Goal: Information Seeking & Learning: Learn about a topic

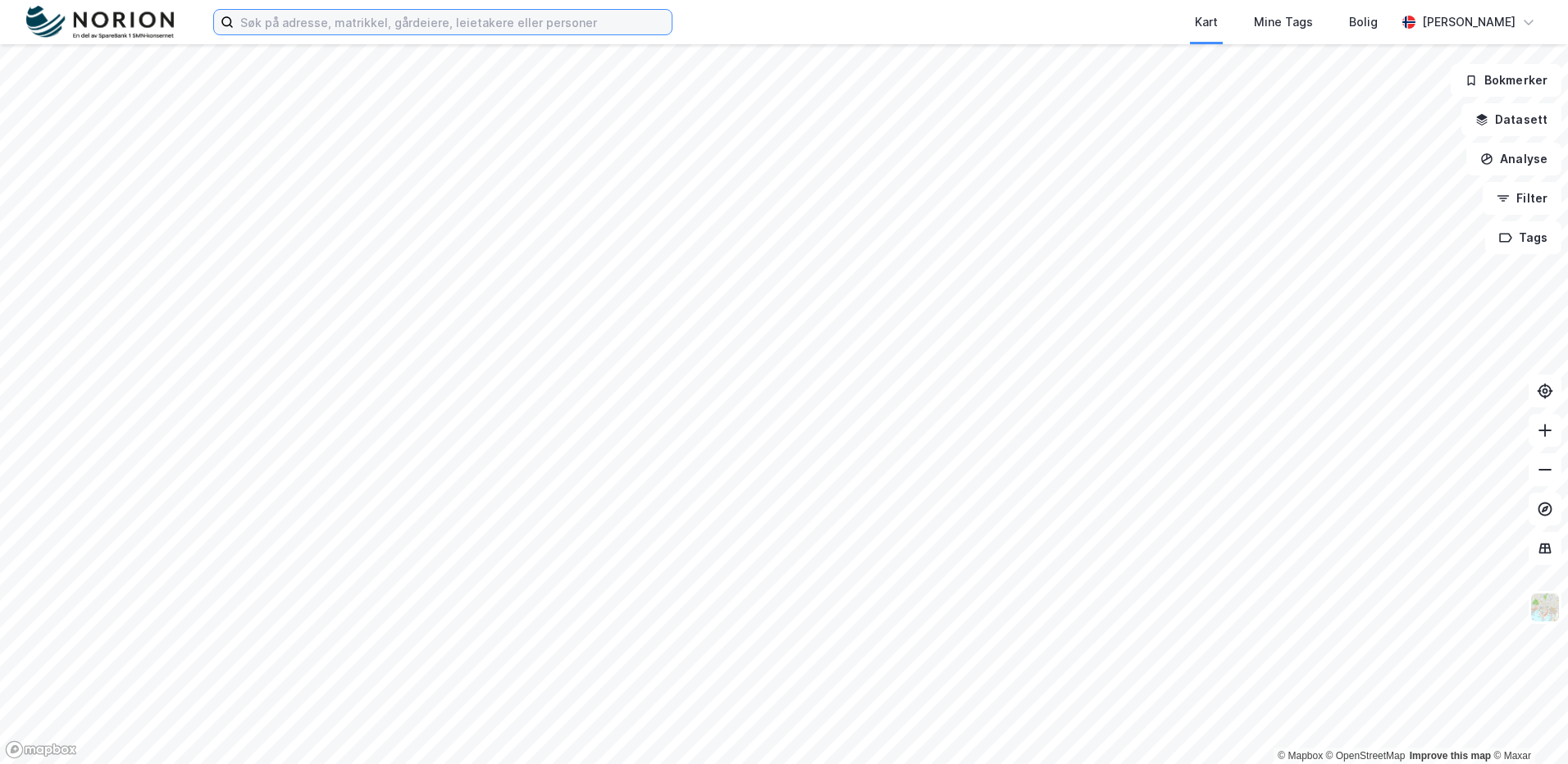
click at [369, 32] on input at bounding box center [452, 21] width 438 height 25
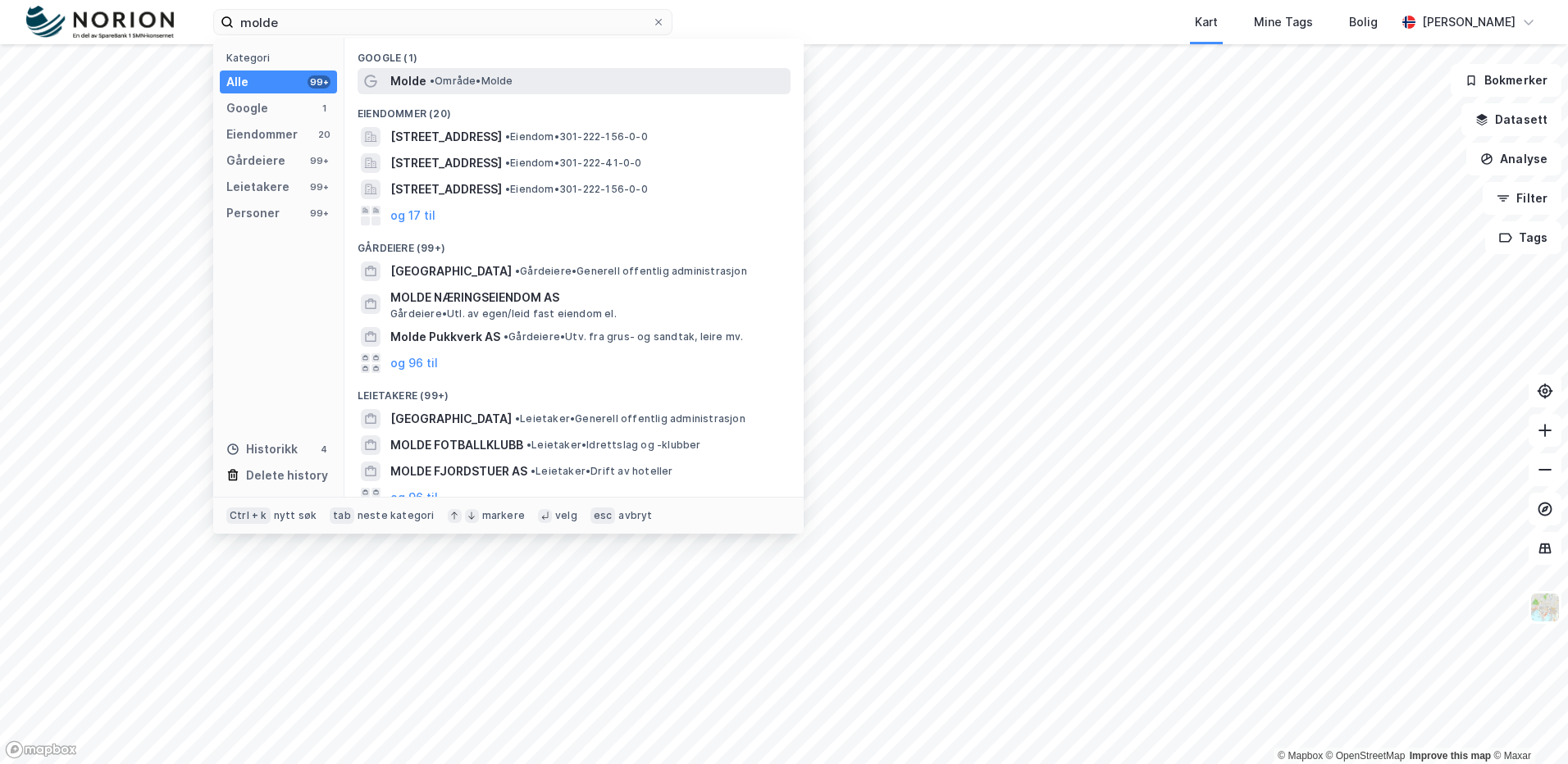
click at [450, 88] on div "Molde • Område • Molde" at bounding box center [589, 81] width 397 height 20
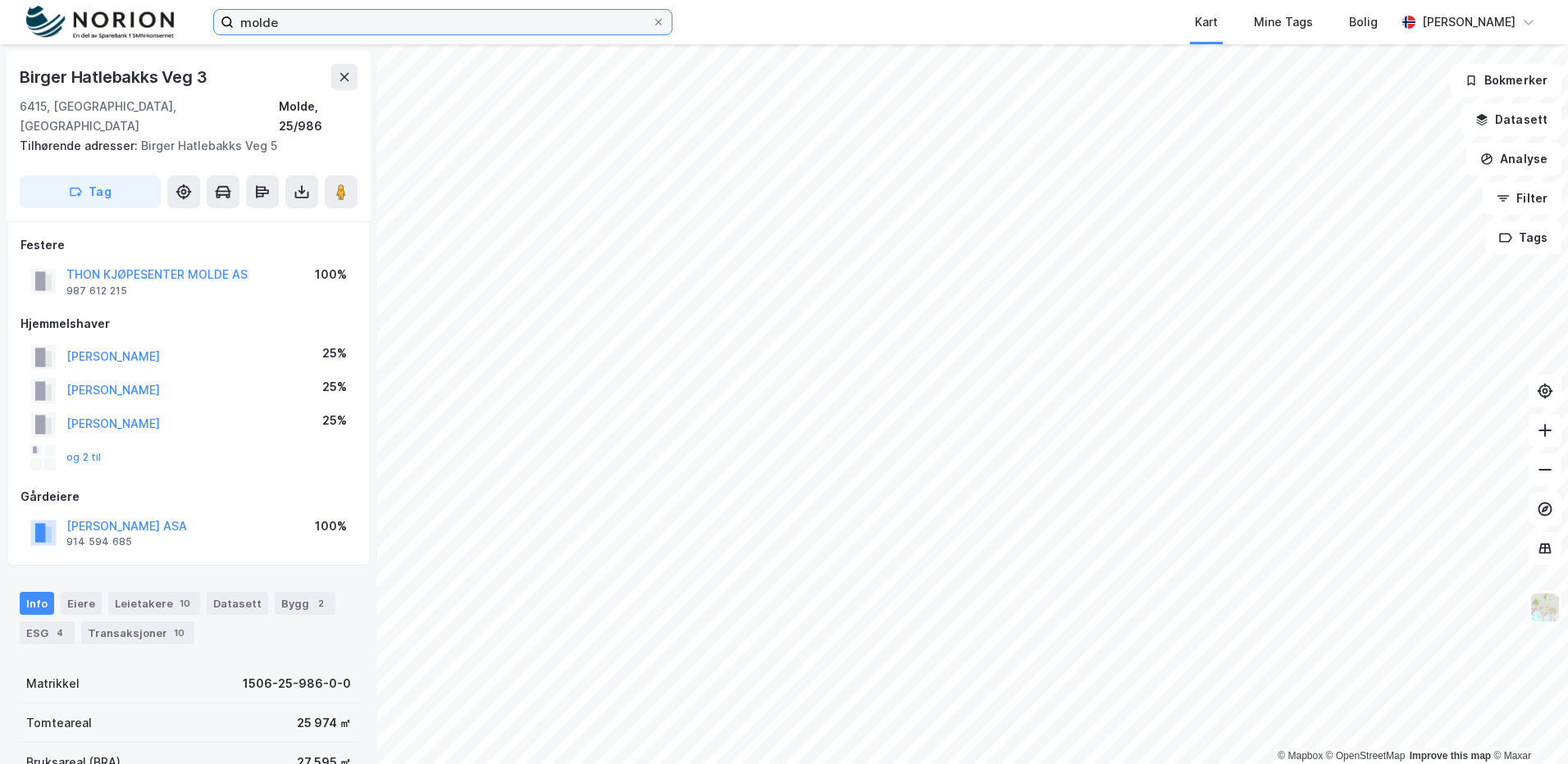
click at [297, 23] on input "molde" at bounding box center [443, 21] width 418 height 25
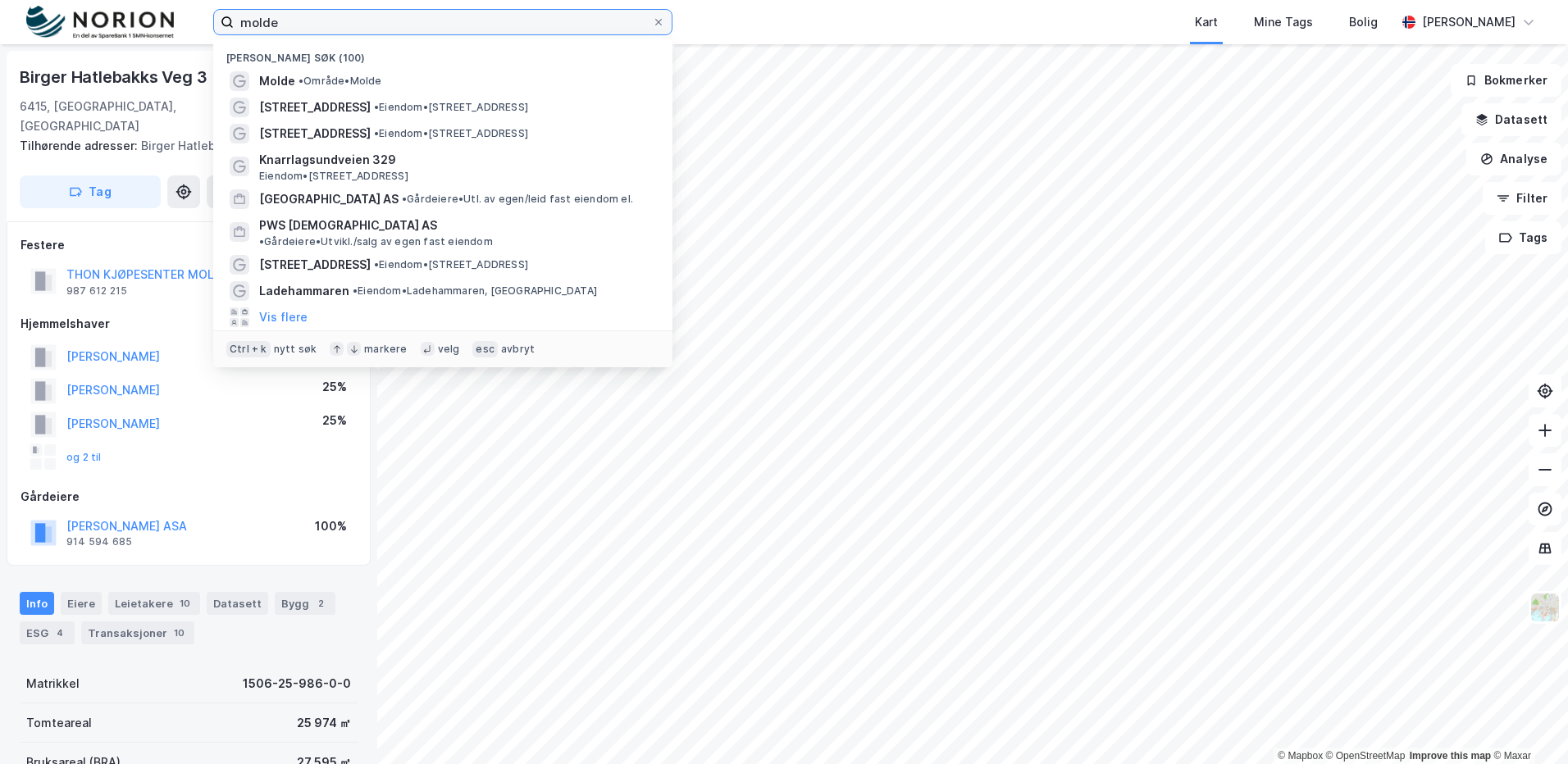
click at [297, 23] on input "molde" at bounding box center [443, 21] width 418 height 25
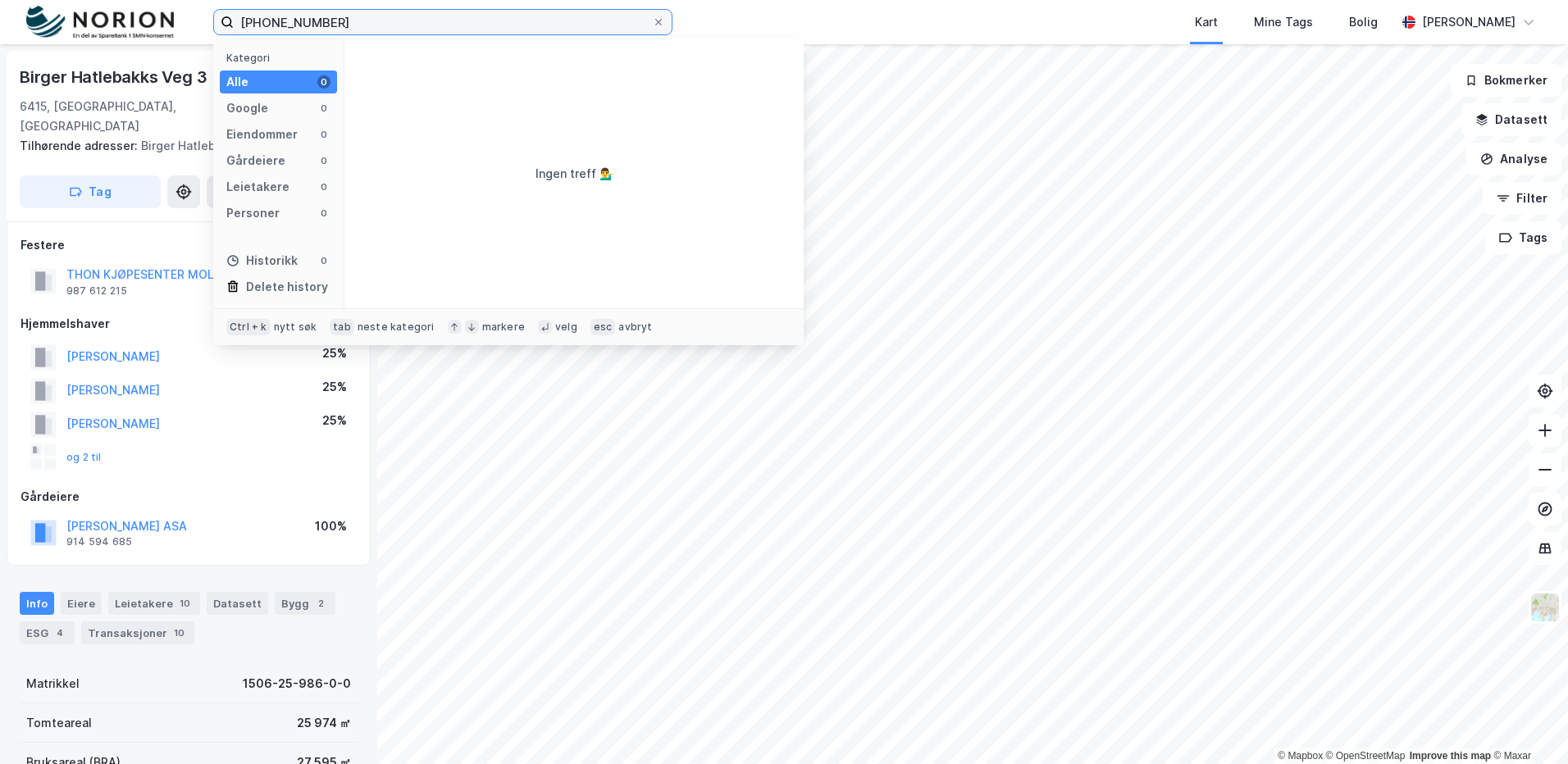
drag, startPoint x: 266, startPoint y: 26, endPoint x: 183, endPoint y: 31, distance: 83.2
click at [183, 30] on div "1506-112-108 Kategori Alle 0 Google 0 Eiendommer 0 Gårdeiere 0 Leietakere 0 Per…" at bounding box center [784, 22] width 1568 height 45
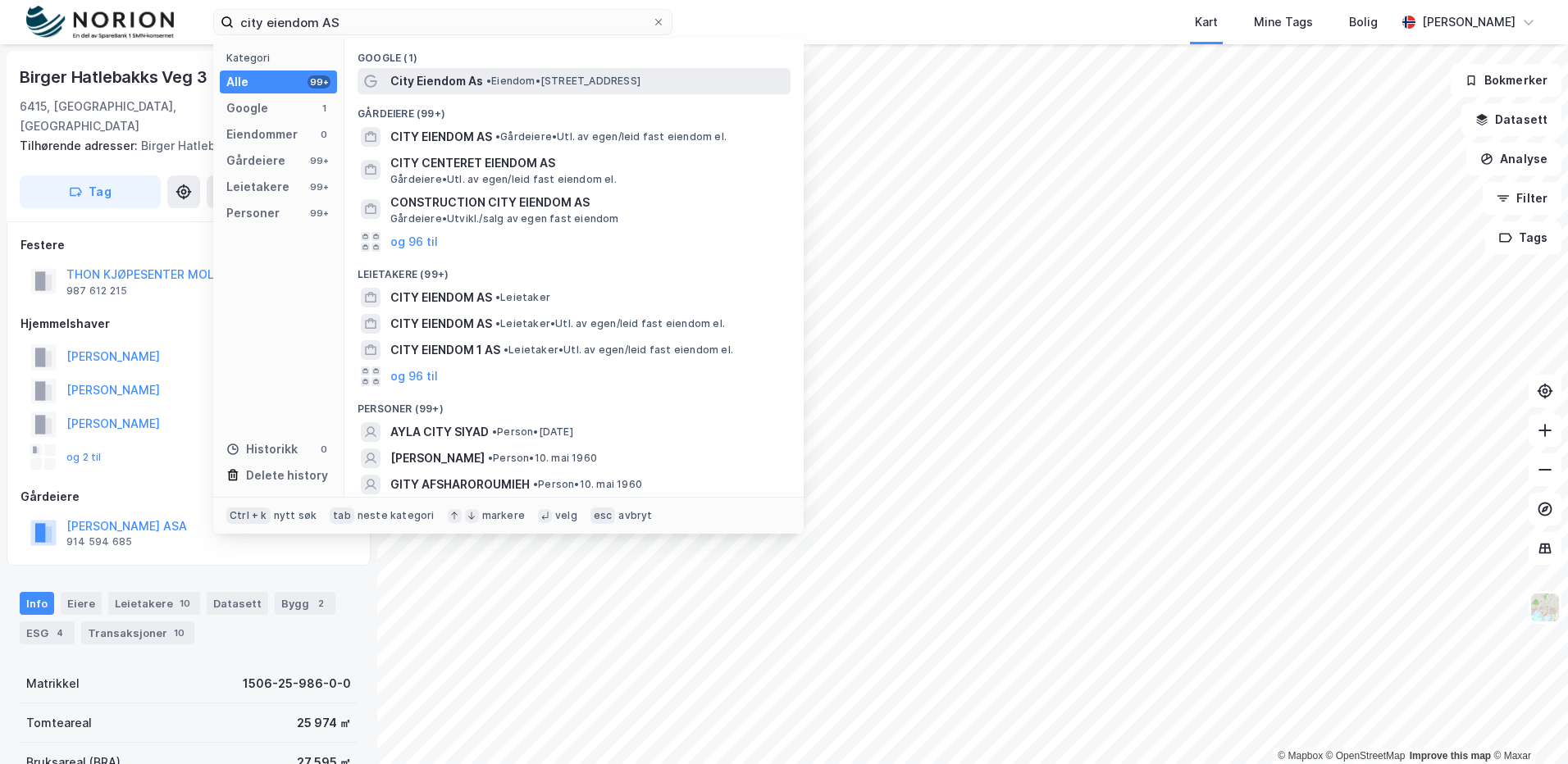
click at [524, 81] on span "• Eiendom • Christies gate 14, 5015 Bergen" at bounding box center [563, 81] width 154 height 13
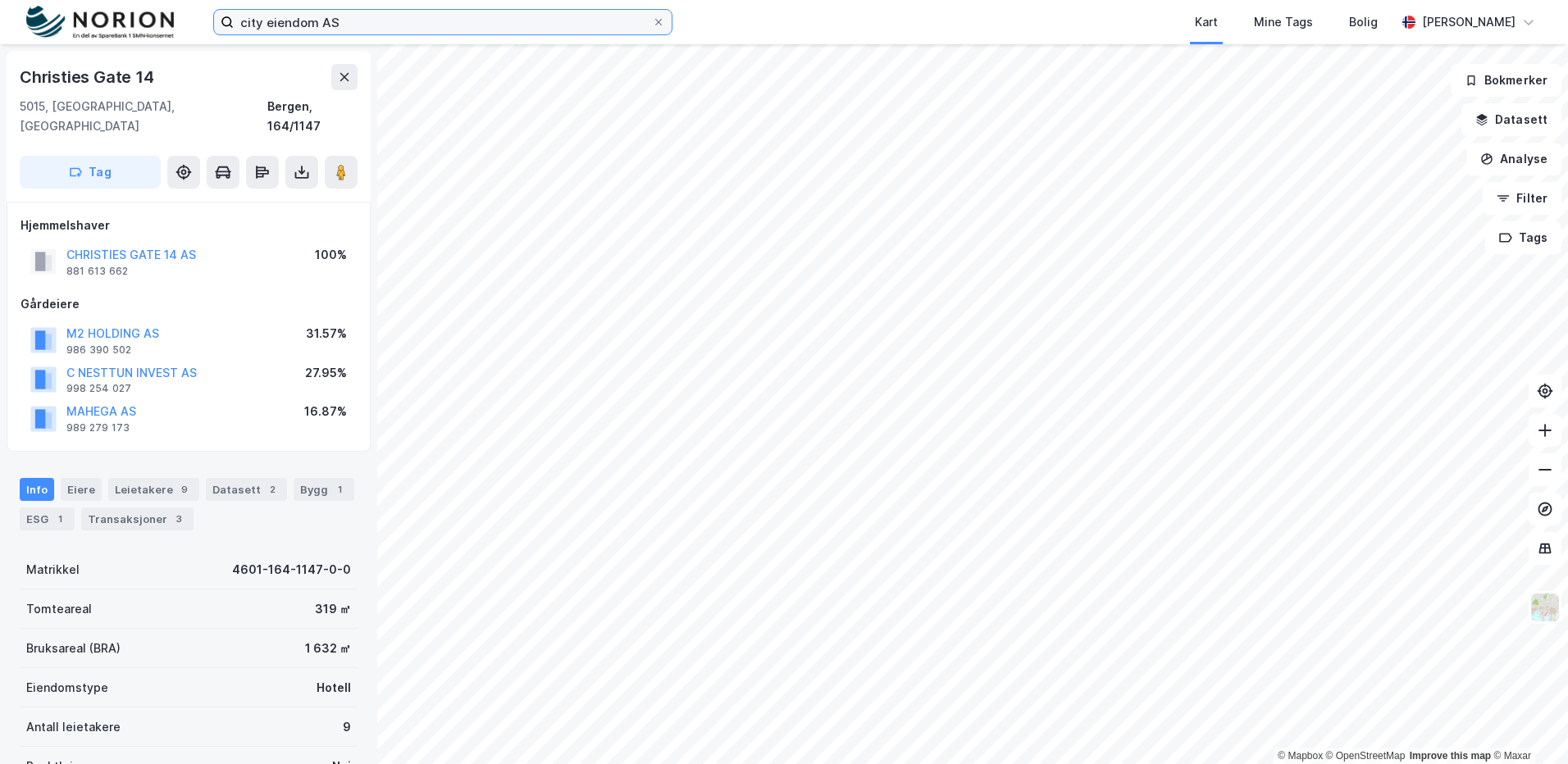
click at [383, 22] on input "city eiendom AS" at bounding box center [443, 21] width 418 height 25
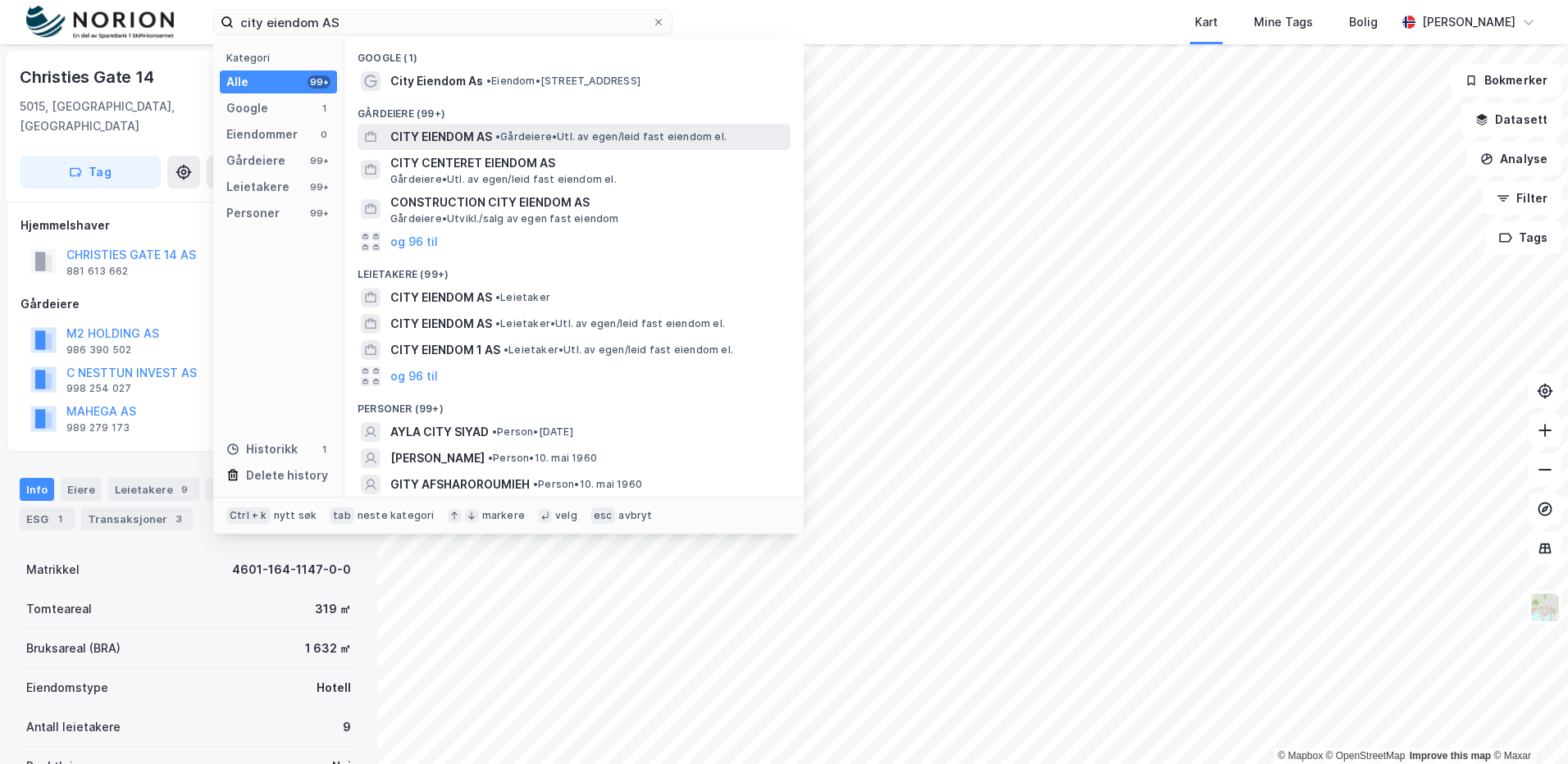
click at [526, 138] on span "• Gårdeiere • Utl. av egen/leid fast eiendom el." at bounding box center [610, 137] width 231 height 13
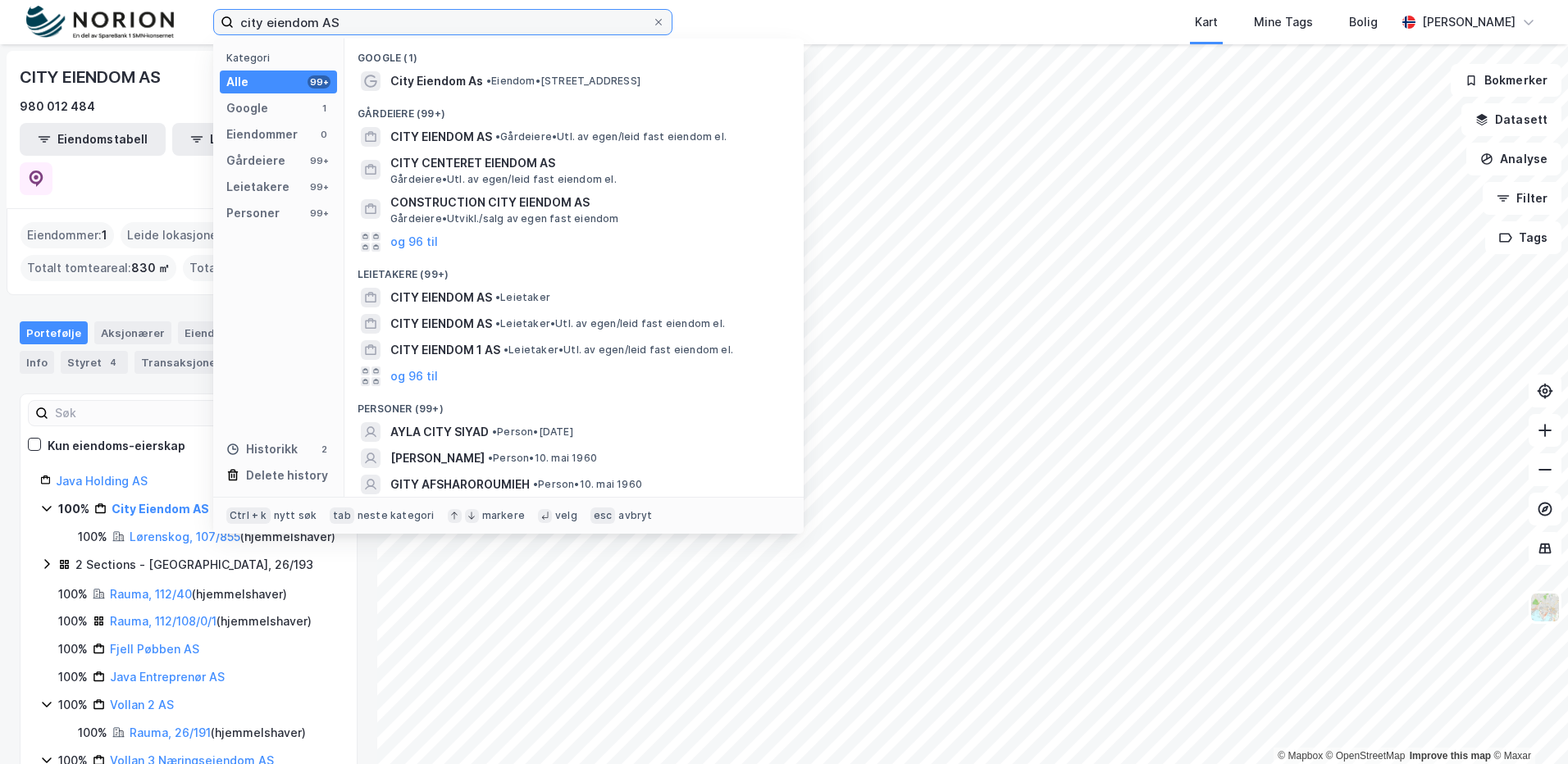
click at [363, 21] on input "city eiendom AS" at bounding box center [443, 21] width 418 height 25
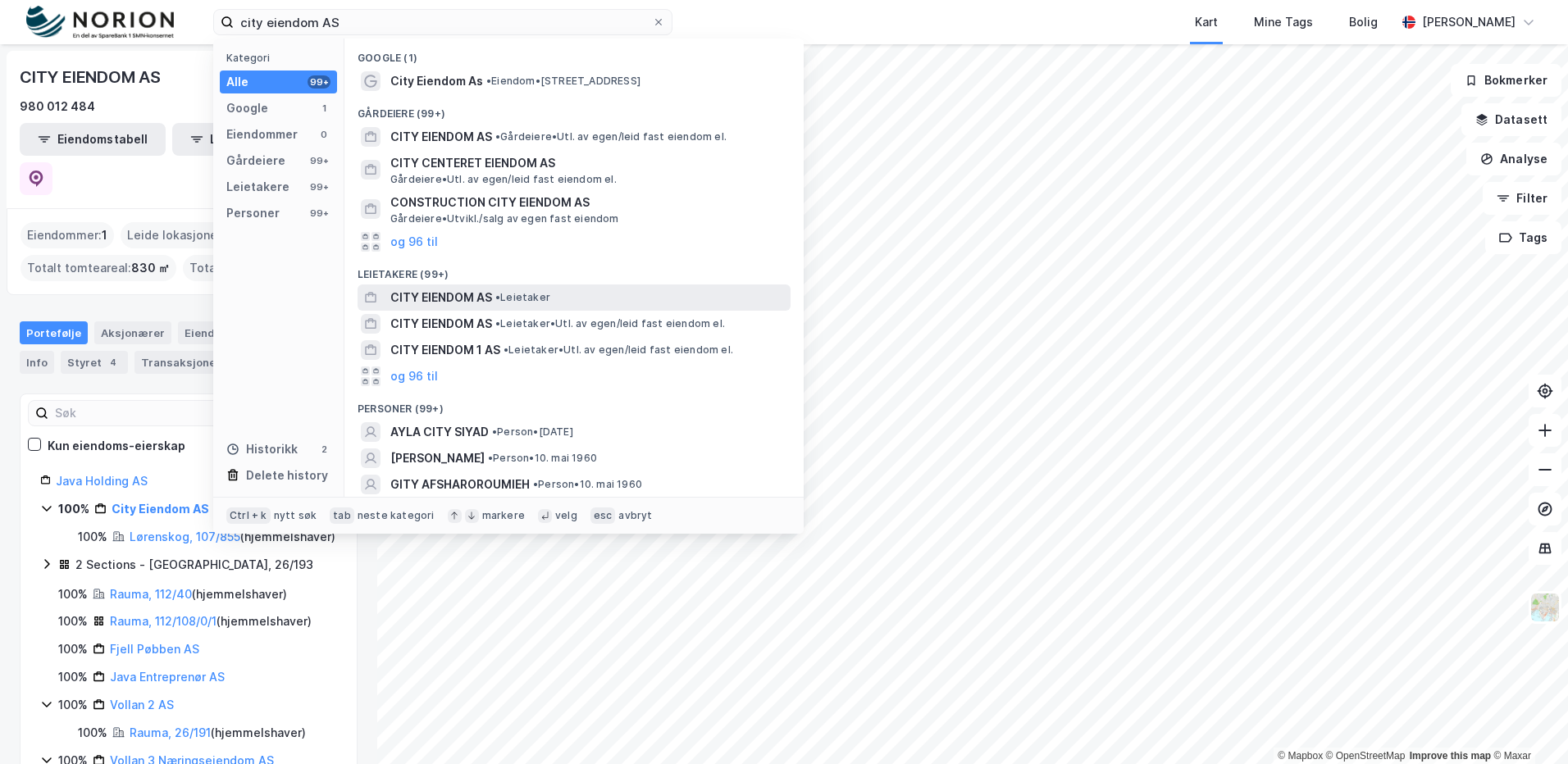
click at [504, 290] on div "CITY EIENDOM AS • Leietaker" at bounding box center [589, 297] width 397 height 20
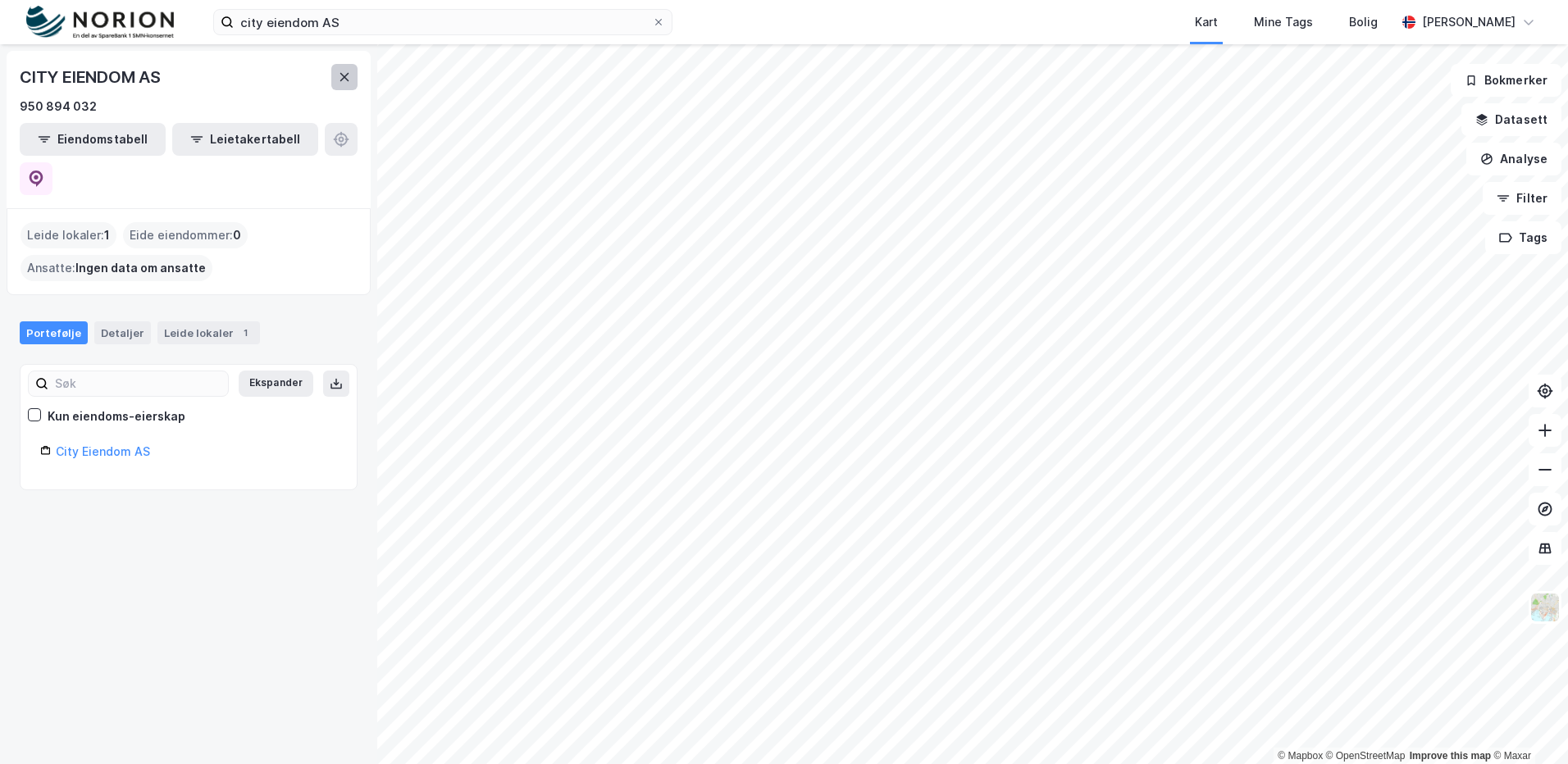
click at [333, 76] on button at bounding box center [344, 76] width 27 height 27
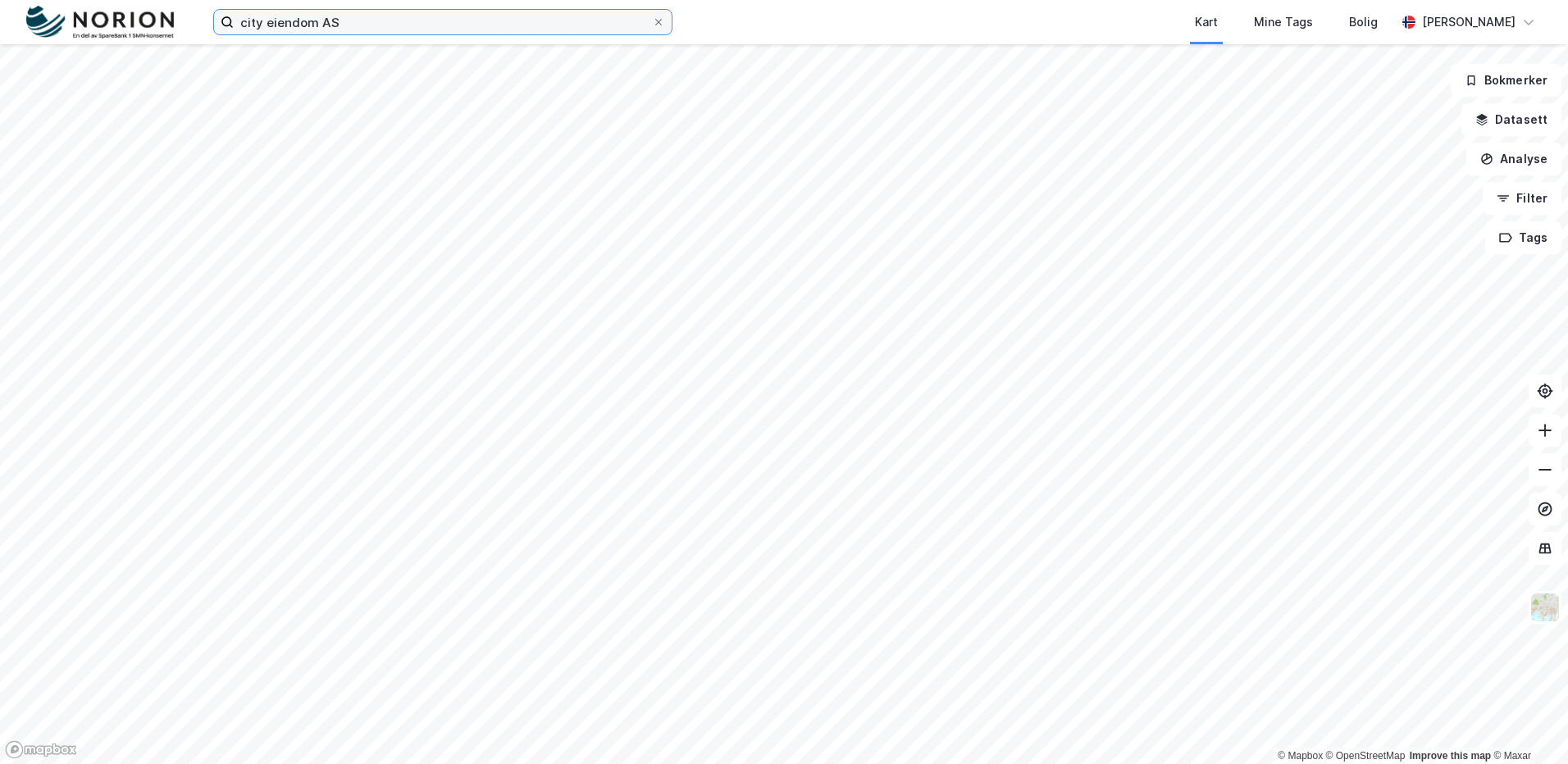
click at [358, 22] on input "city eiendom AS" at bounding box center [443, 21] width 418 height 25
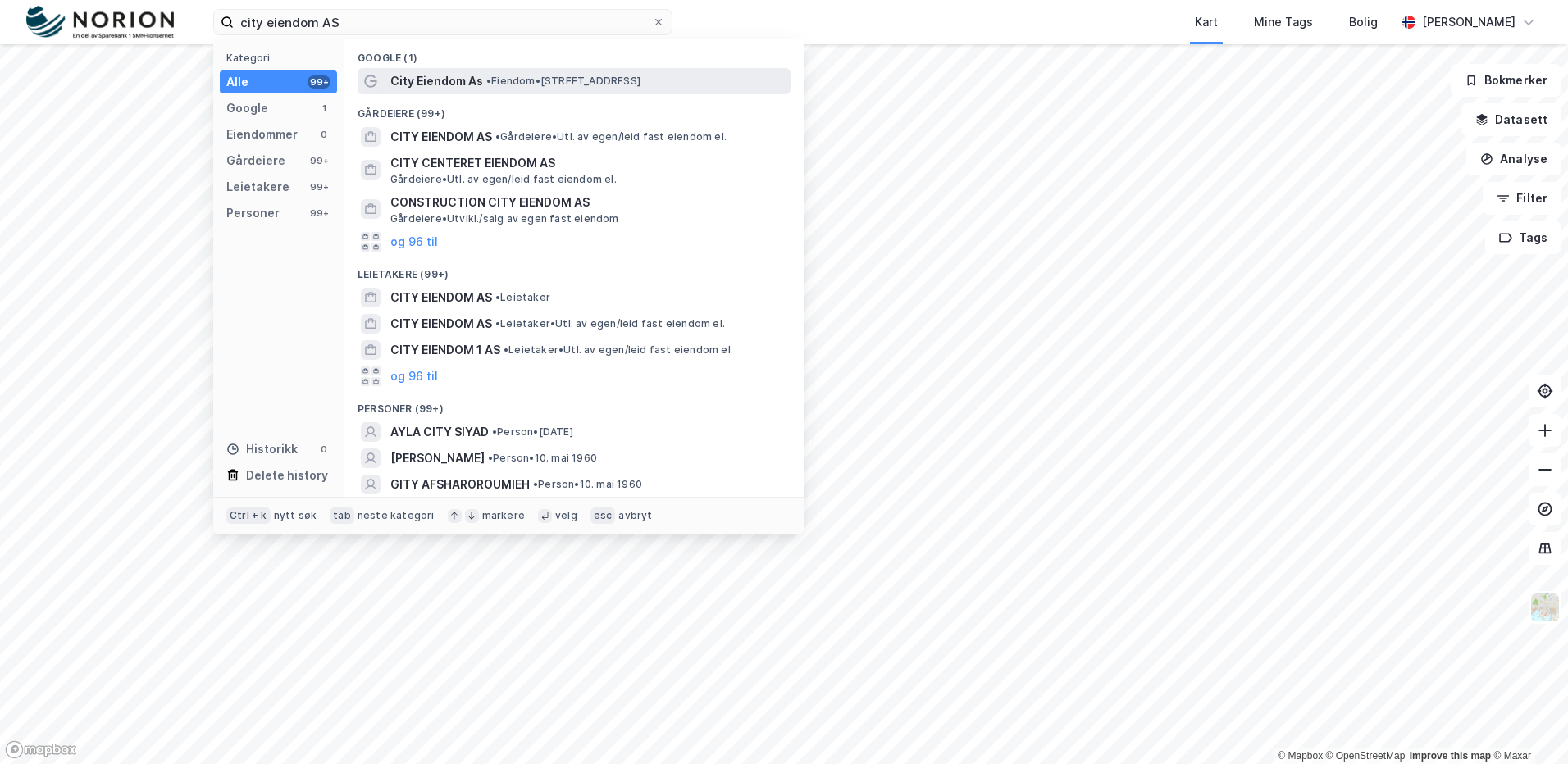
click at [490, 80] on span "•" at bounding box center [489, 81] width 5 height 12
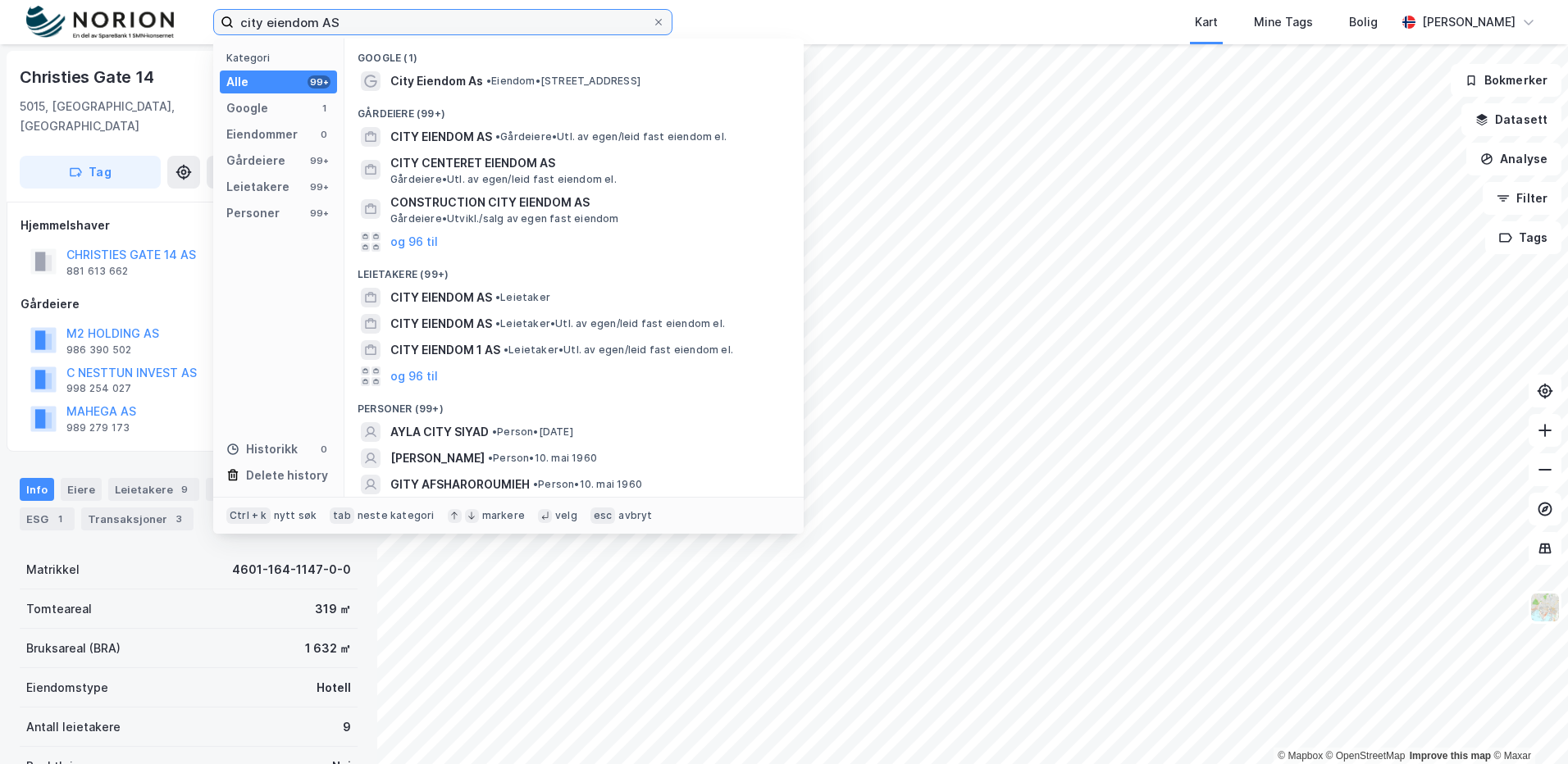
drag, startPoint x: 338, startPoint y: 28, endPoint x: 32, endPoint y: 42, distance: 306.3
click at [32, 42] on div "city eiendom AS Kategori Alle 99+ Google 1 Eiendommer 0 Gårdeiere 99+ Leietaker…" at bounding box center [784, 22] width 1568 height 45
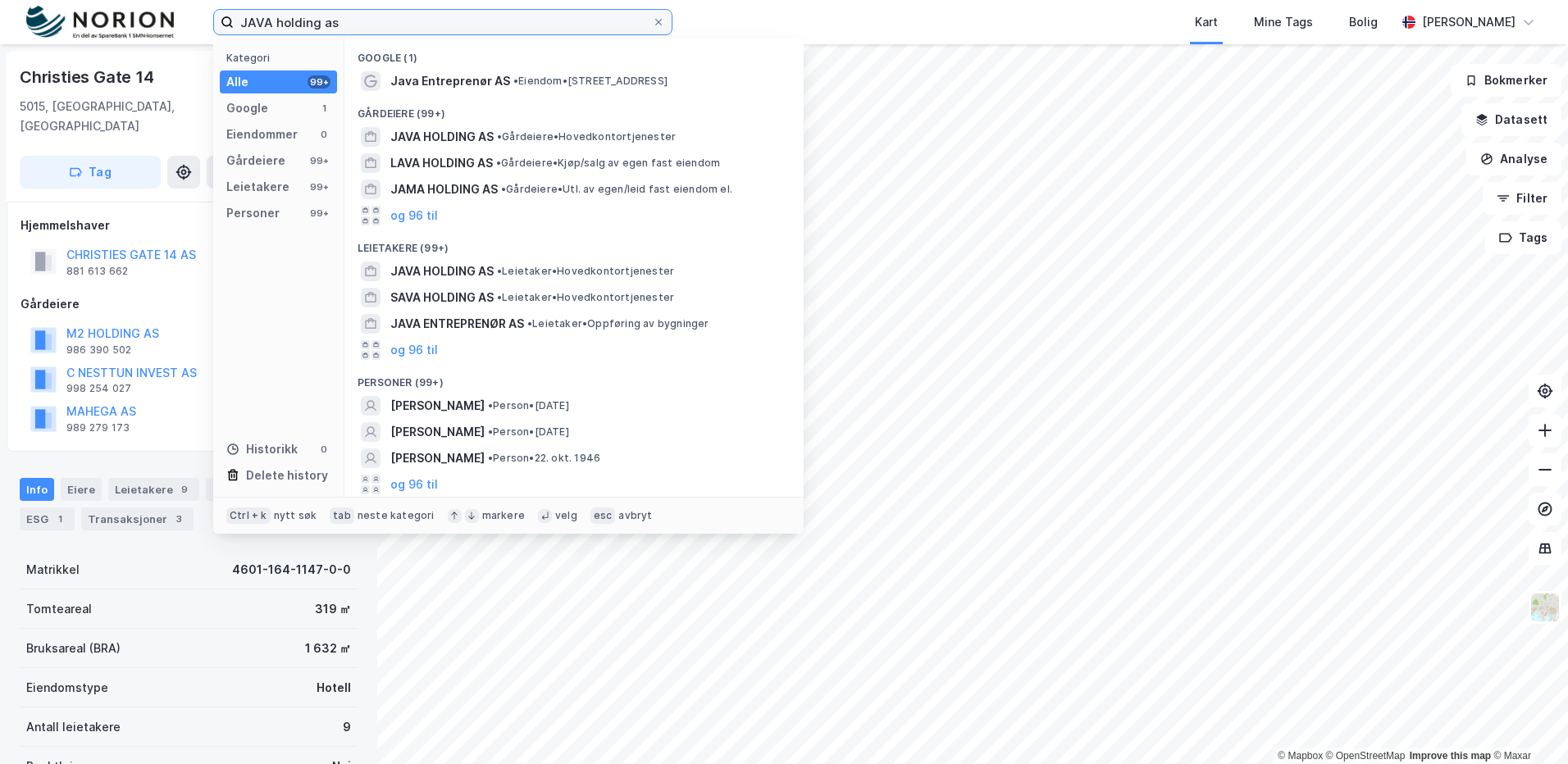
drag, startPoint x: 300, startPoint y: 23, endPoint x: 11, endPoint y: 23, distance: 289.0
click at [11, 23] on div "JAVA holding as Kategori Alle 99+ Google 1 Eiendommer 0 Gårdeiere 99+ Leietaker…" at bounding box center [784, 22] width 1568 height 45
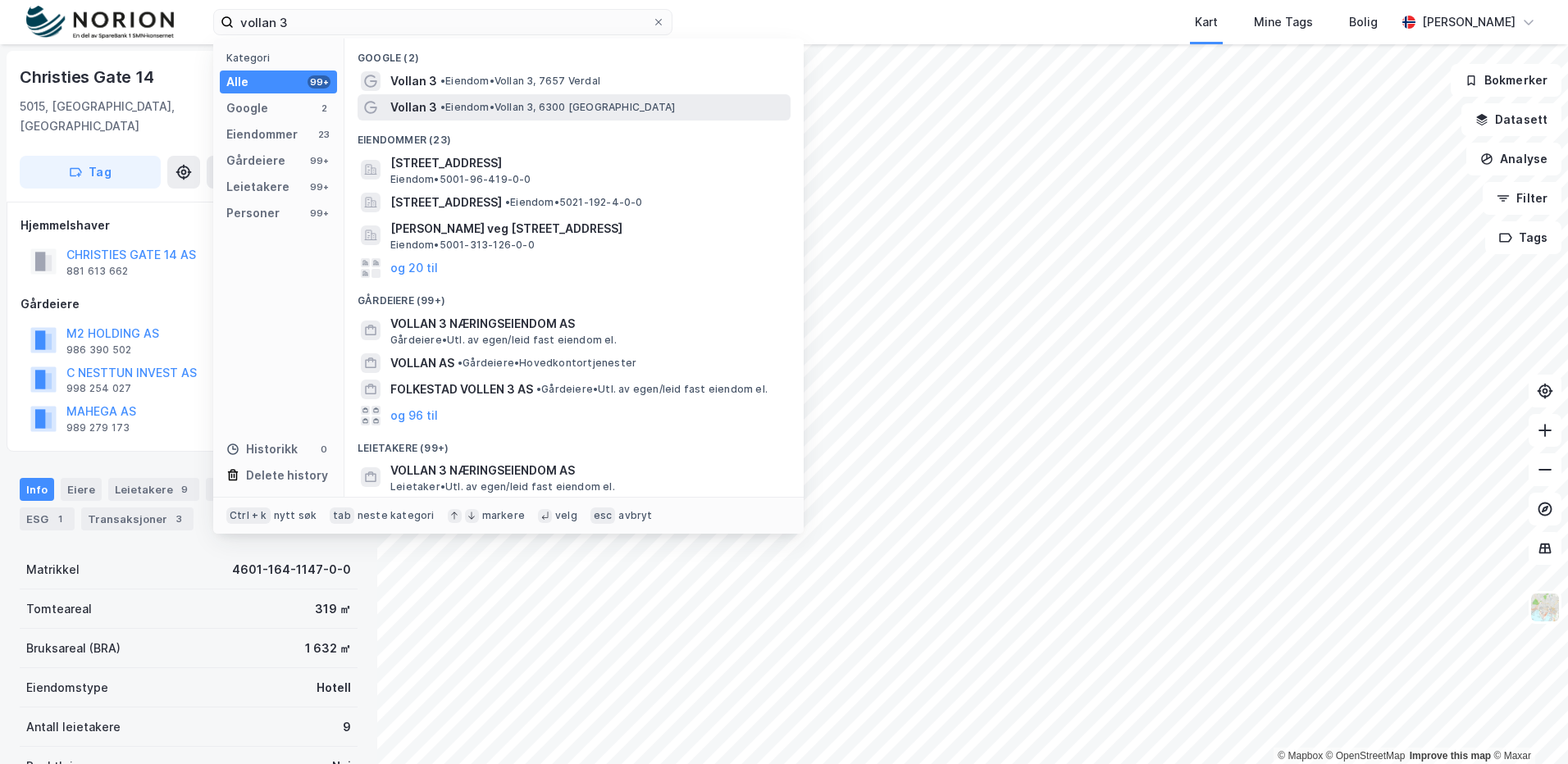
click at [539, 115] on div "Vollan 3 • Eiendom • Vollan 3, 6300 Åndalsnes" at bounding box center [589, 107] width 397 height 20
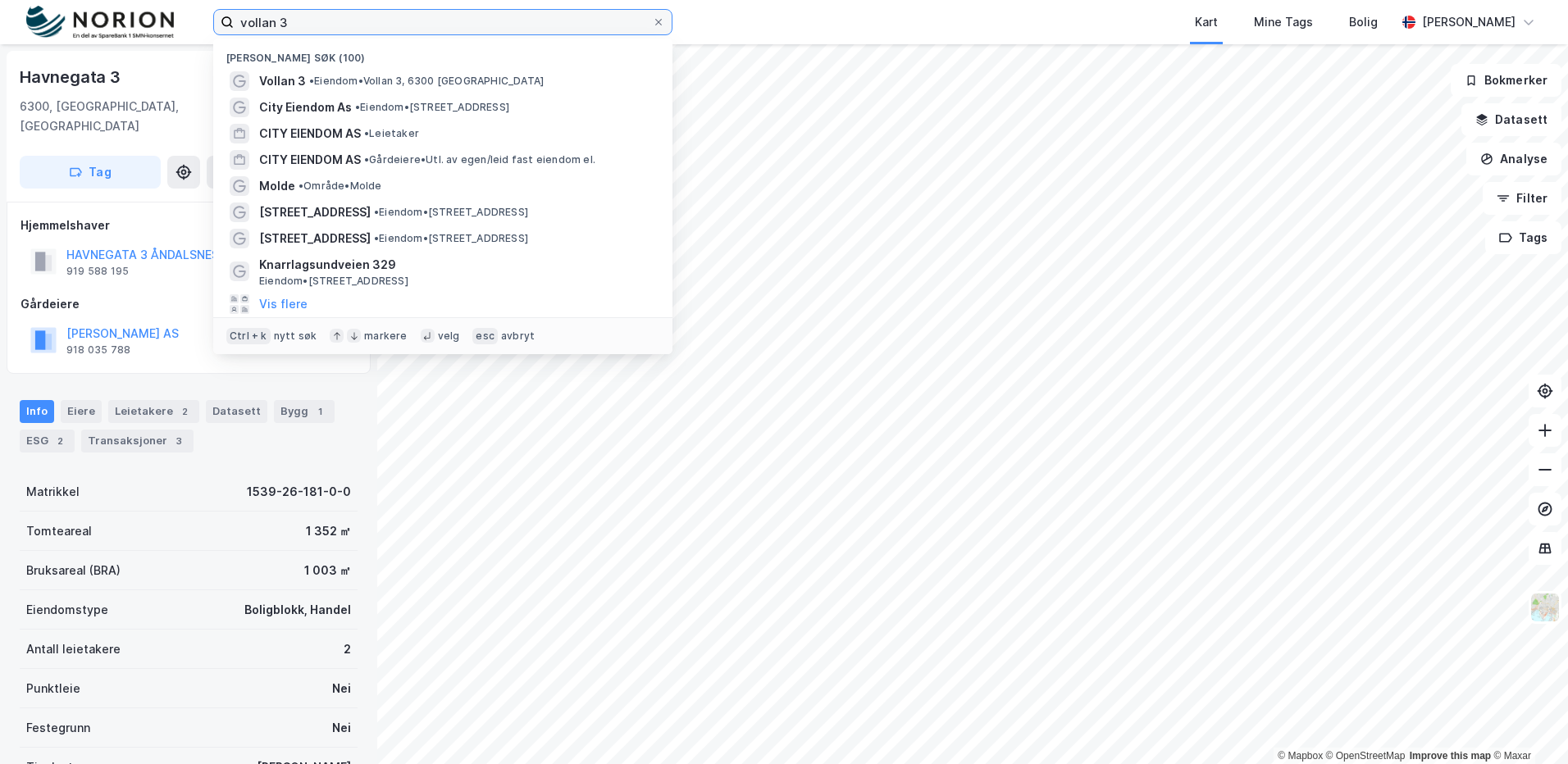
drag, startPoint x: 311, startPoint y: 24, endPoint x: 108, endPoint y: 14, distance: 203.2
click at [108, 14] on div "vollan 3 Nylige søk (100) Vollan 3 • Eiendom • Vollan 3, 6300 Åndalsnes City Ei…" at bounding box center [784, 22] width 1568 height 45
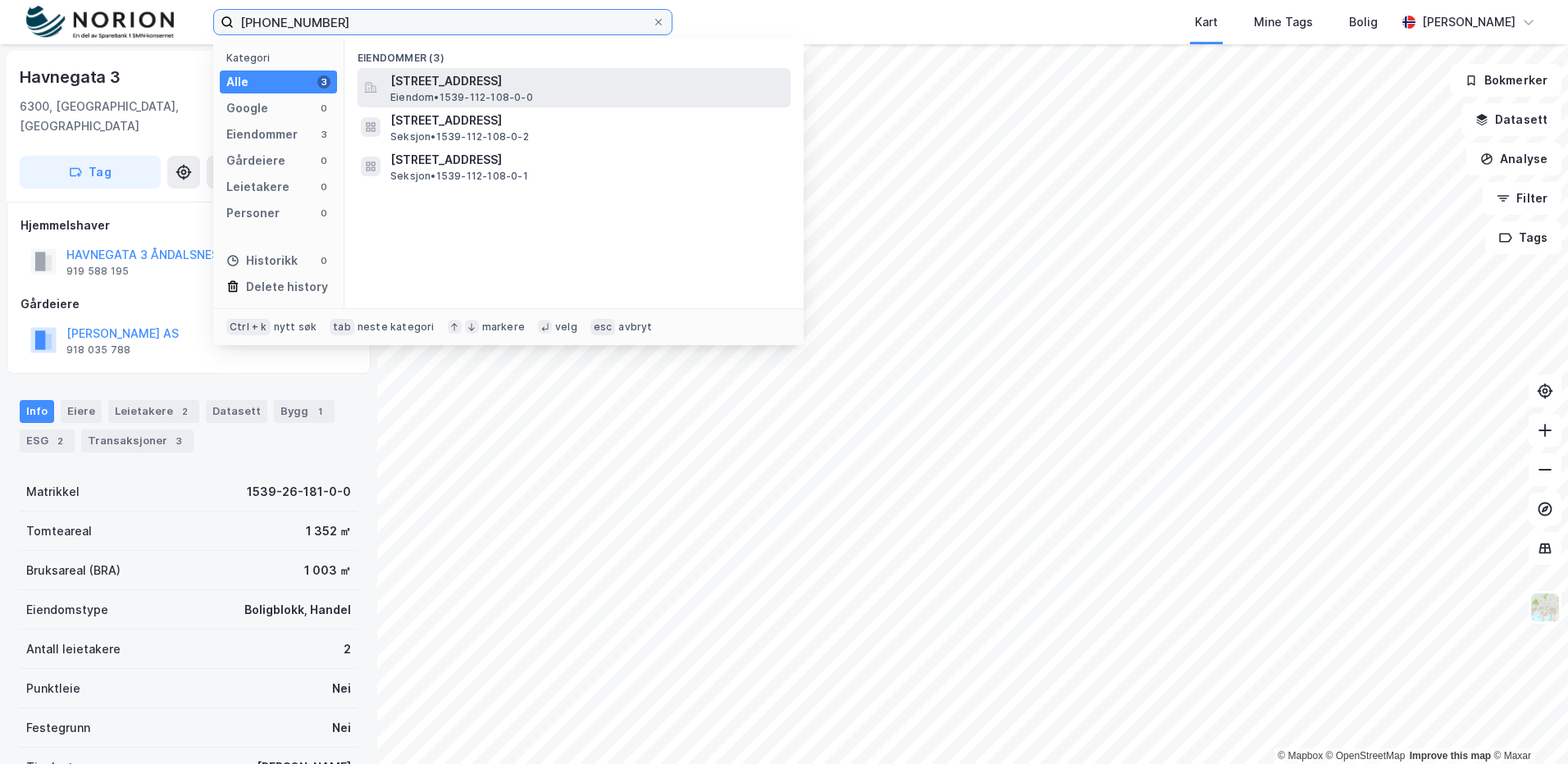
type input "1539-112-108"
click at [566, 95] on div "Bruasetvegen 121, 6386, MÅNDALEN, RAUMA Eiendom • 1539-112-108-0-0" at bounding box center [589, 88] width 397 height 33
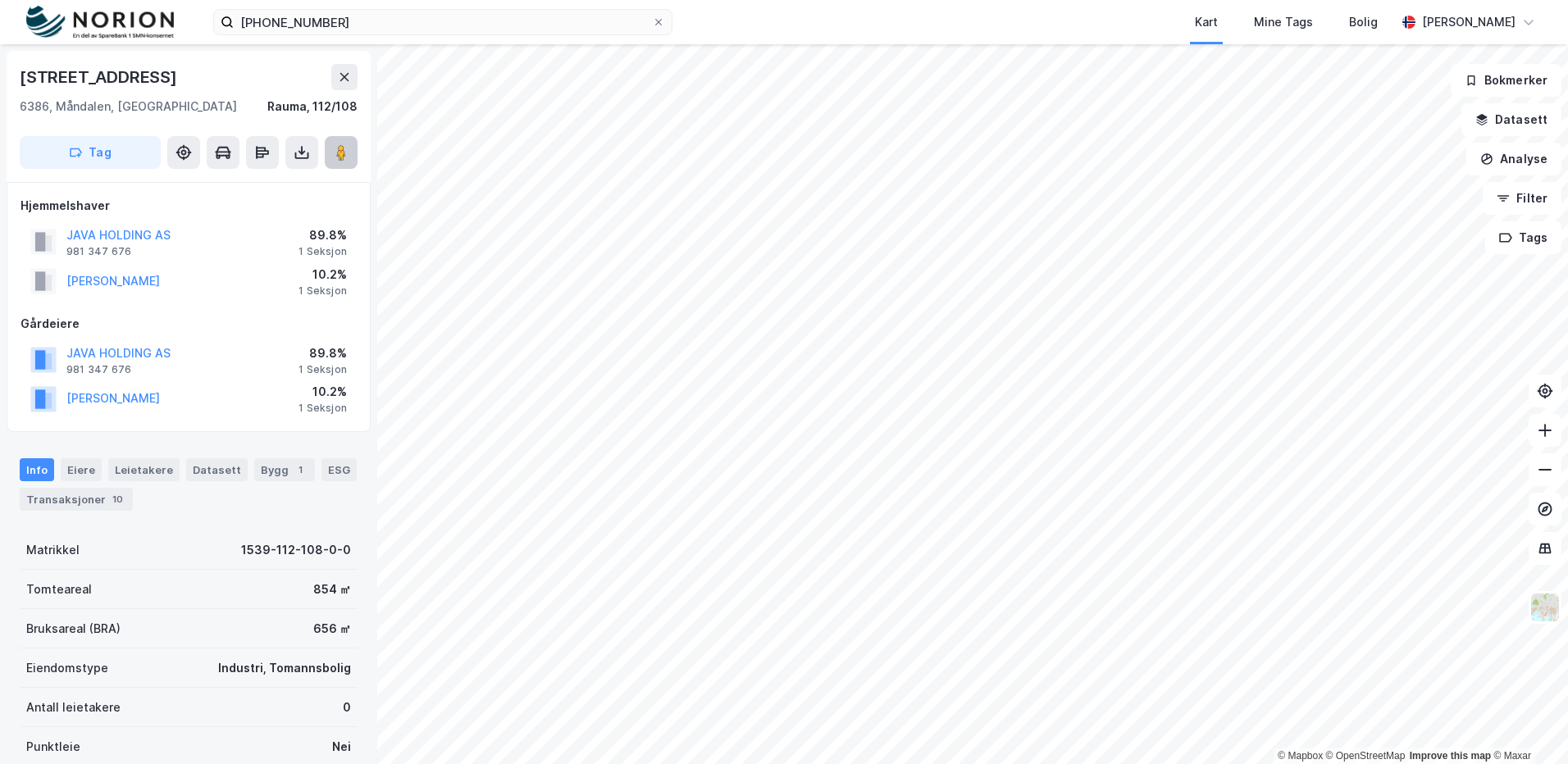
click at [348, 160] on icon at bounding box center [340, 152] width 16 height 16
click at [338, 150] on image at bounding box center [340, 152] width 9 height 16
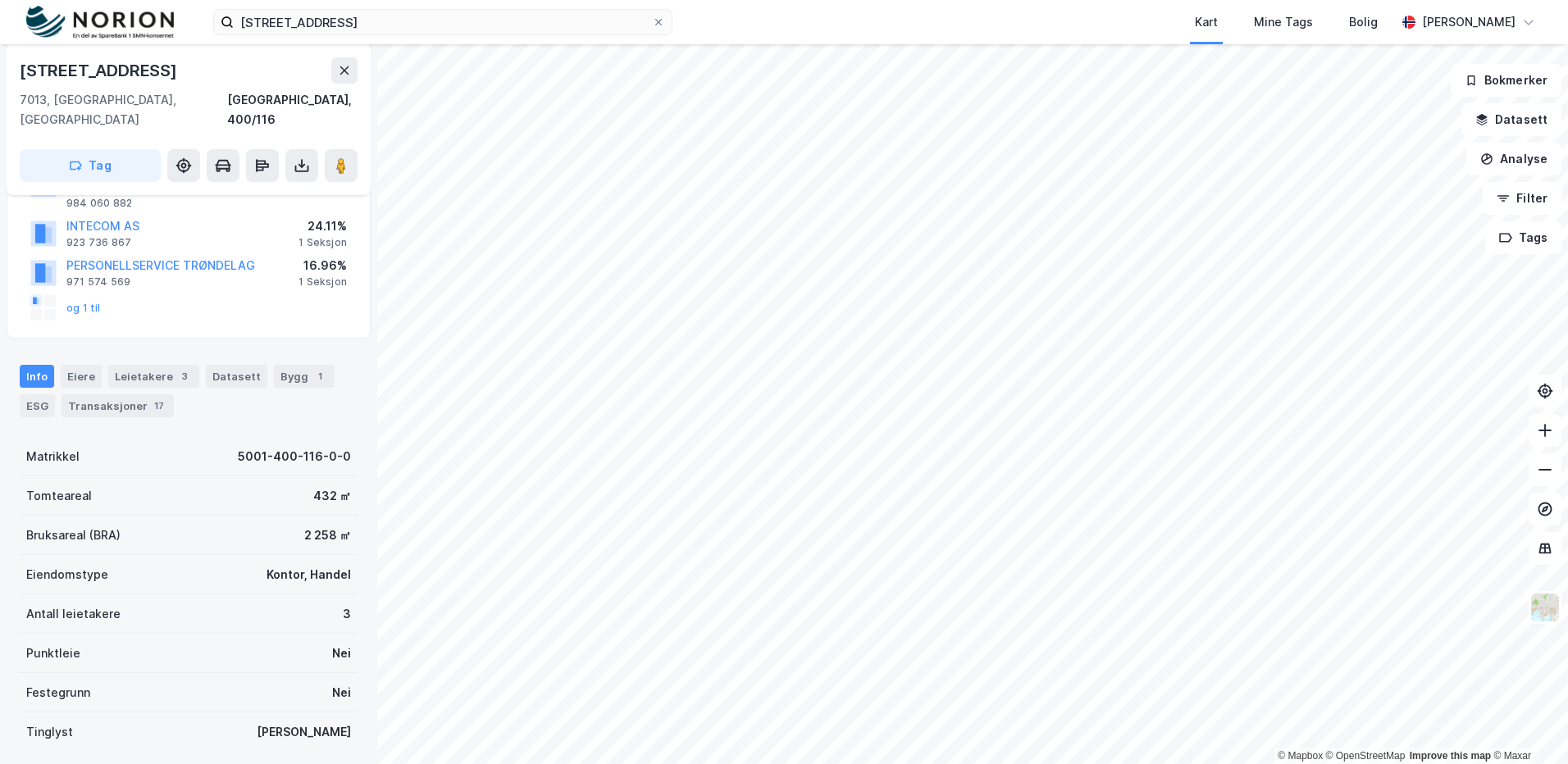
scroll to position [328, 0]
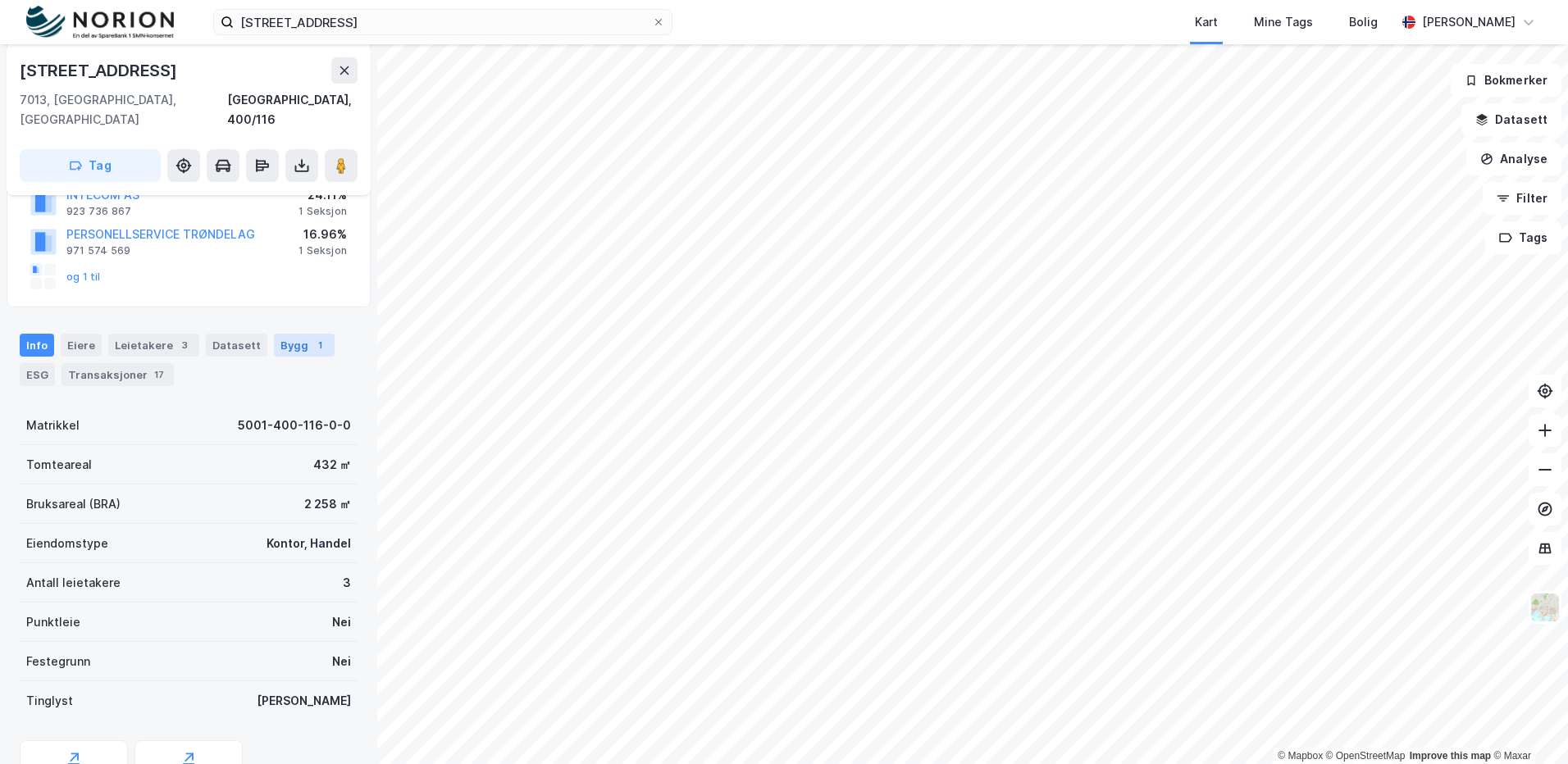
click at [282, 333] on div "Bygg 1" at bounding box center [304, 345] width 61 height 23
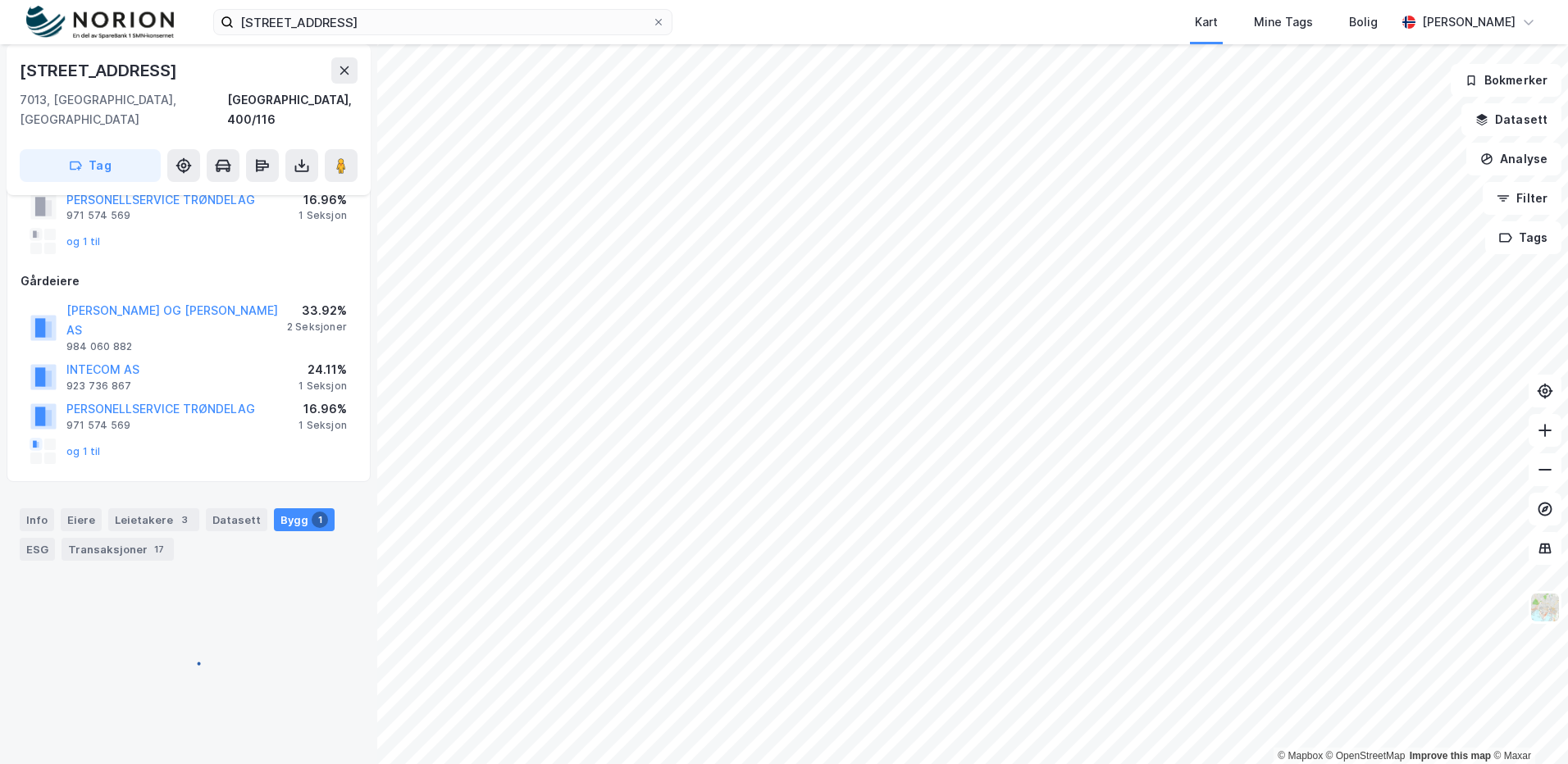
scroll to position [188, 0]
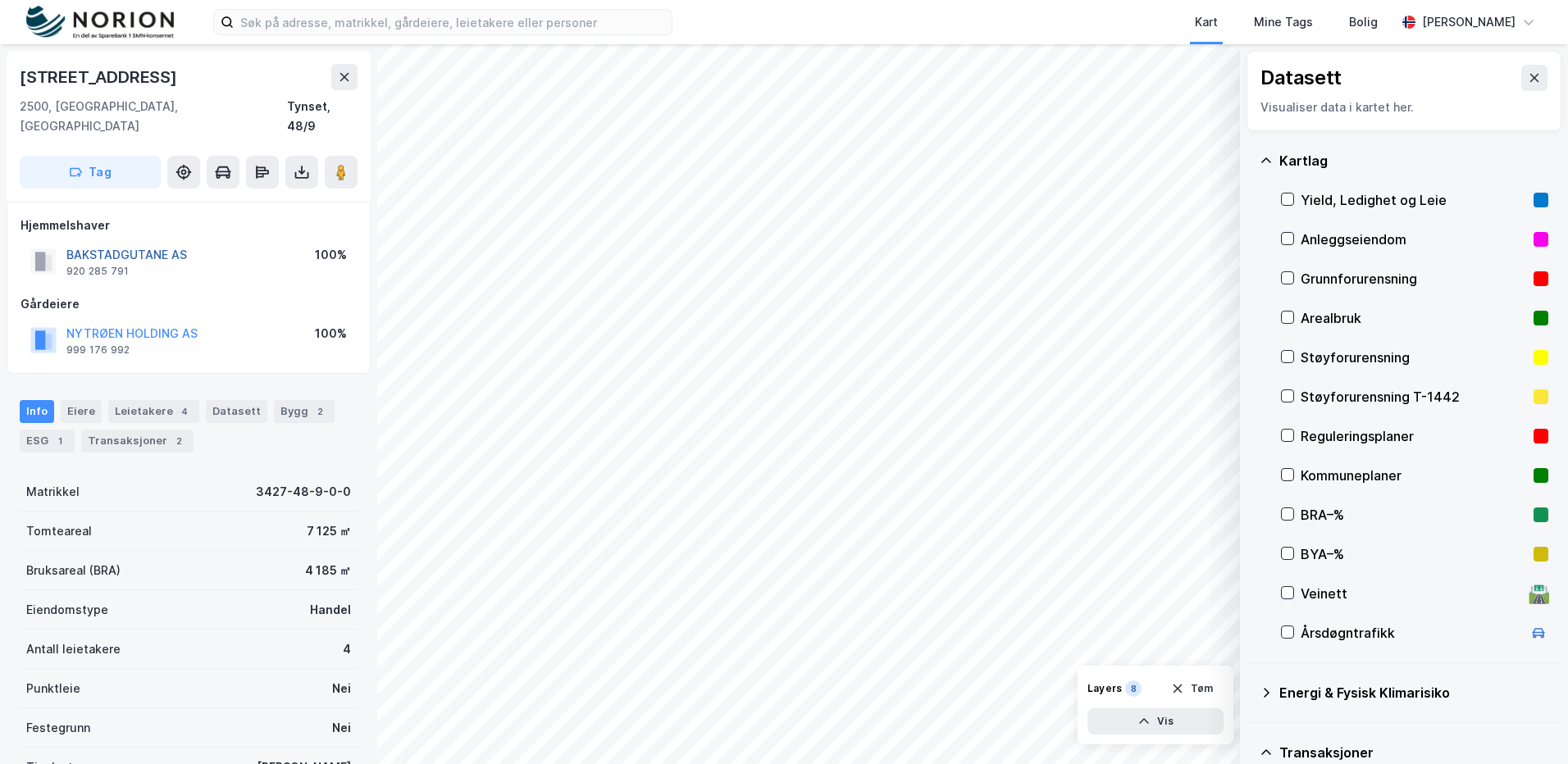
click at [0, 0] on button "BAKSTADGUTANE AS" at bounding box center [0, 0] width 0 height 0
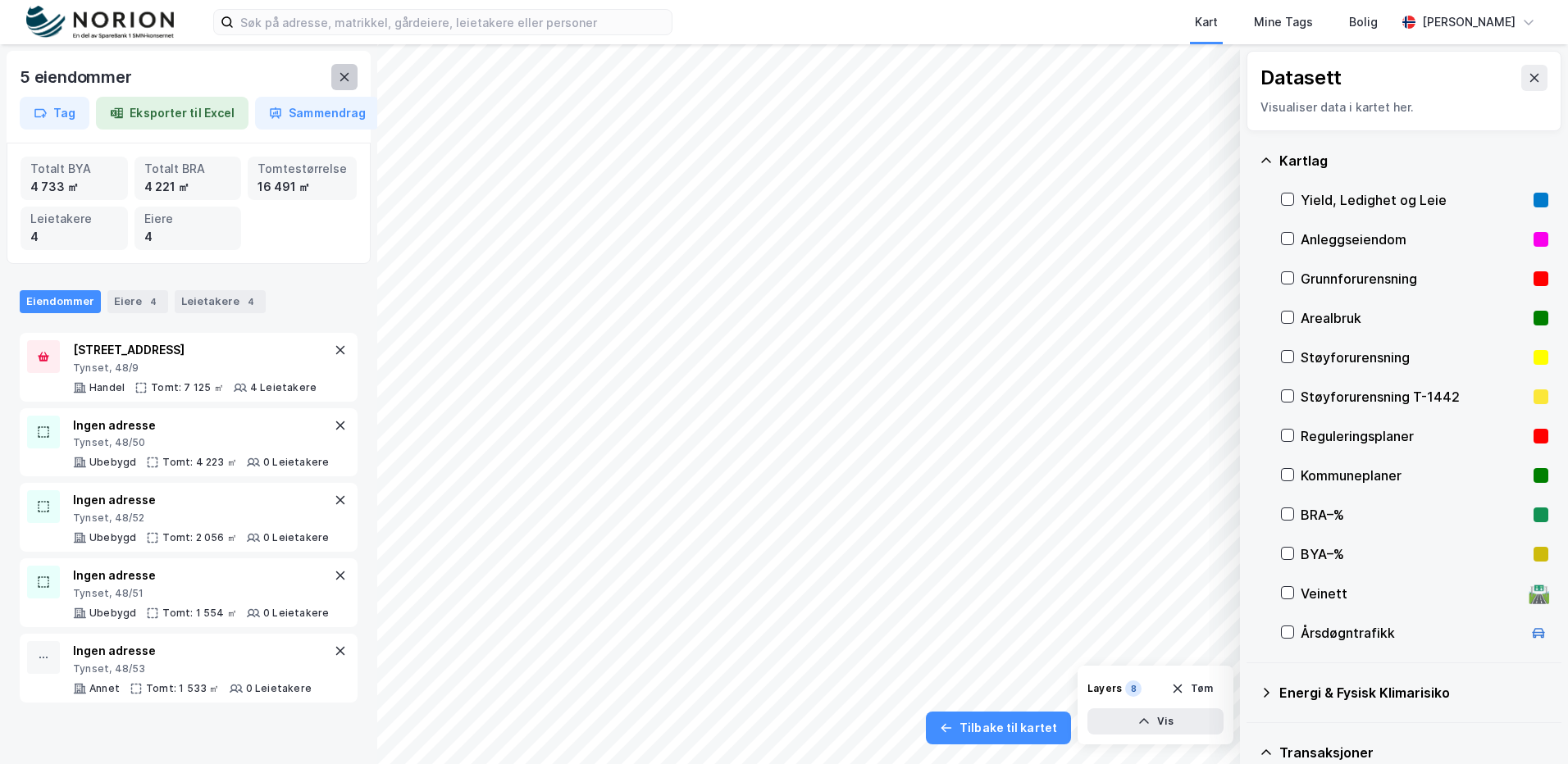
click at [339, 83] on button at bounding box center [344, 76] width 27 height 27
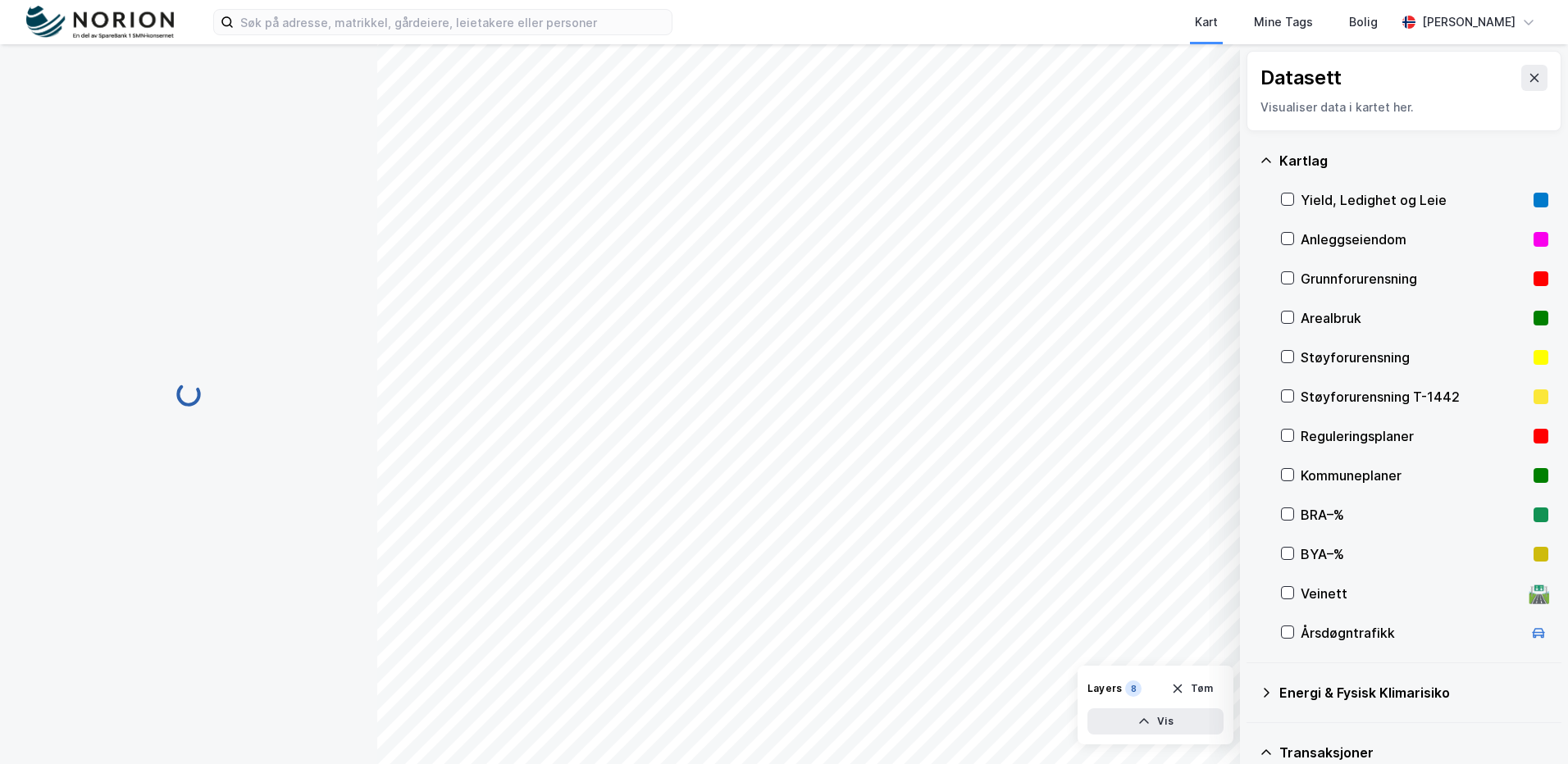
scroll to position [1, 0]
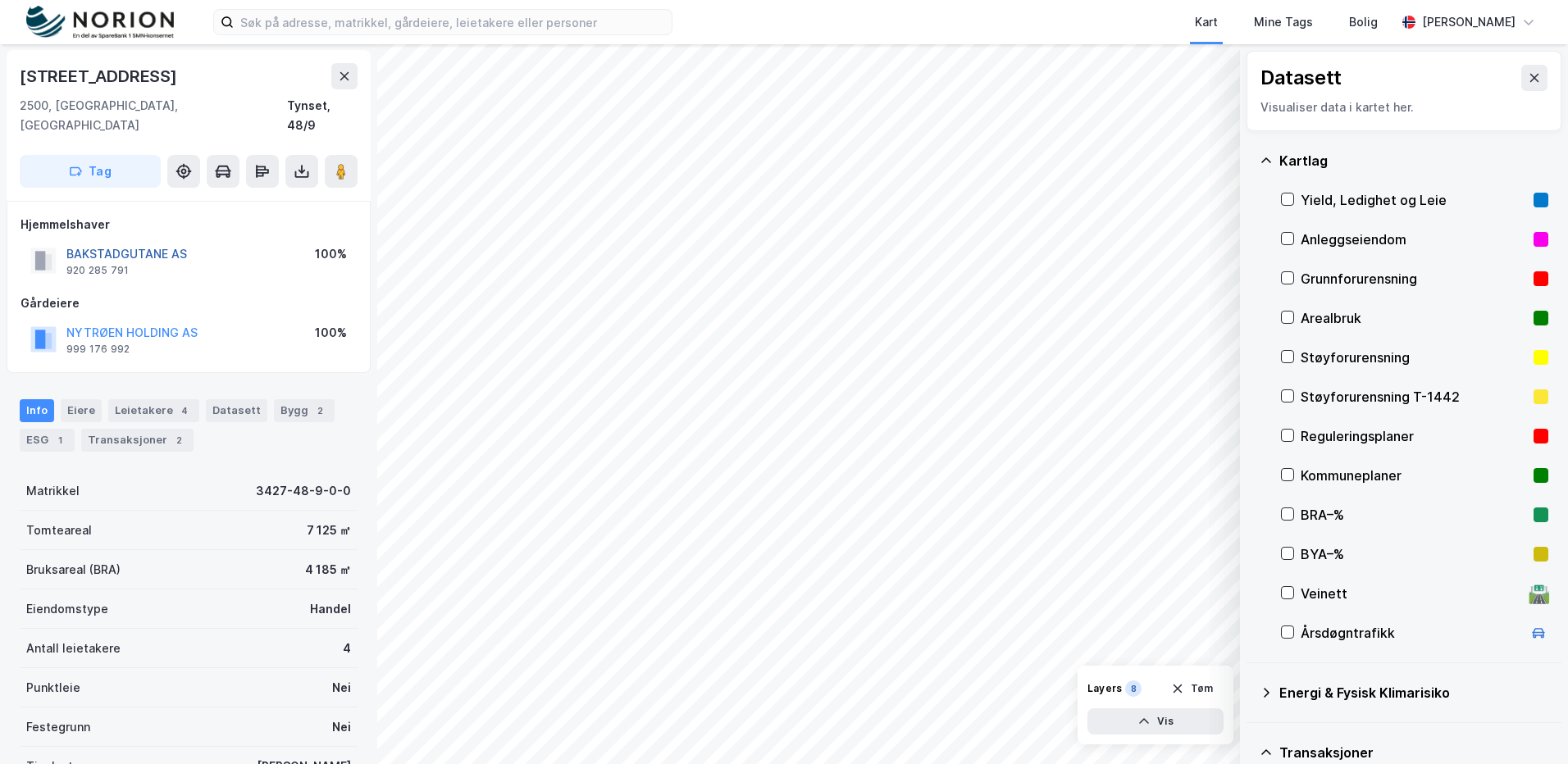
click at [0, 0] on button "BAKSTADGUTANE AS" at bounding box center [0, 0] width 0 height 0
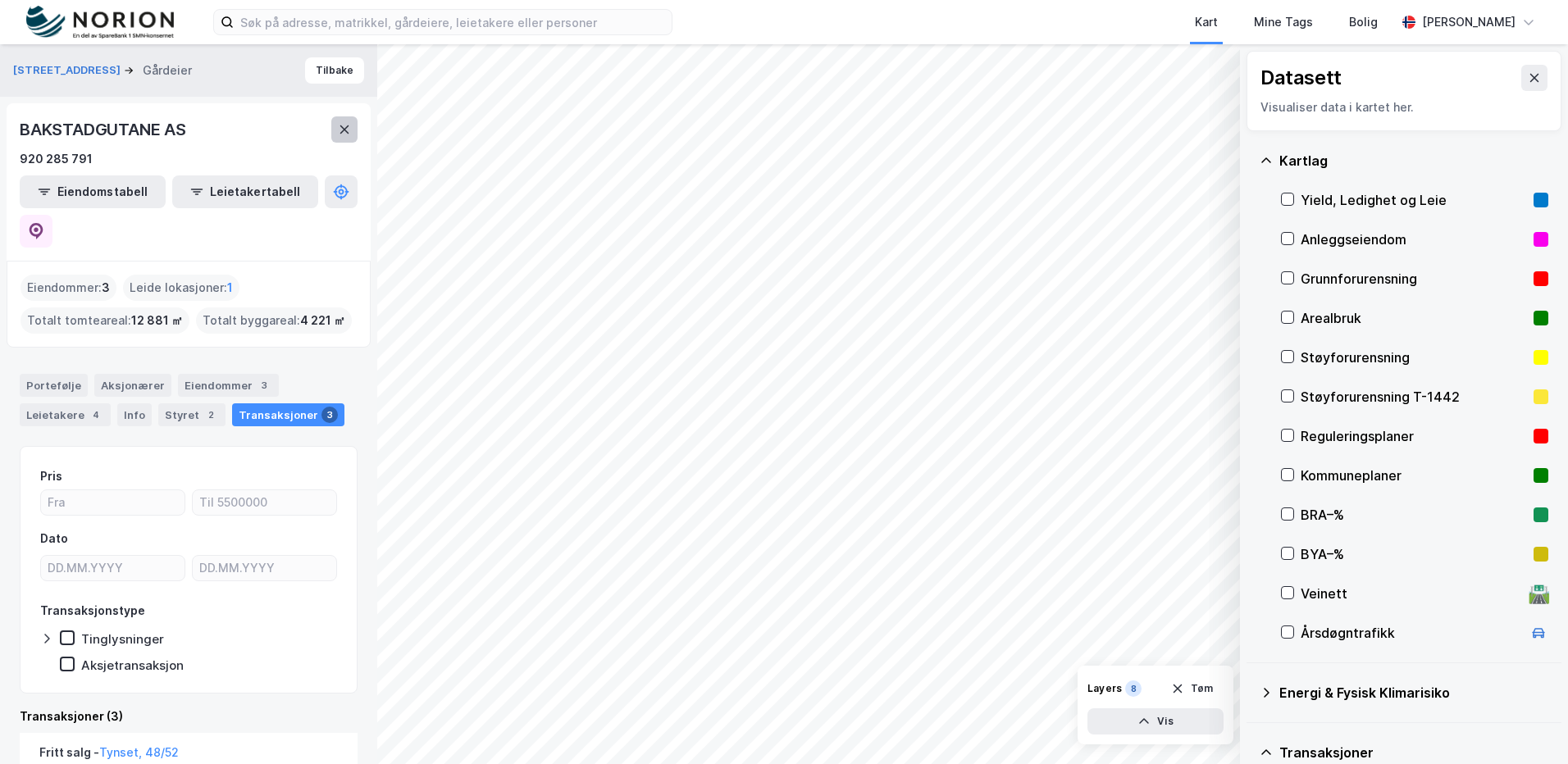
click at [349, 138] on button at bounding box center [344, 129] width 27 height 27
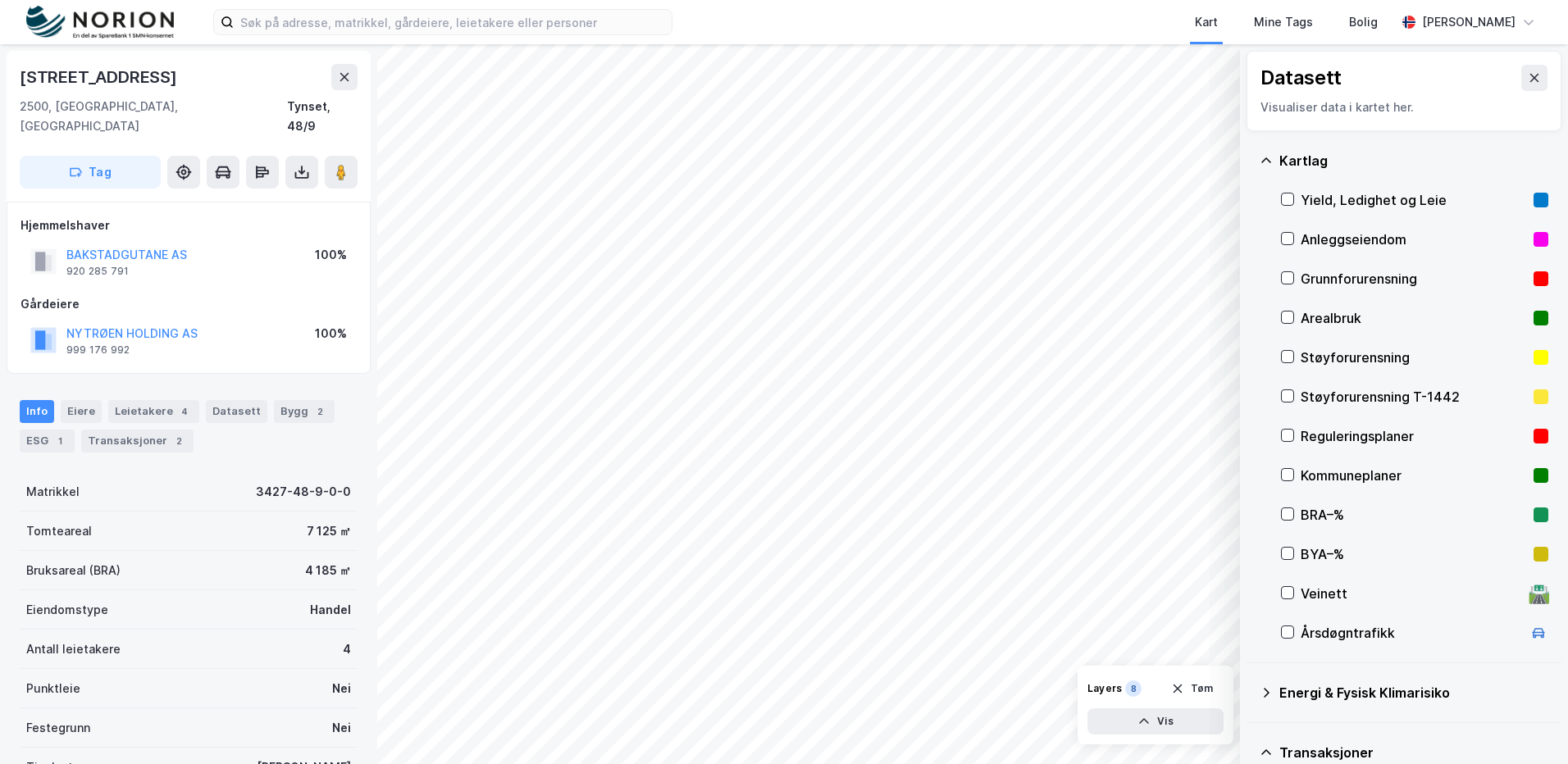
scroll to position [1, 0]
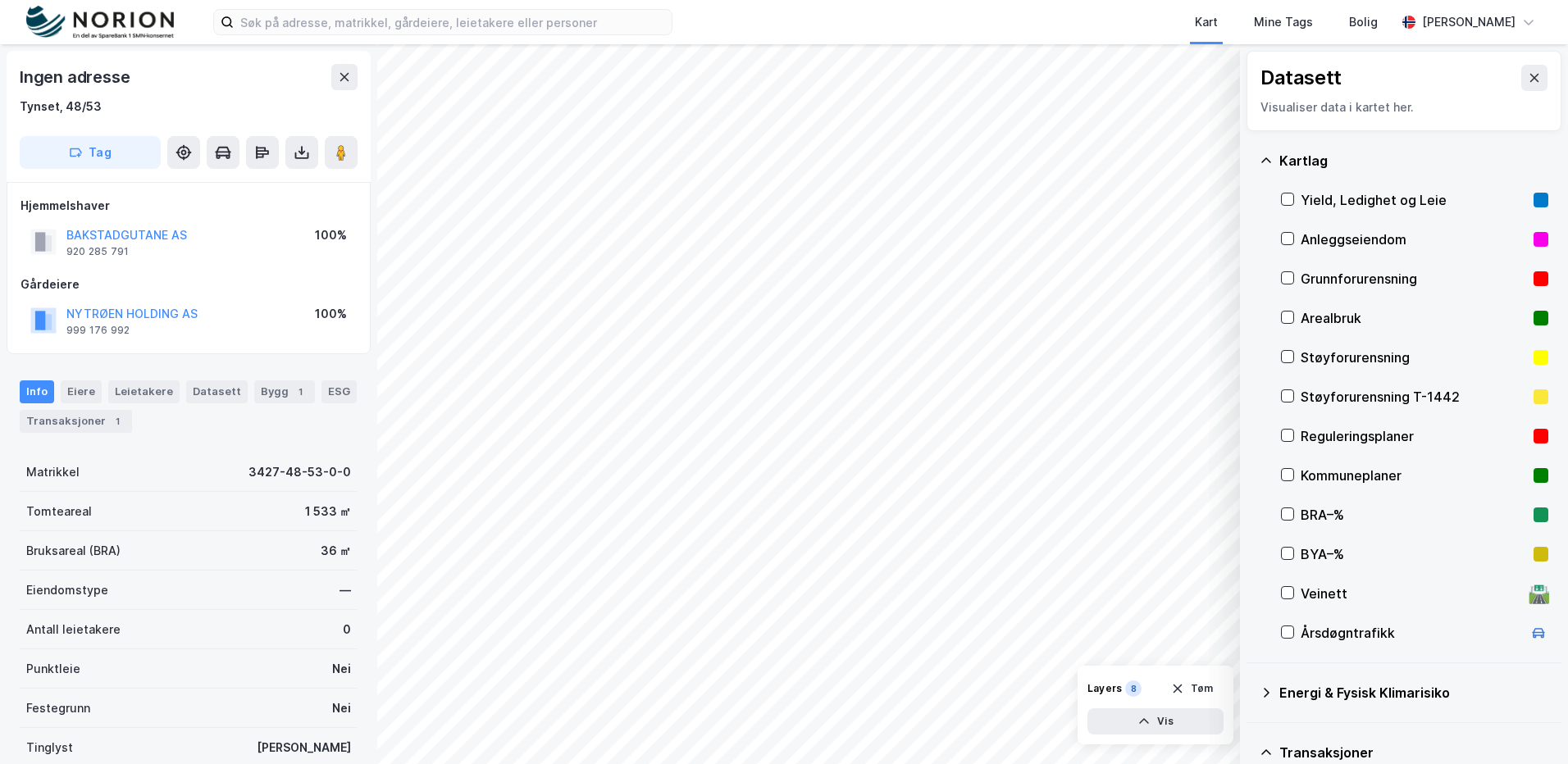
scroll to position [1, 0]
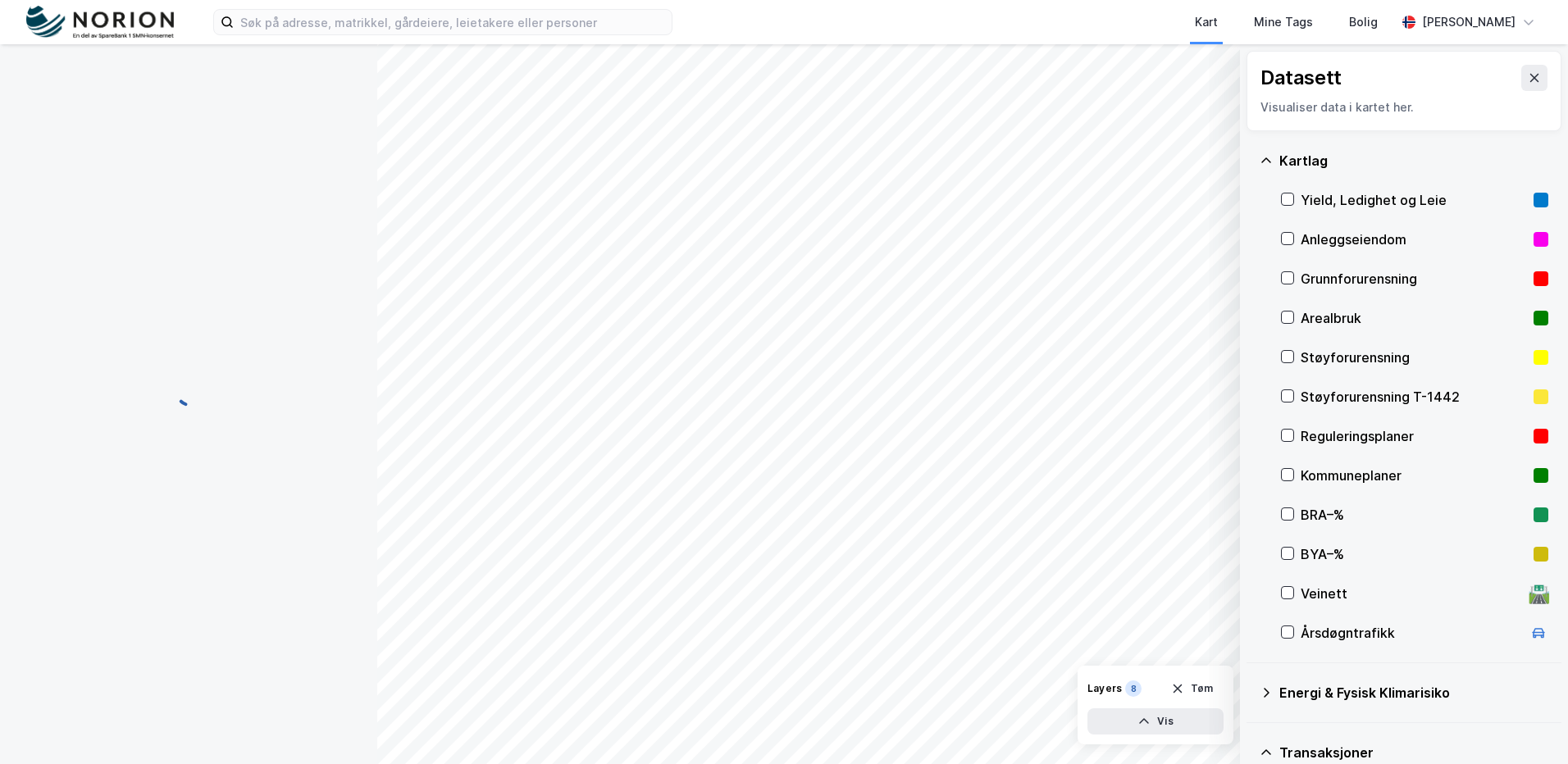
scroll to position [1, 0]
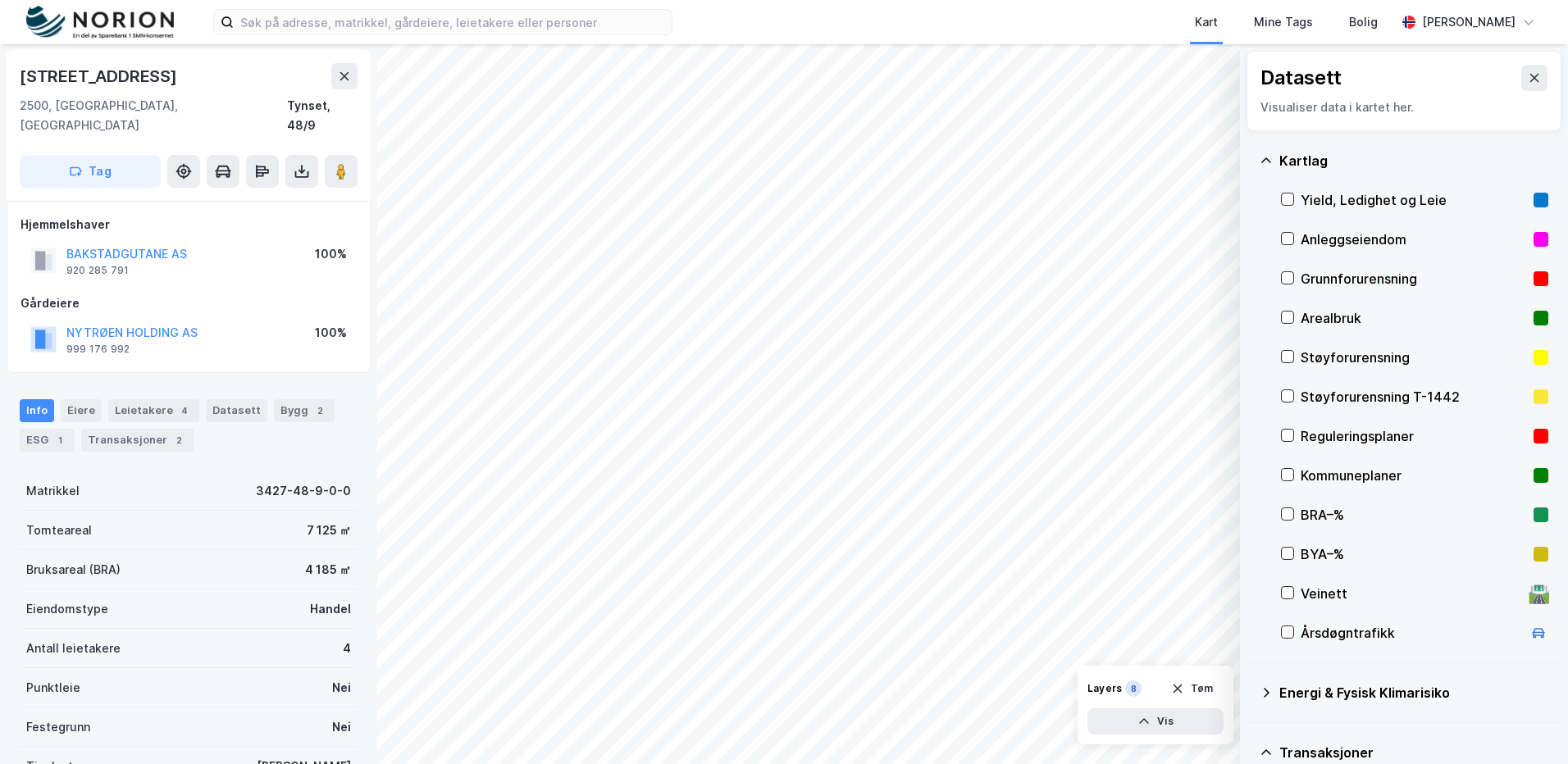
scroll to position [1, 0]
click at [99, 429] on div "Transaksjoner 2" at bounding box center [137, 440] width 113 height 23
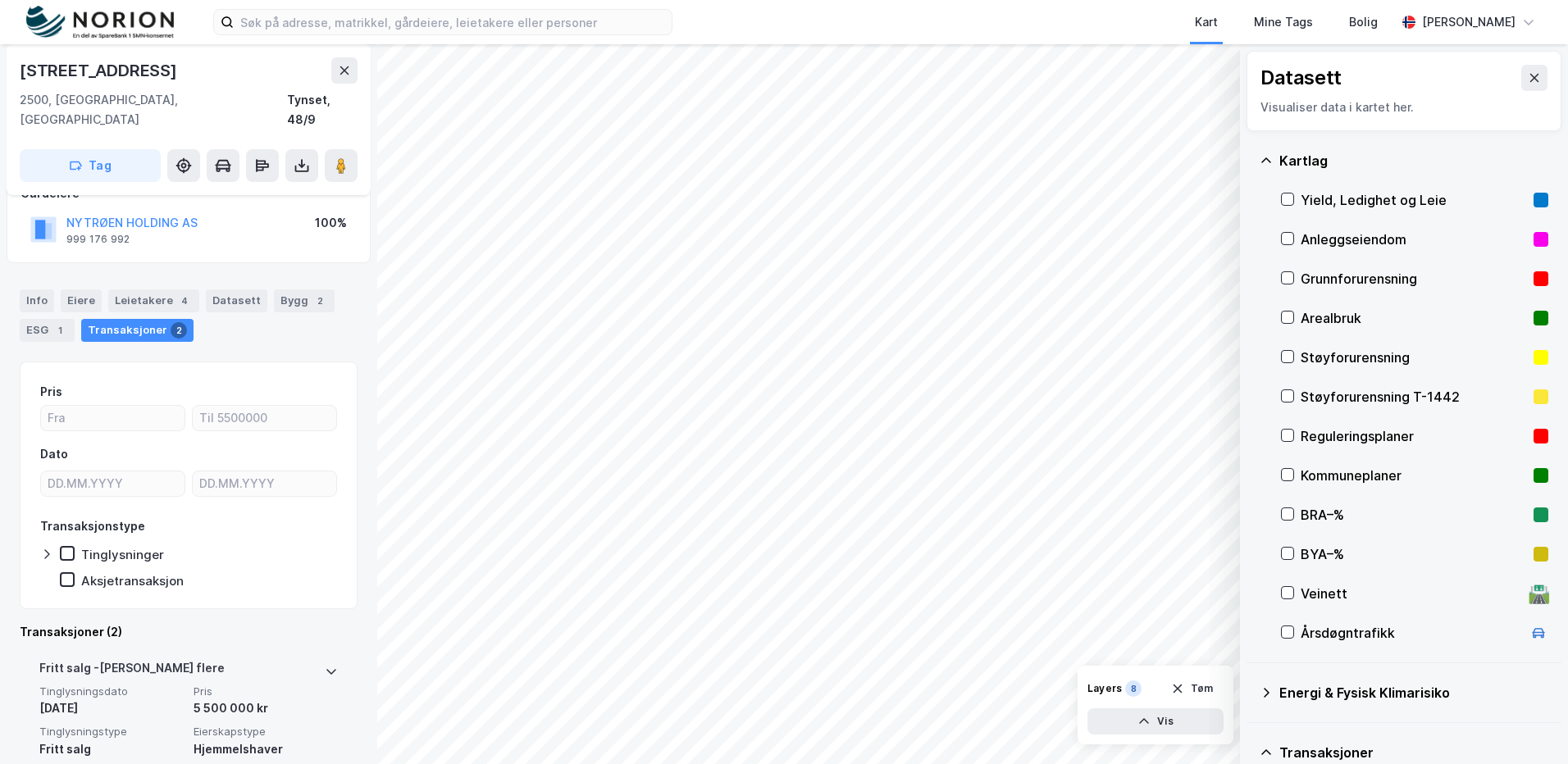
scroll to position [246, 0]
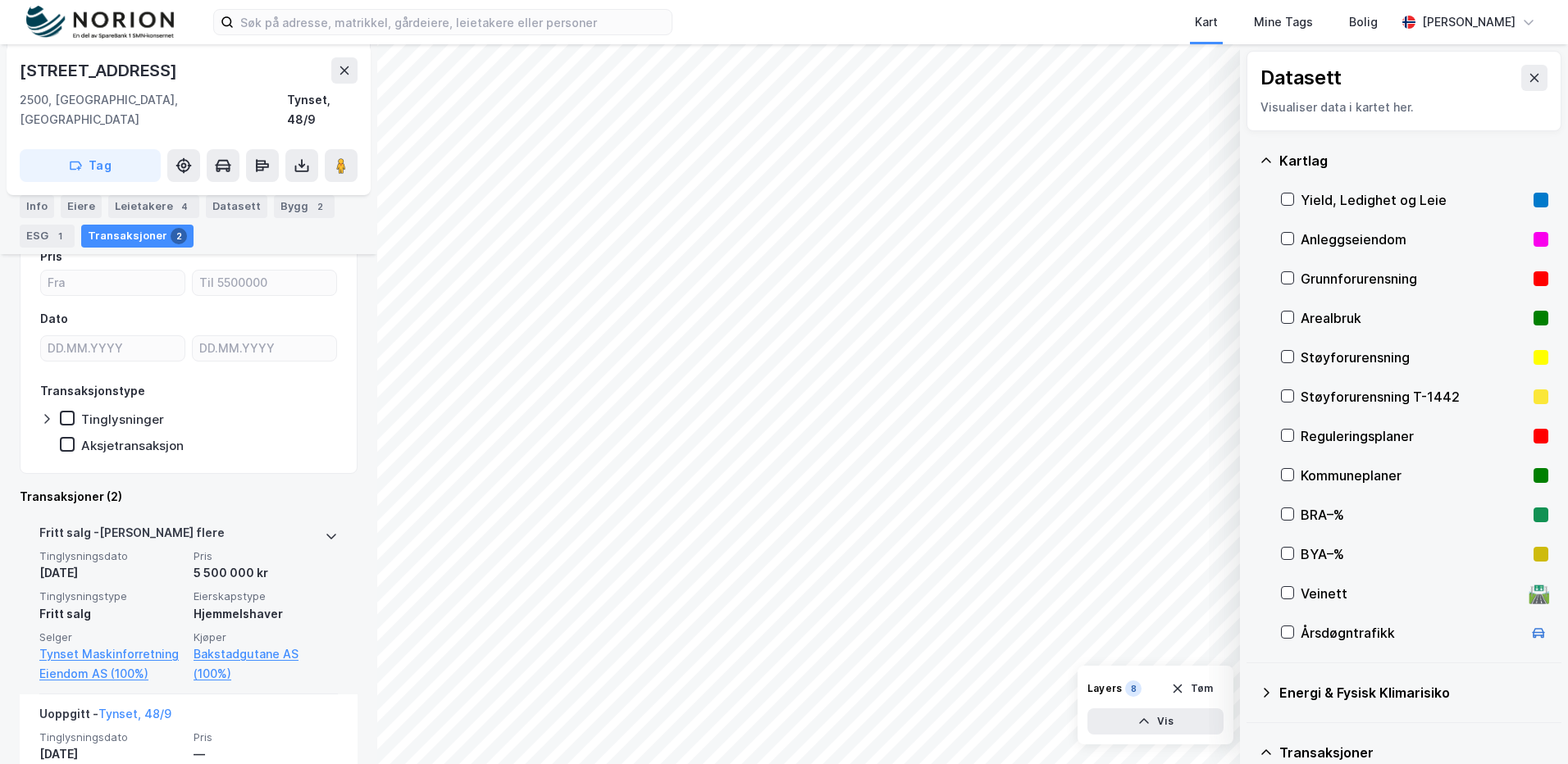
drag, startPoint x: 273, startPoint y: 596, endPoint x: 284, endPoint y: 593, distance: 11.4
click at [273, 604] on div "Hjemmelshaver" at bounding box center [266, 614] width 144 height 20
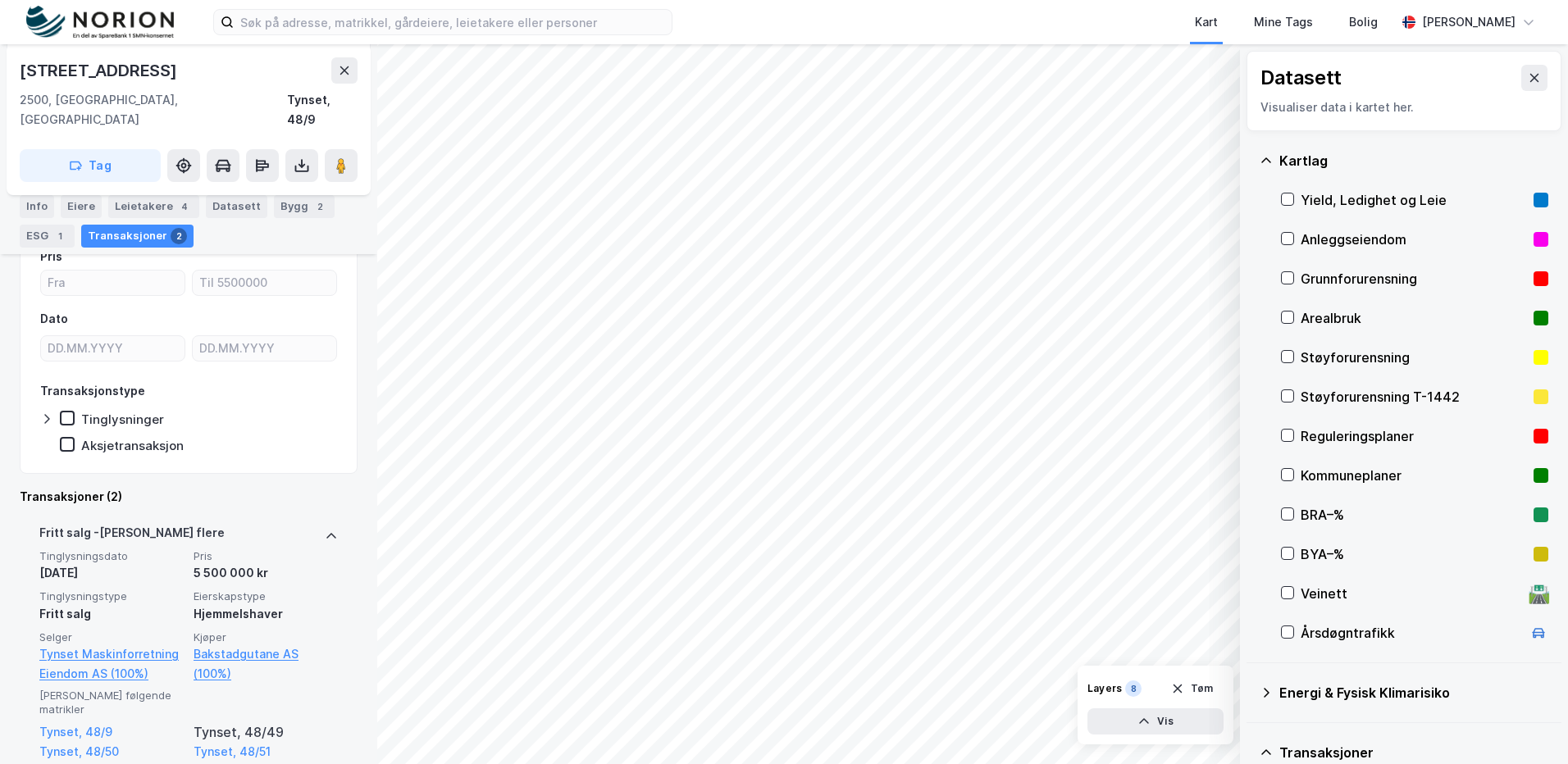
click at [302, 566] on div "Tinglysningsdato 9. feb. 2024 Pris 5 500 000 kr Tinglysningstype Fritt salg Eie…" at bounding box center [188, 616] width 298 height 134
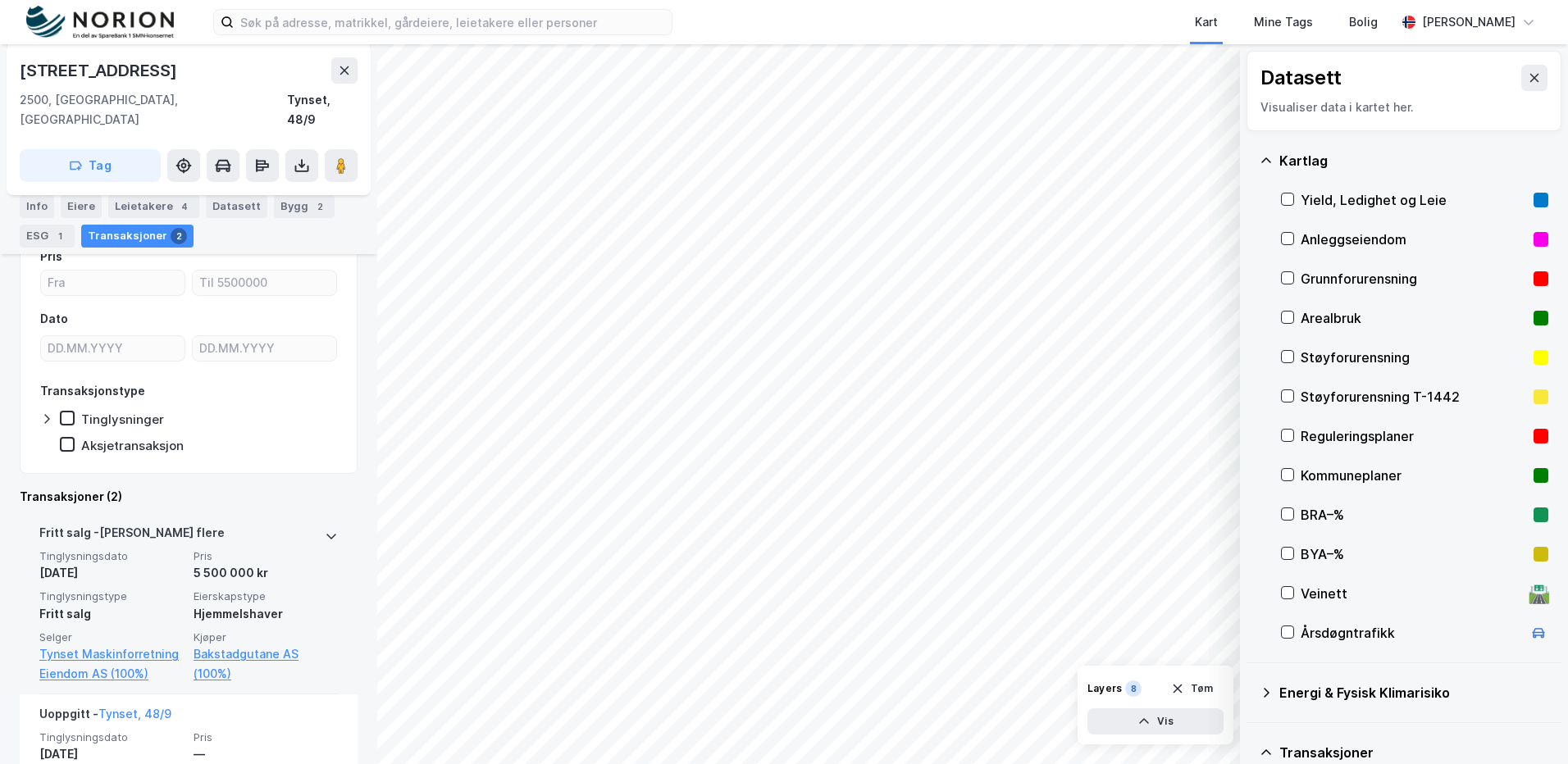
click at [302, 566] on div "Tinglysningsdato 9. feb. 2024 Pris 5 500 000 kr Tinglysningstype Fritt salg Eie…" at bounding box center [188, 616] width 298 height 134
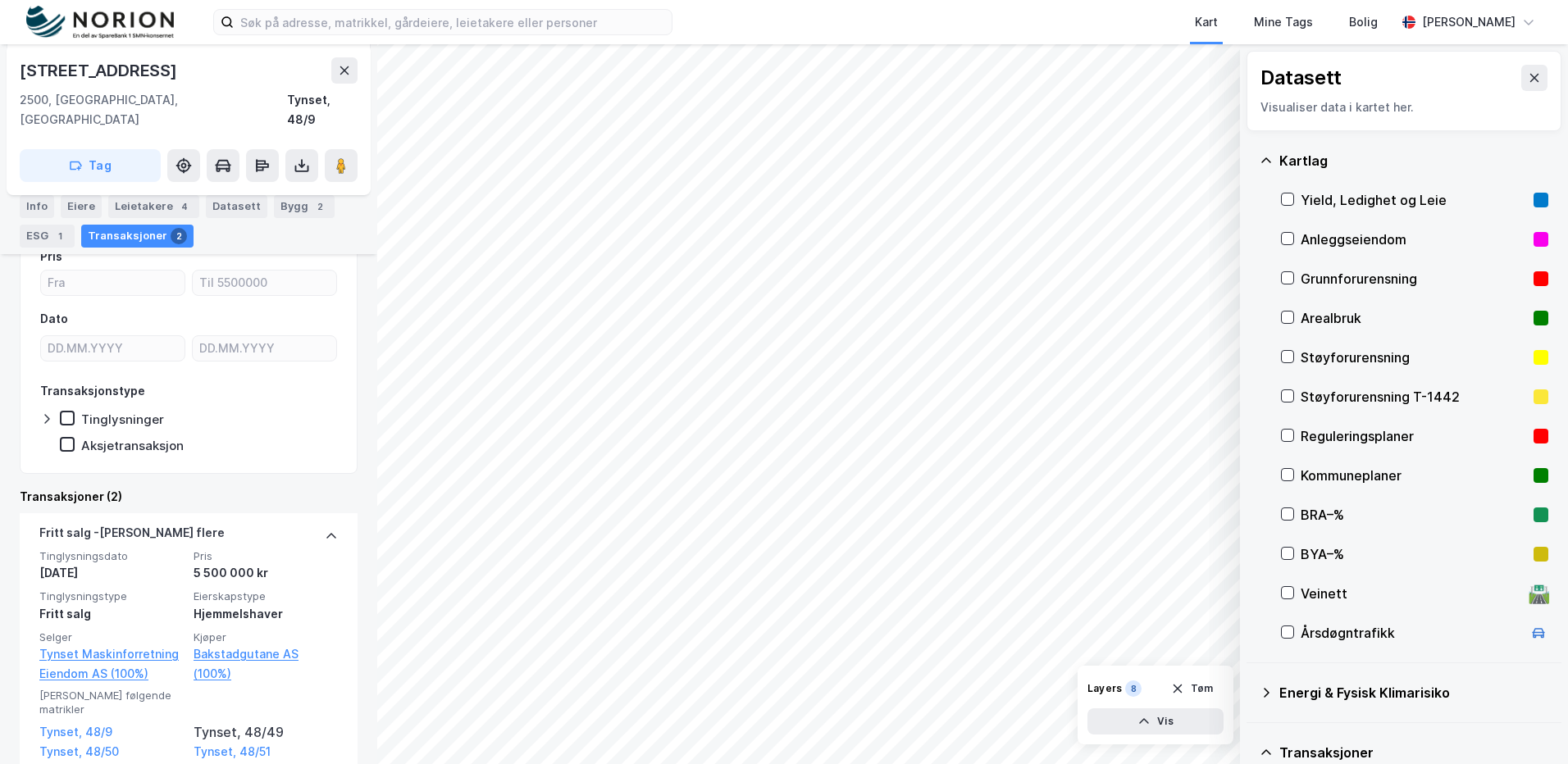
scroll to position [0, 0]
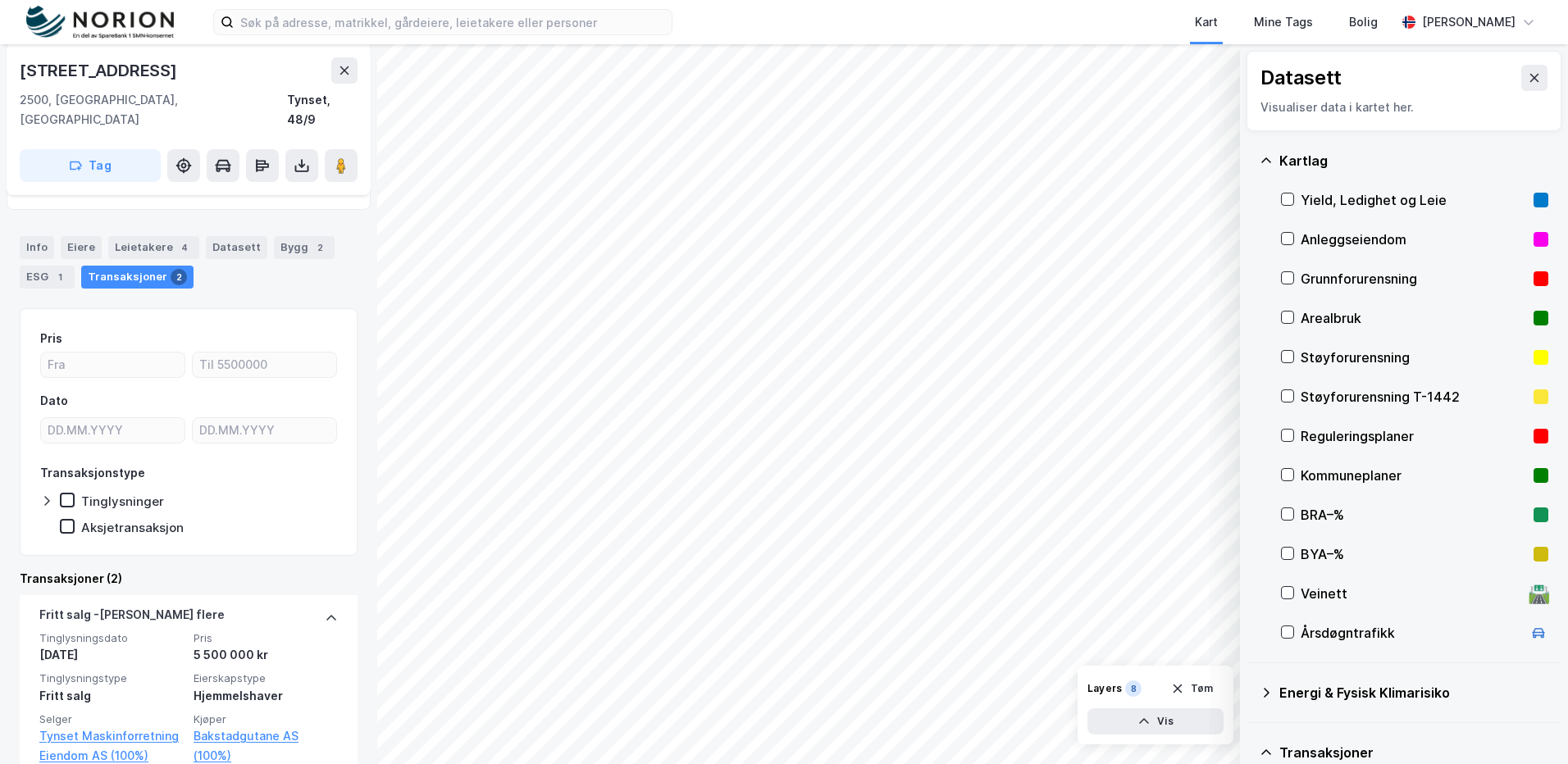
drag, startPoint x: 44, startPoint y: 205, endPoint x: 45, endPoint y: 221, distance: 16.0
click at [45, 217] on div "Info Eiere Leietakere 4 Datasett Bygg 2 ESG 1 Transaksjoner 2" at bounding box center [188, 256] width 377 height 79
click at [44, 236] on div "Info" at bounding box center [37, 248] width 34 height 23
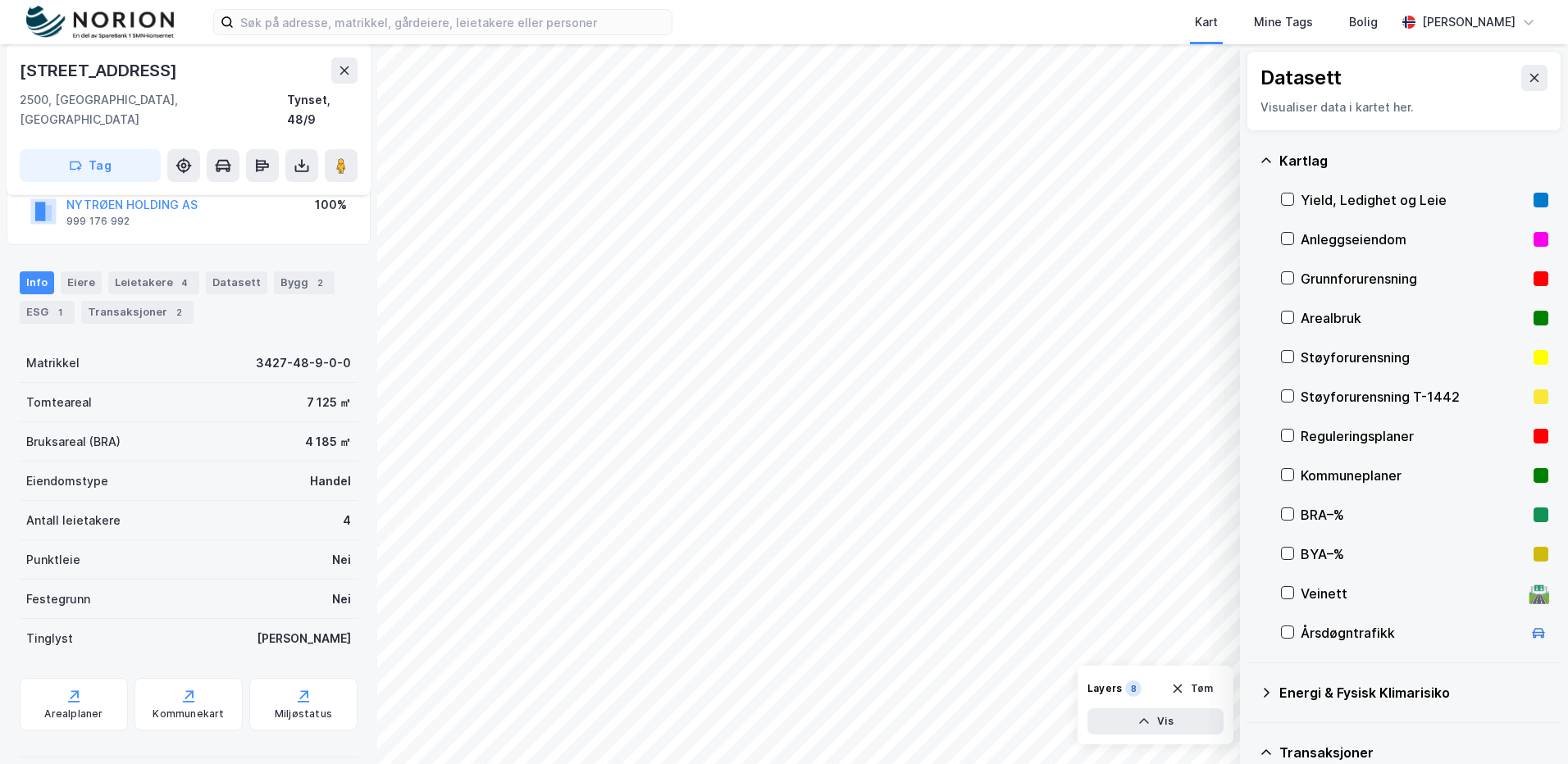
click at [293, 272] on div "Bygg 2" at bounding box center [304, 283] width 61 height 23
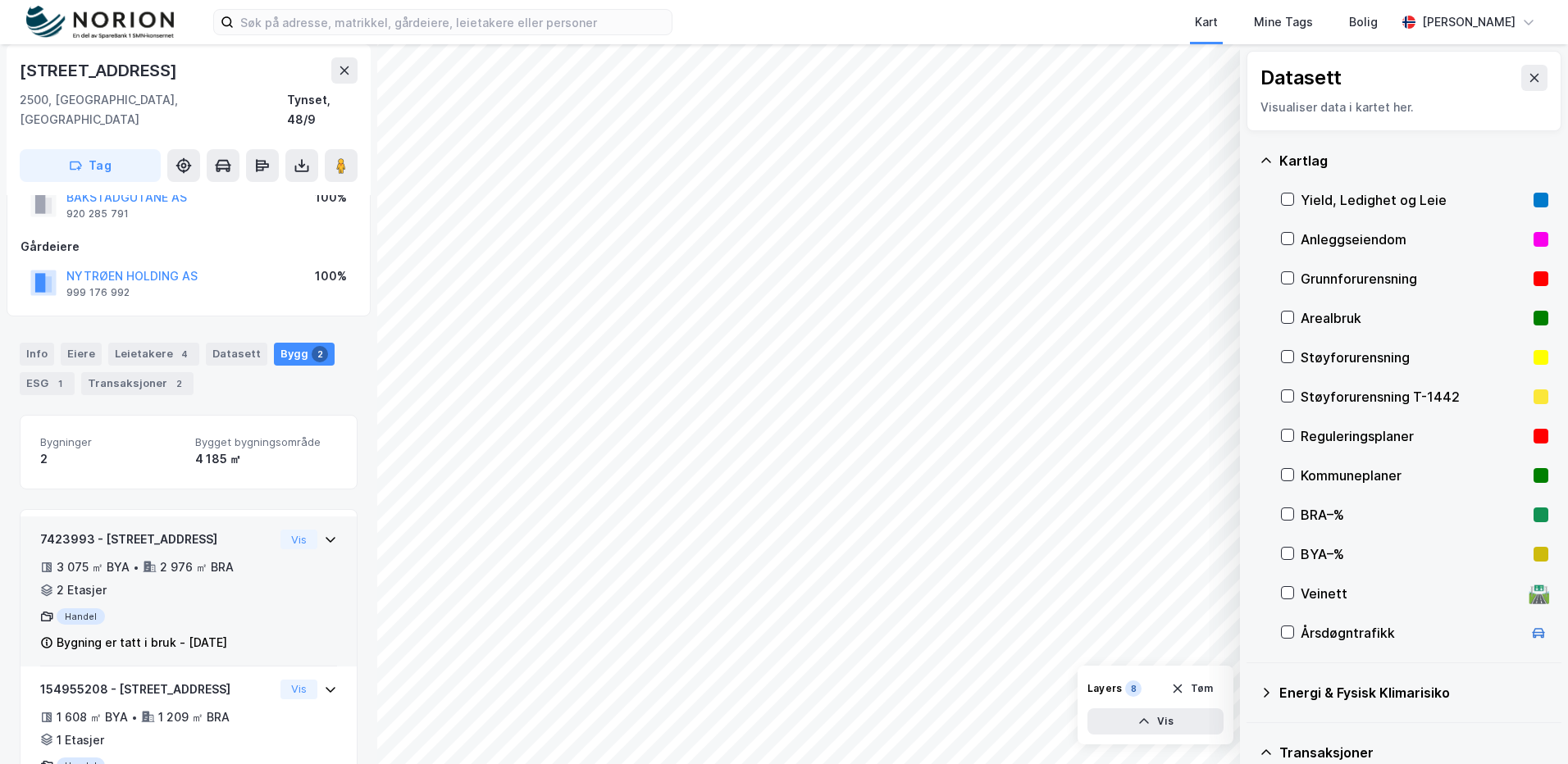
scroll to position [115, 0]
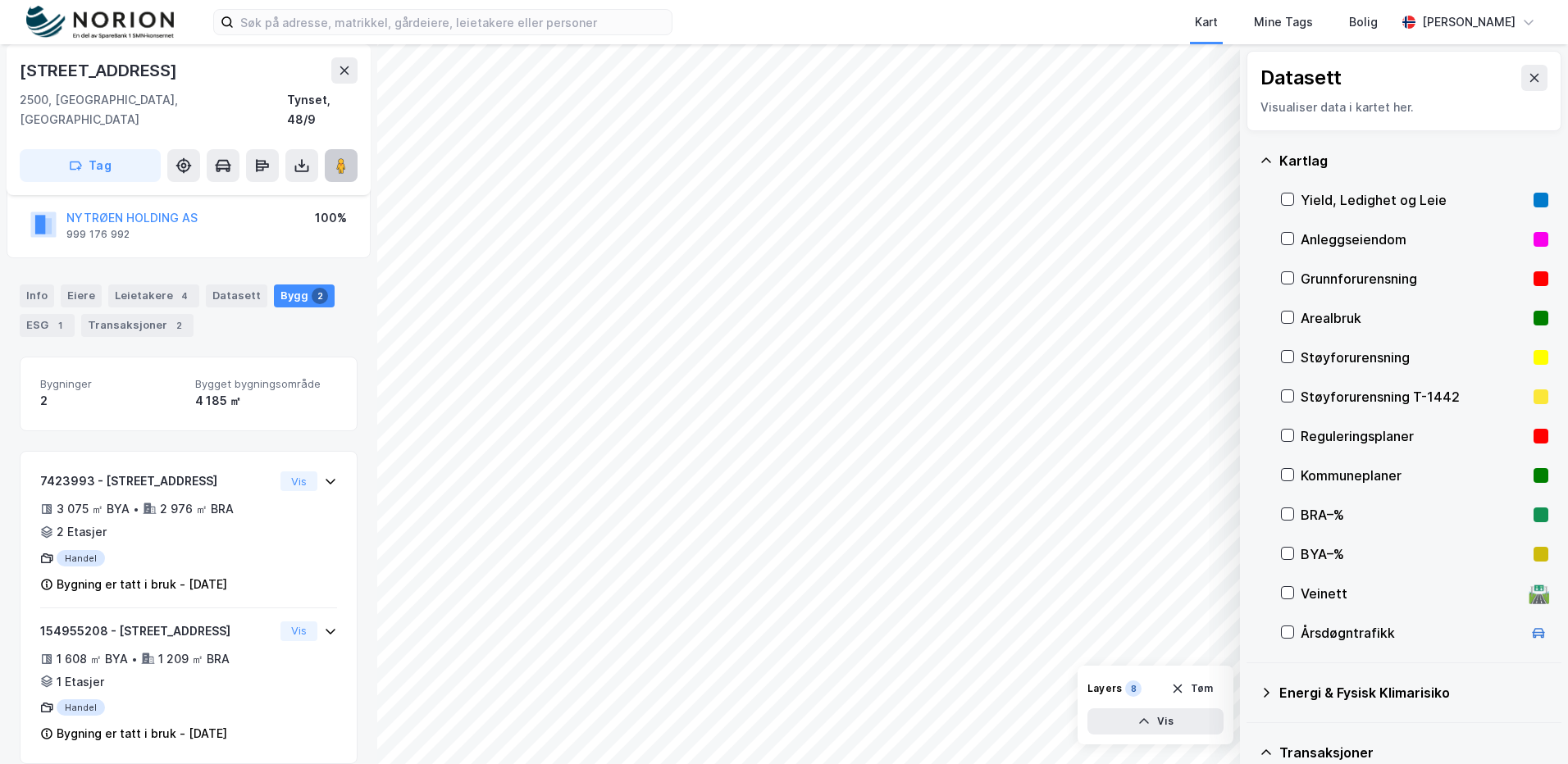
click at [350, 150] on button at bounding box center [341, 166] width 33 height 33
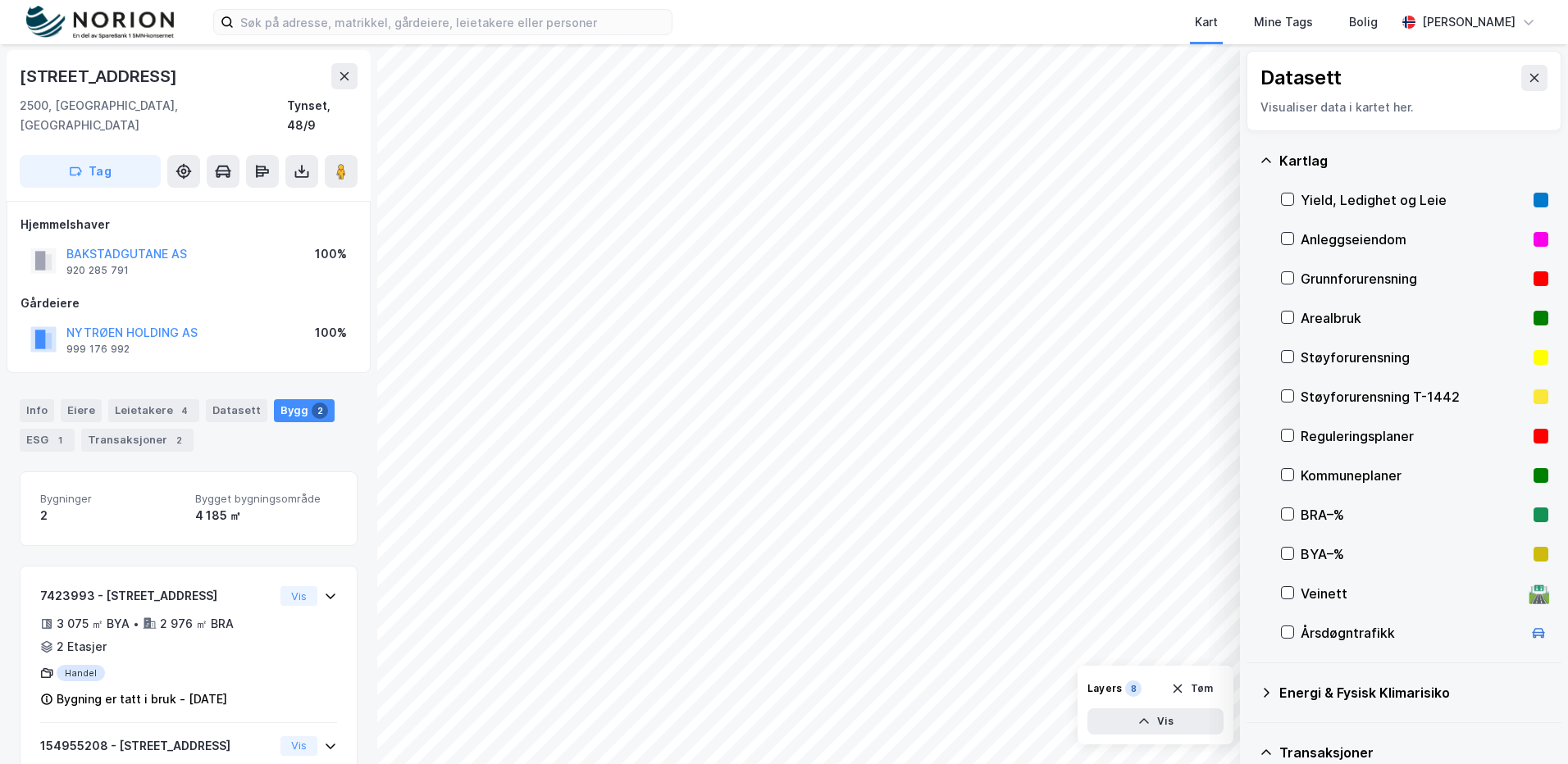
scroll to position [0, 0]
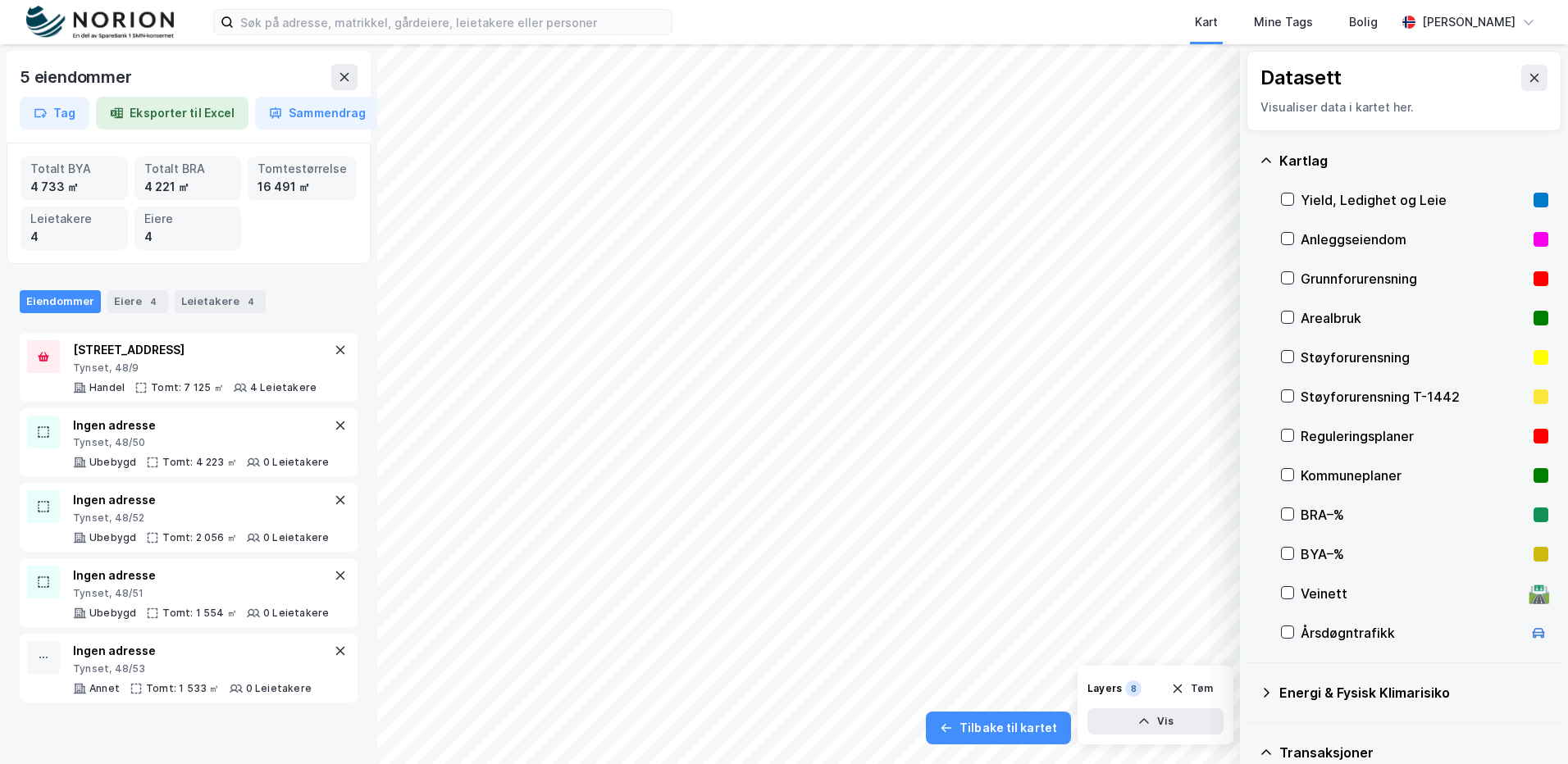
click at [1531, 80] on button at bounding box center [1534, 77] width 27 height 27
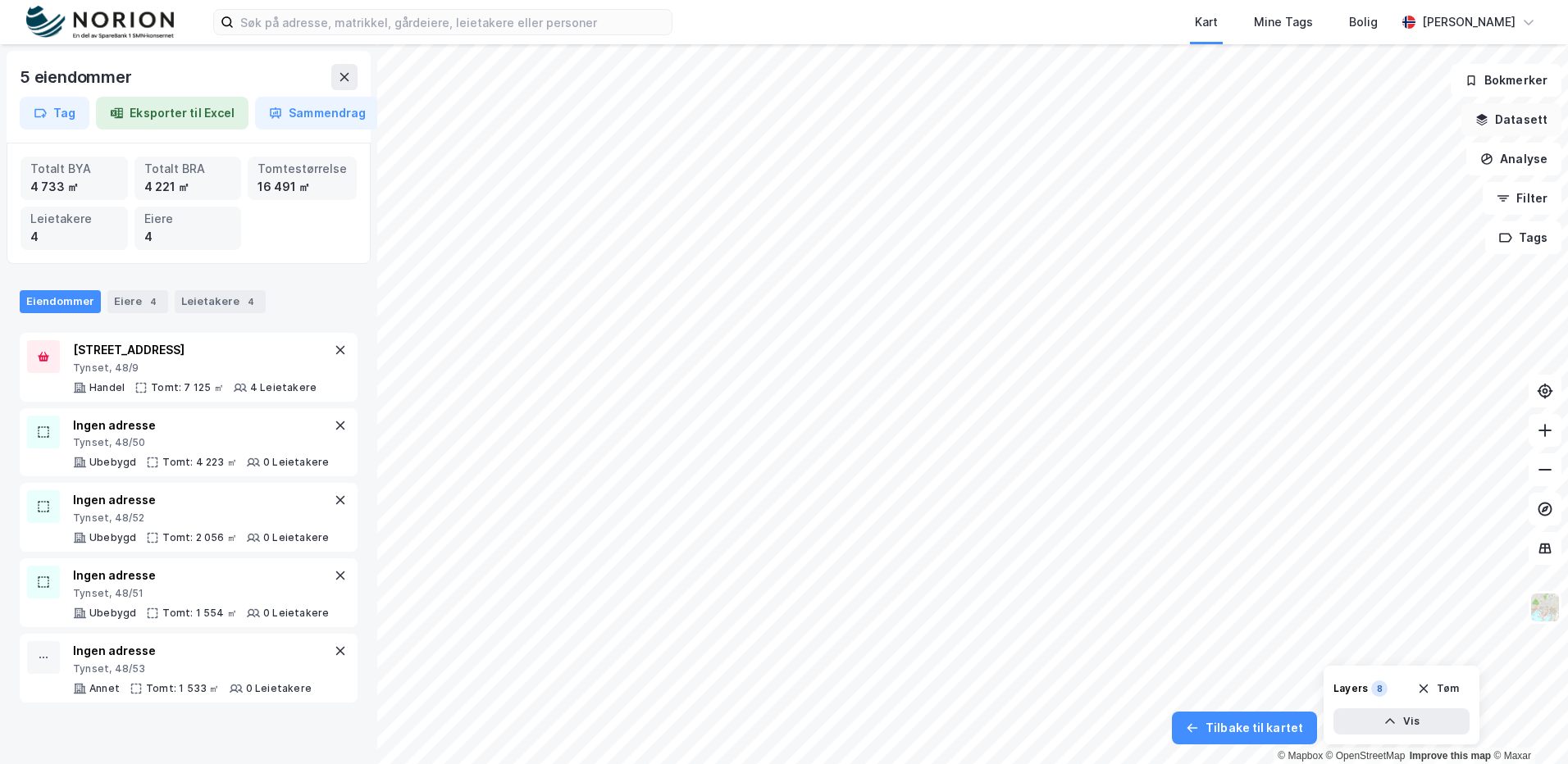
click at [1516, 123] on button "Datasett" at bounding box center [1511, 119] width 100 height 33
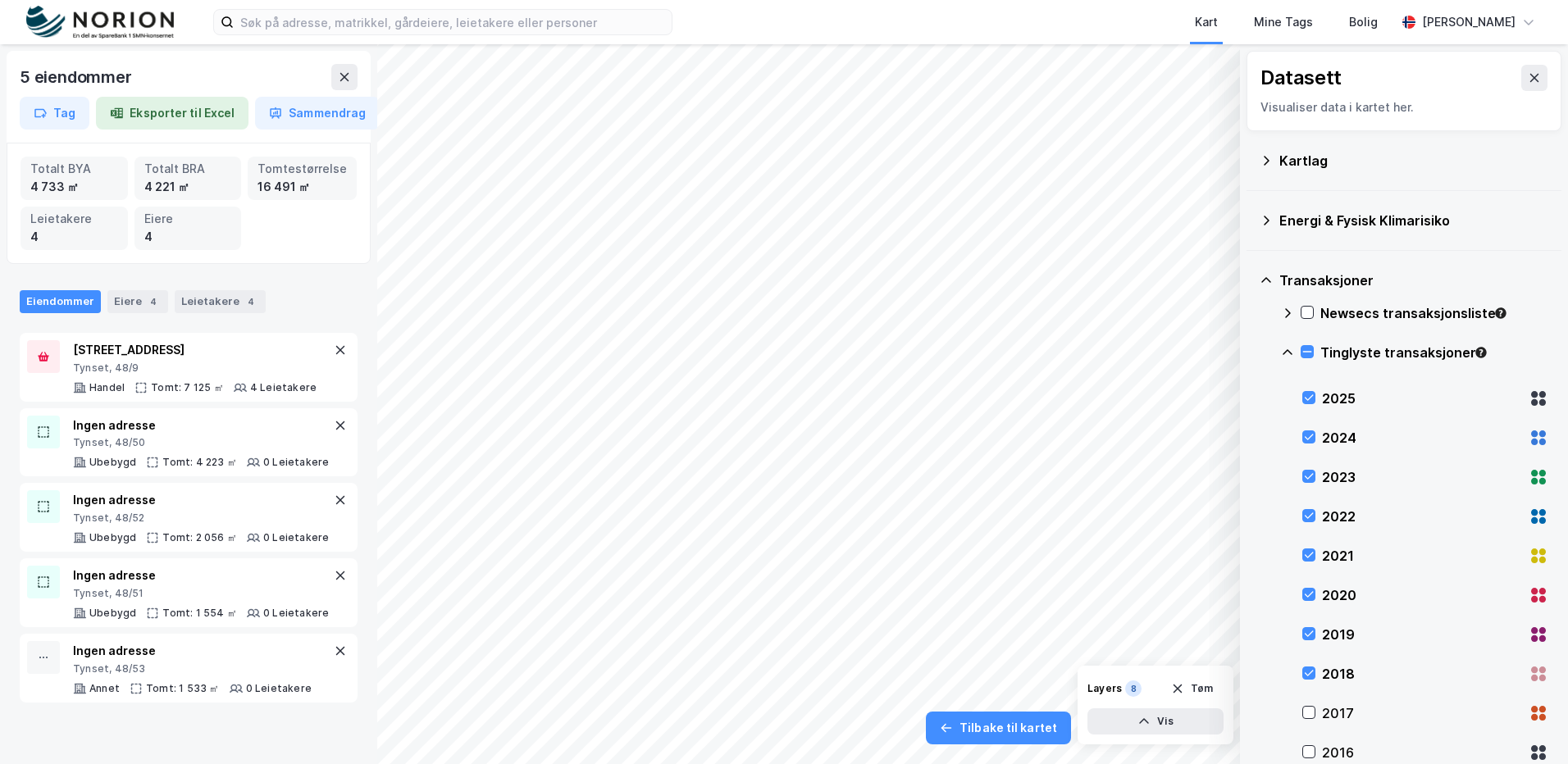
click at [1311, 173] on div "Kartlag" at bounding box center [1404, 161] width 289 height 40
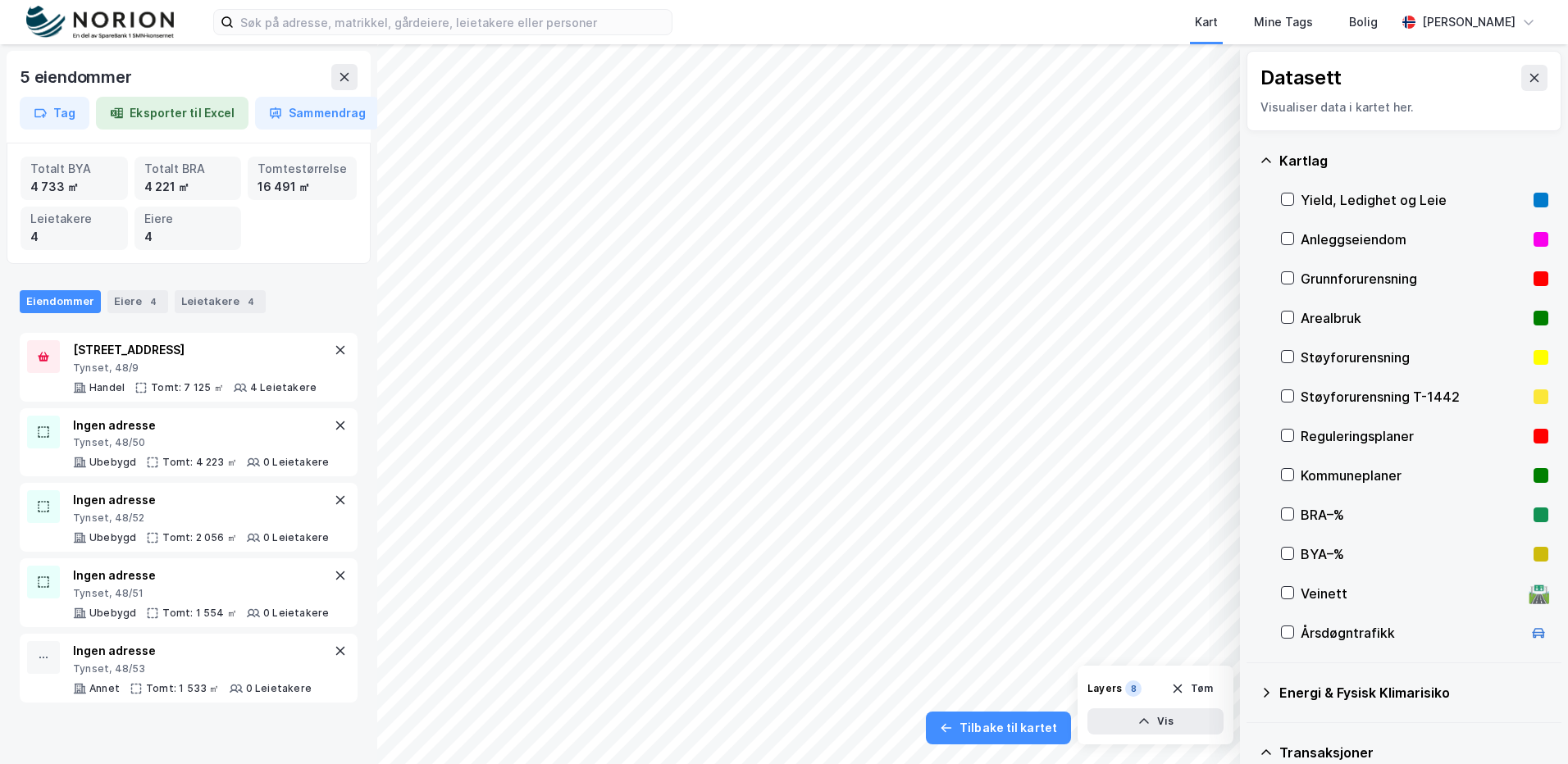
click at [1353, 427] on div "Reguleringsplaner" at bounding box center [1413, 436] width 226 height 20
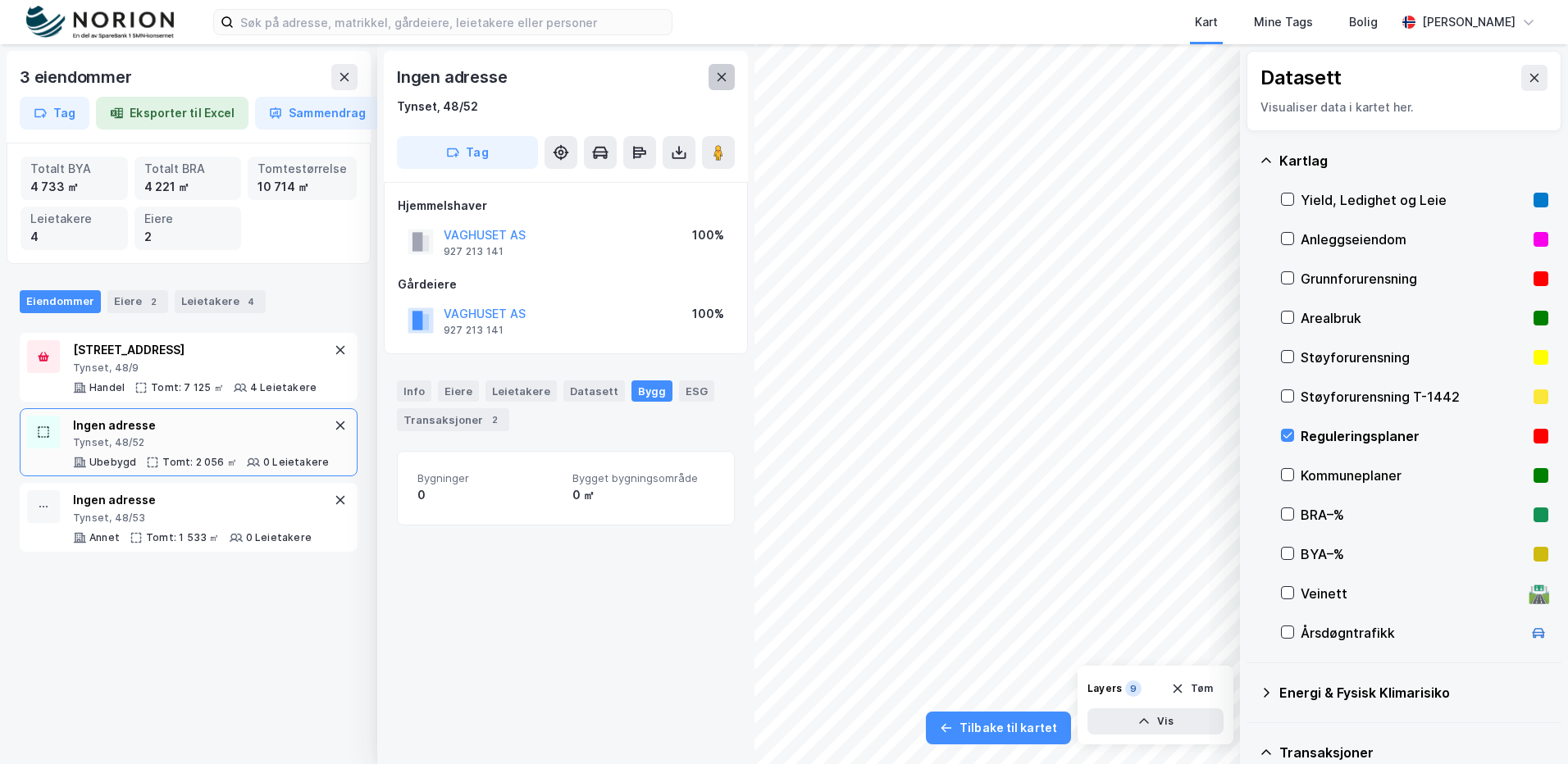
click at [733, 72] on button at bounding box center [721, 76] width 27 height 27
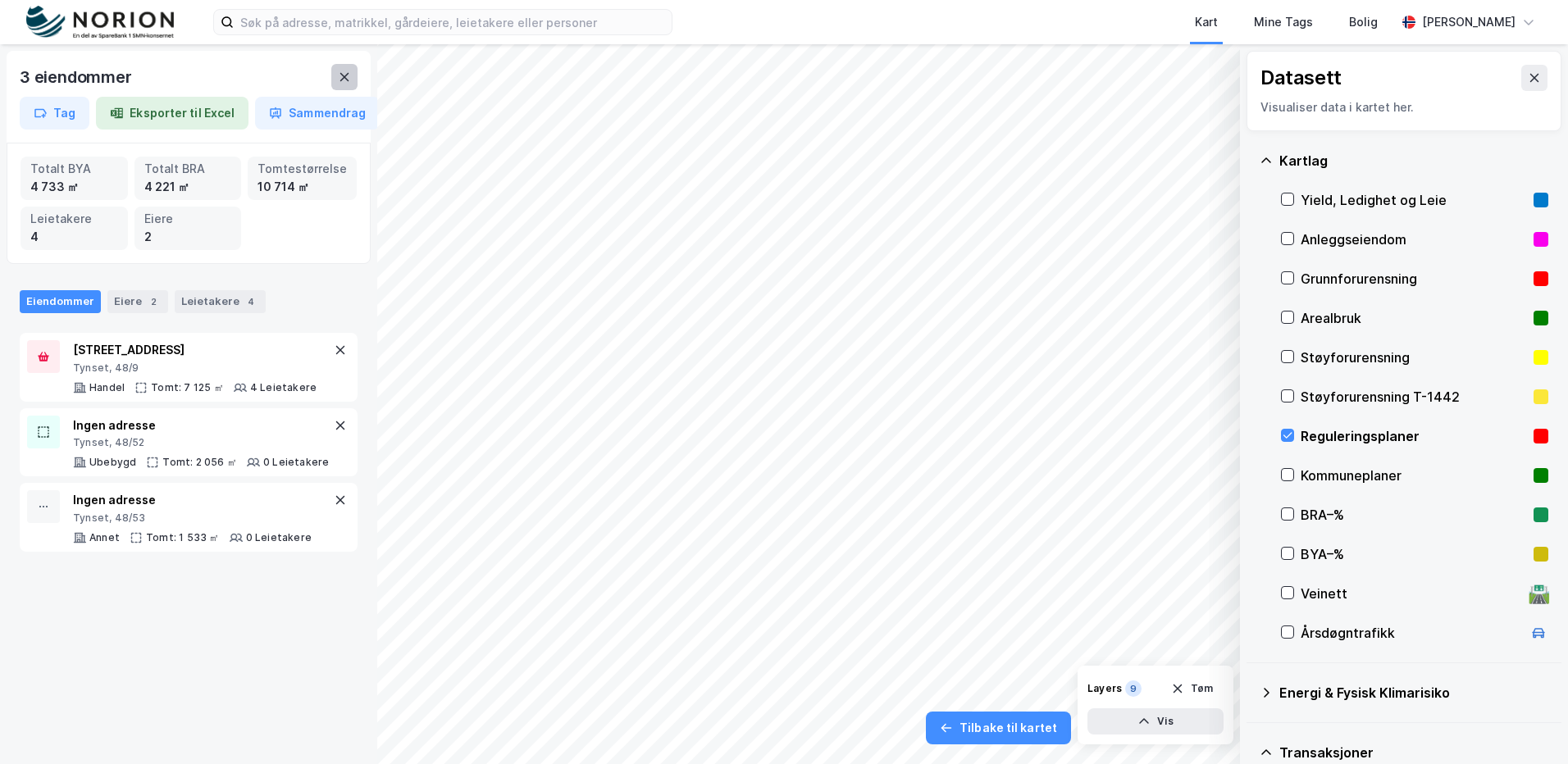
click at [351, 77] on button at bounding box center [344, 76] width 27 height 27
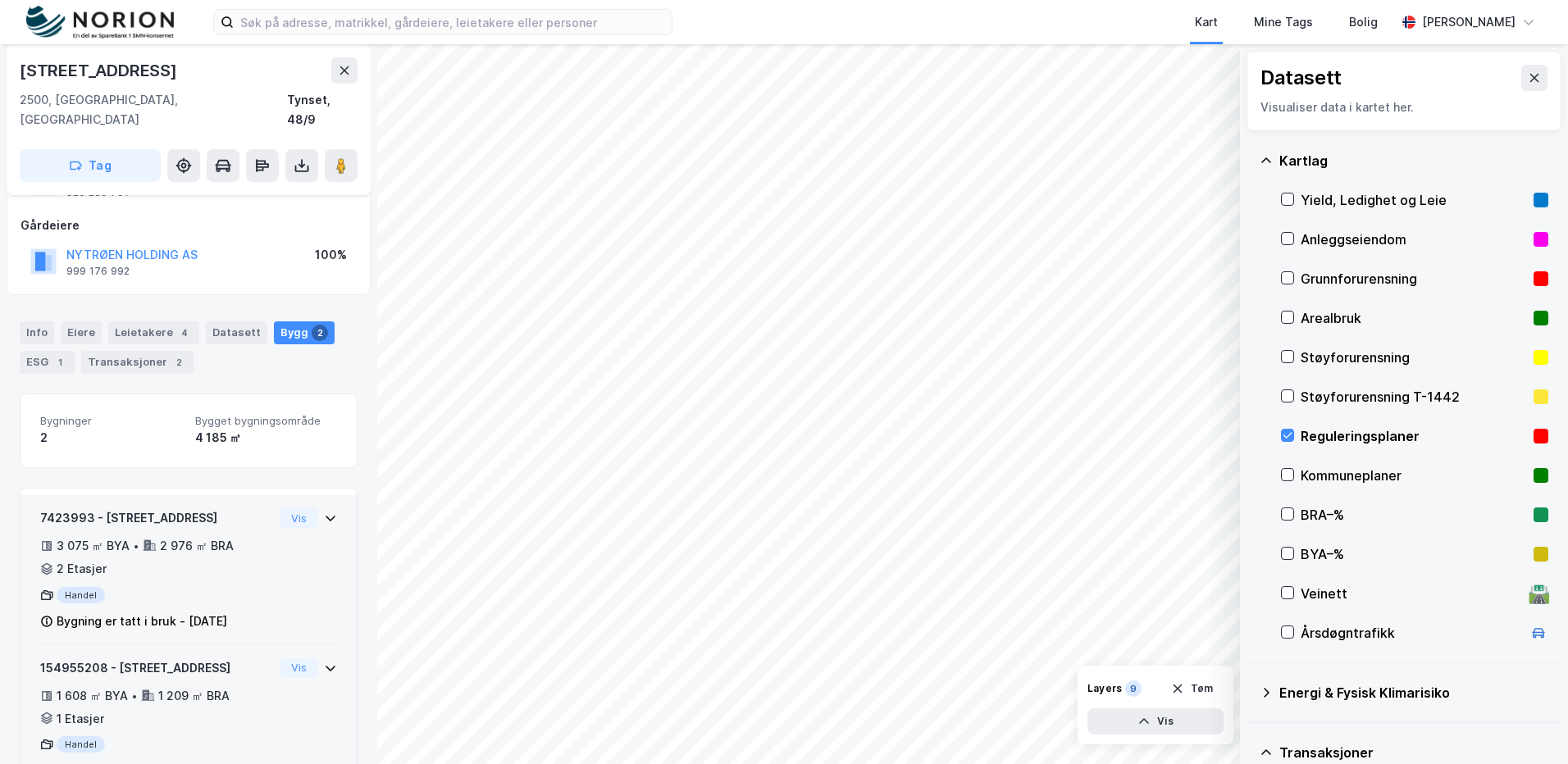
scroll to position [115, 0]
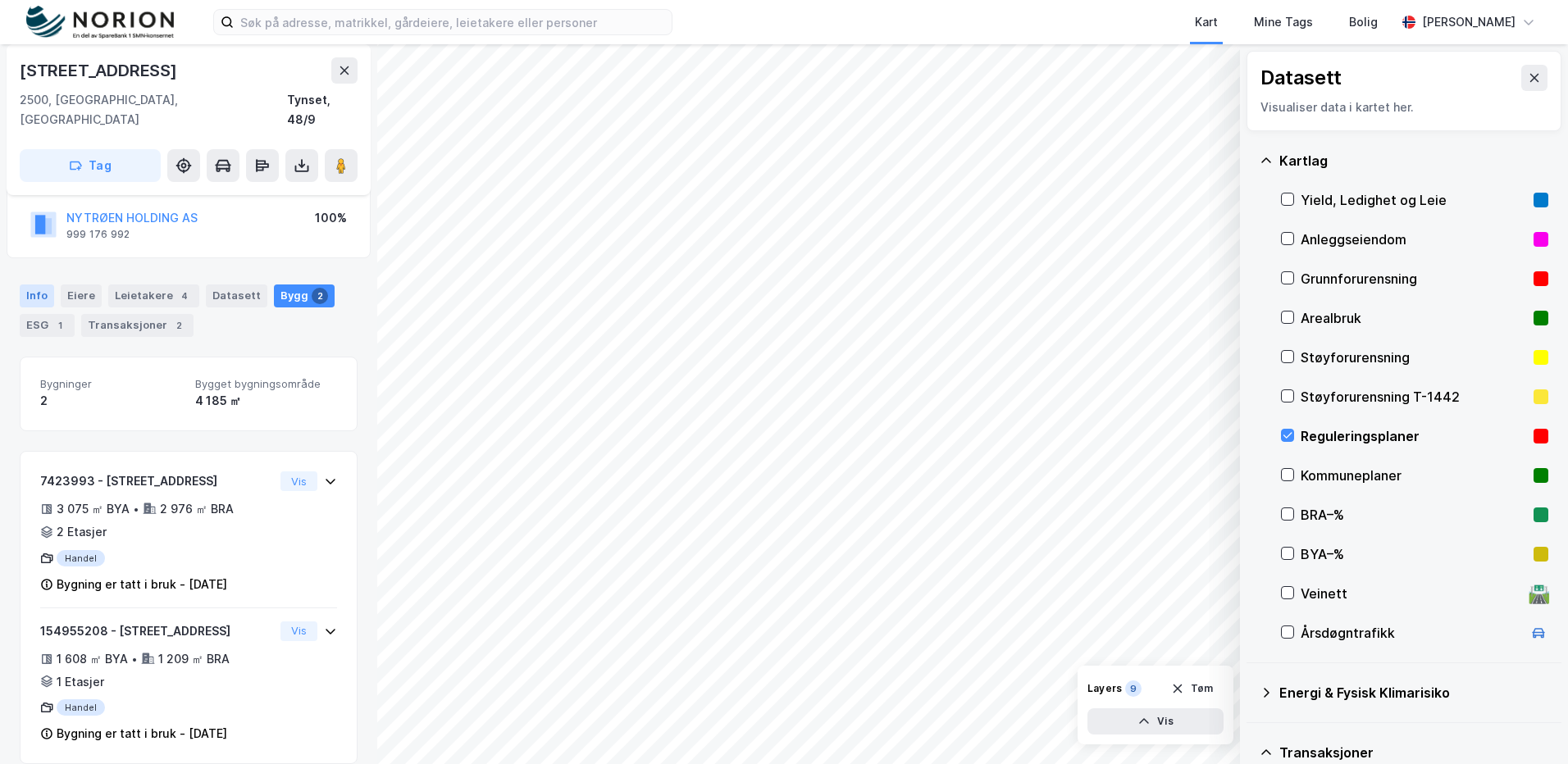
click at [39, 284] on div "Info" at bounding box center [37, 296] width 34 height 23
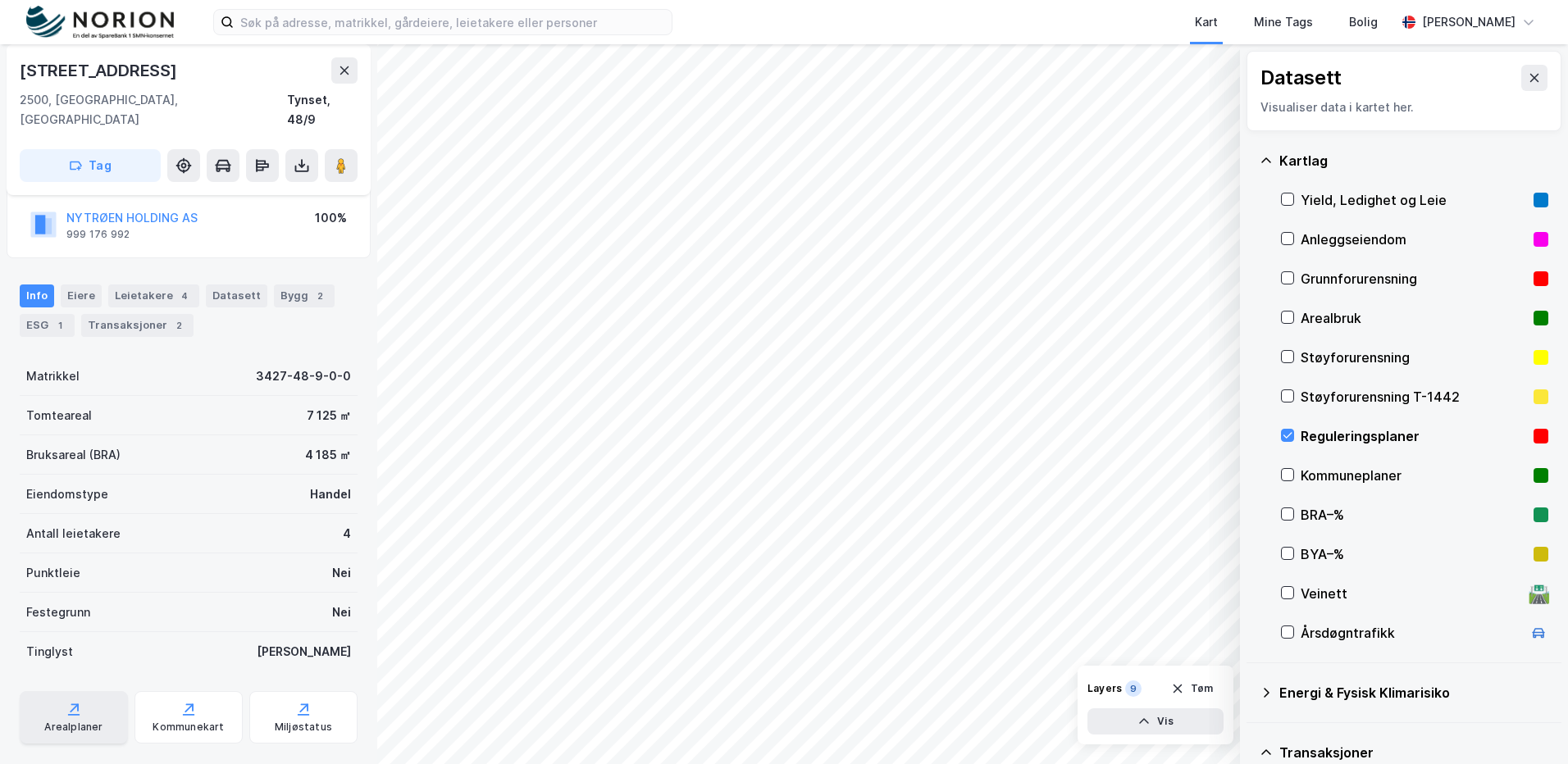
click at [60, 691] on div "Arealplaner" at bounding box center [74, 717] width 108 height 52
click at [1288, 434] on icon at bounding box center [1287, 435] width 11 height 11
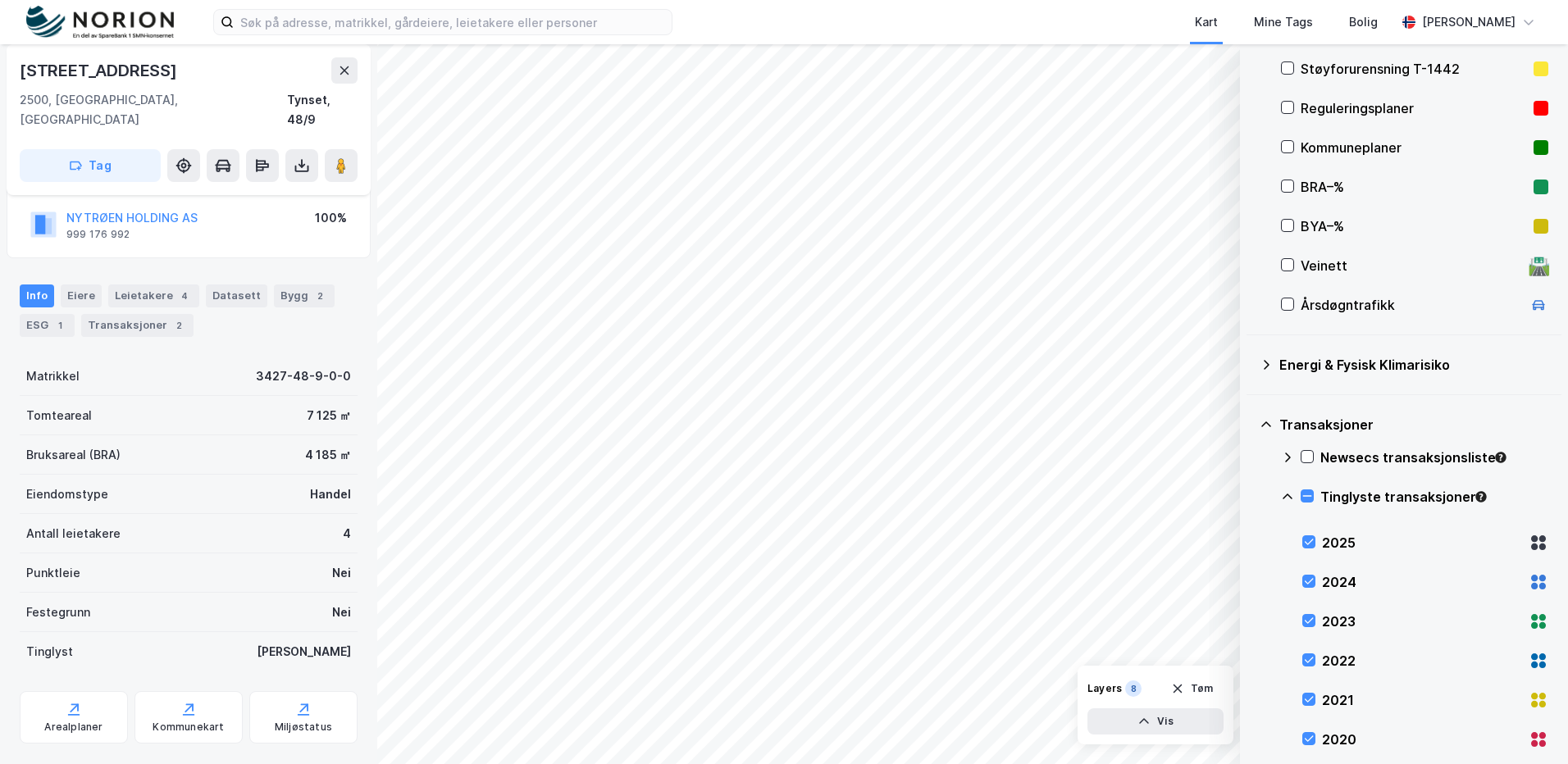
click at [1314, 495] on div "Tinglyste transaksjoner" at bounding box center [1414, 504] width 267 height 40
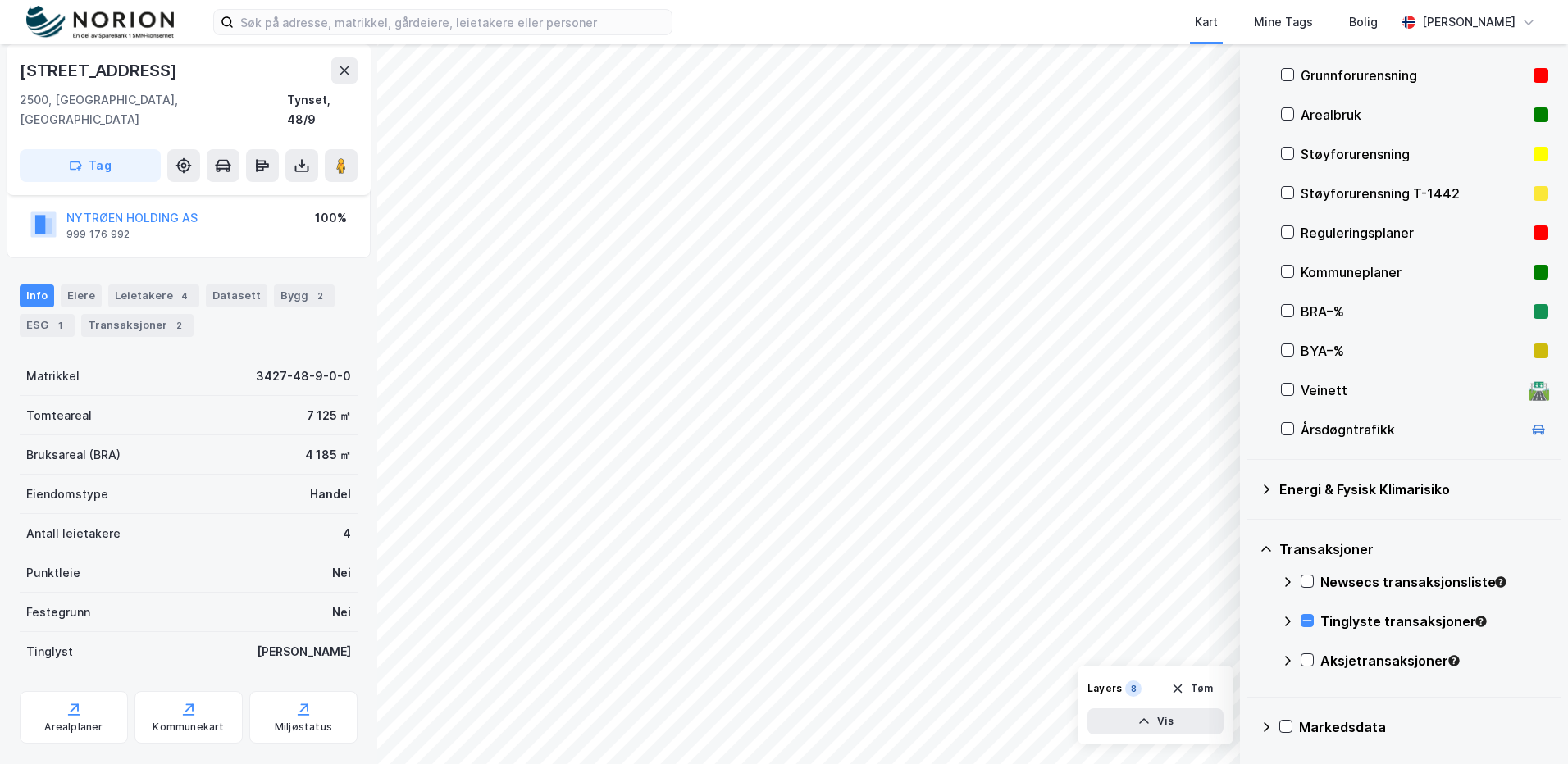
scroll to position [204, 0]
click at [1309, 621] on icon at bounding box center [1308, 620] width 9 height 1
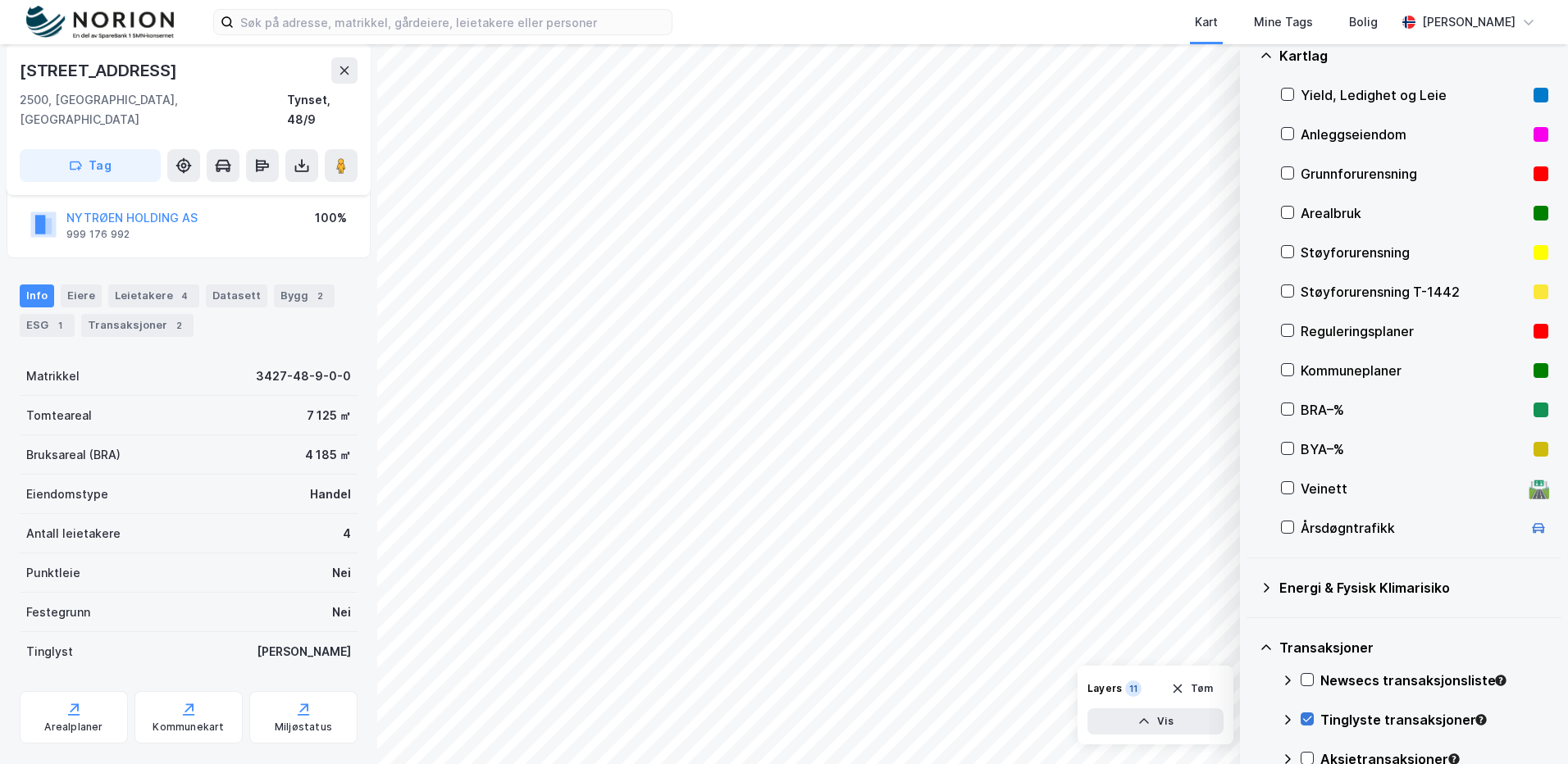
scroll to position [0, 0]
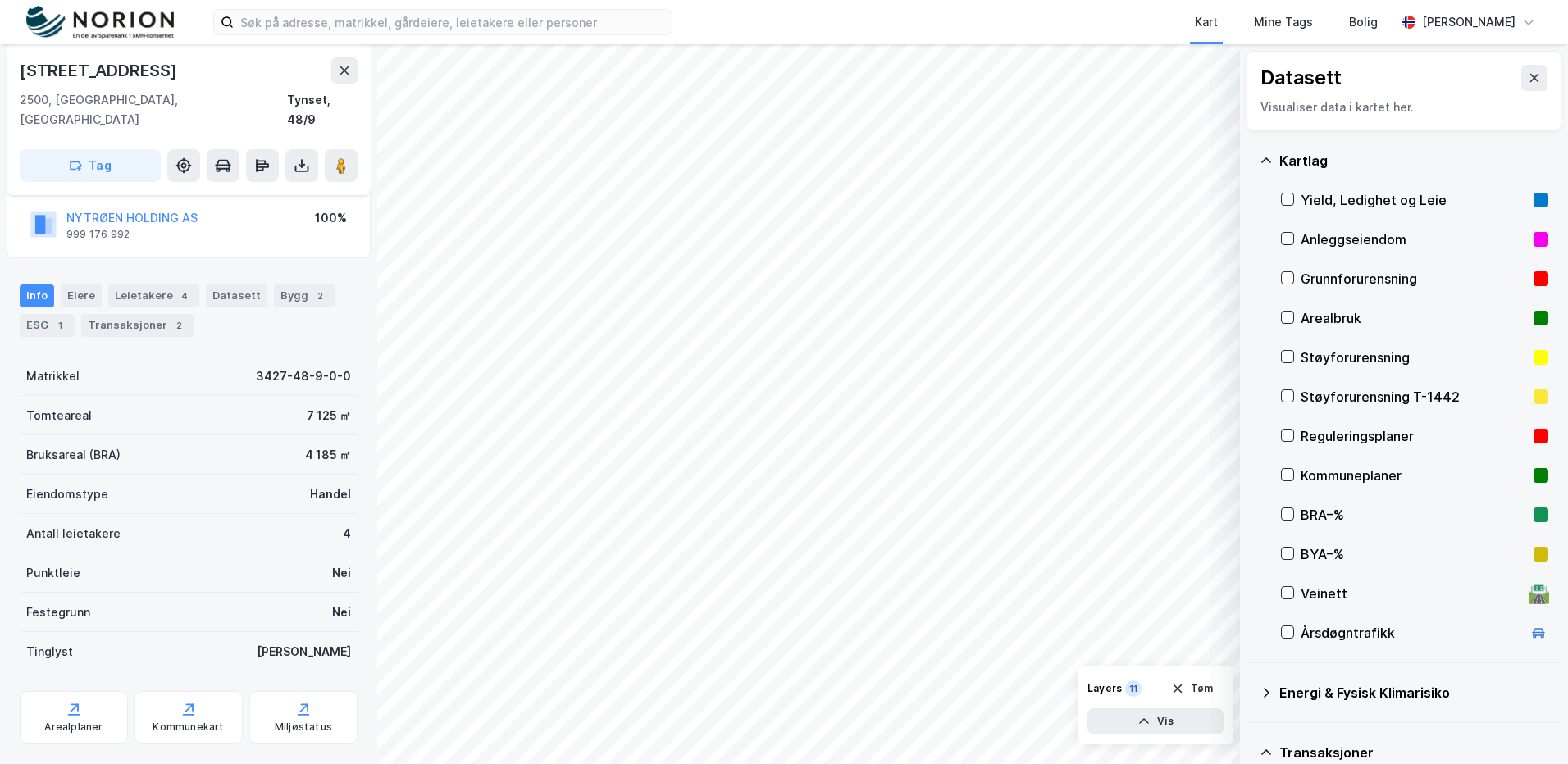
click at [1538, 83] on div "Datasett Visualiser data i kartet her." at bounding box center [1404, 90] width 315 height 80
click at [1533, 80] on button at bounding box center [1534, 77] width 27 height 27
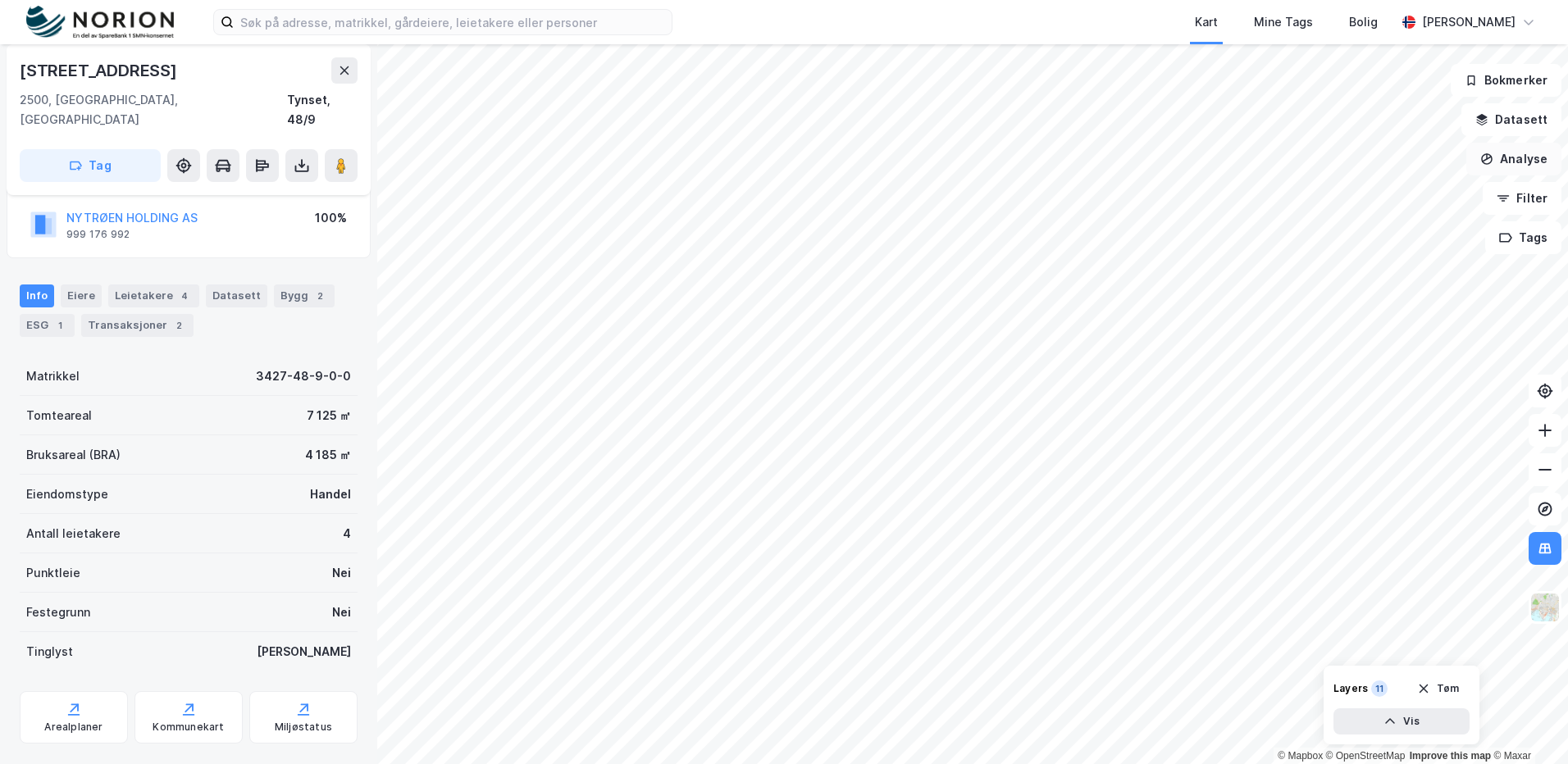
click at [1532, 163] on button "Analyse" at bounding box center [1514, 159] width 95 height 33
click at [1502, 119] on button "Datasett" at bounding box center [1511, 119] width 100 height 33
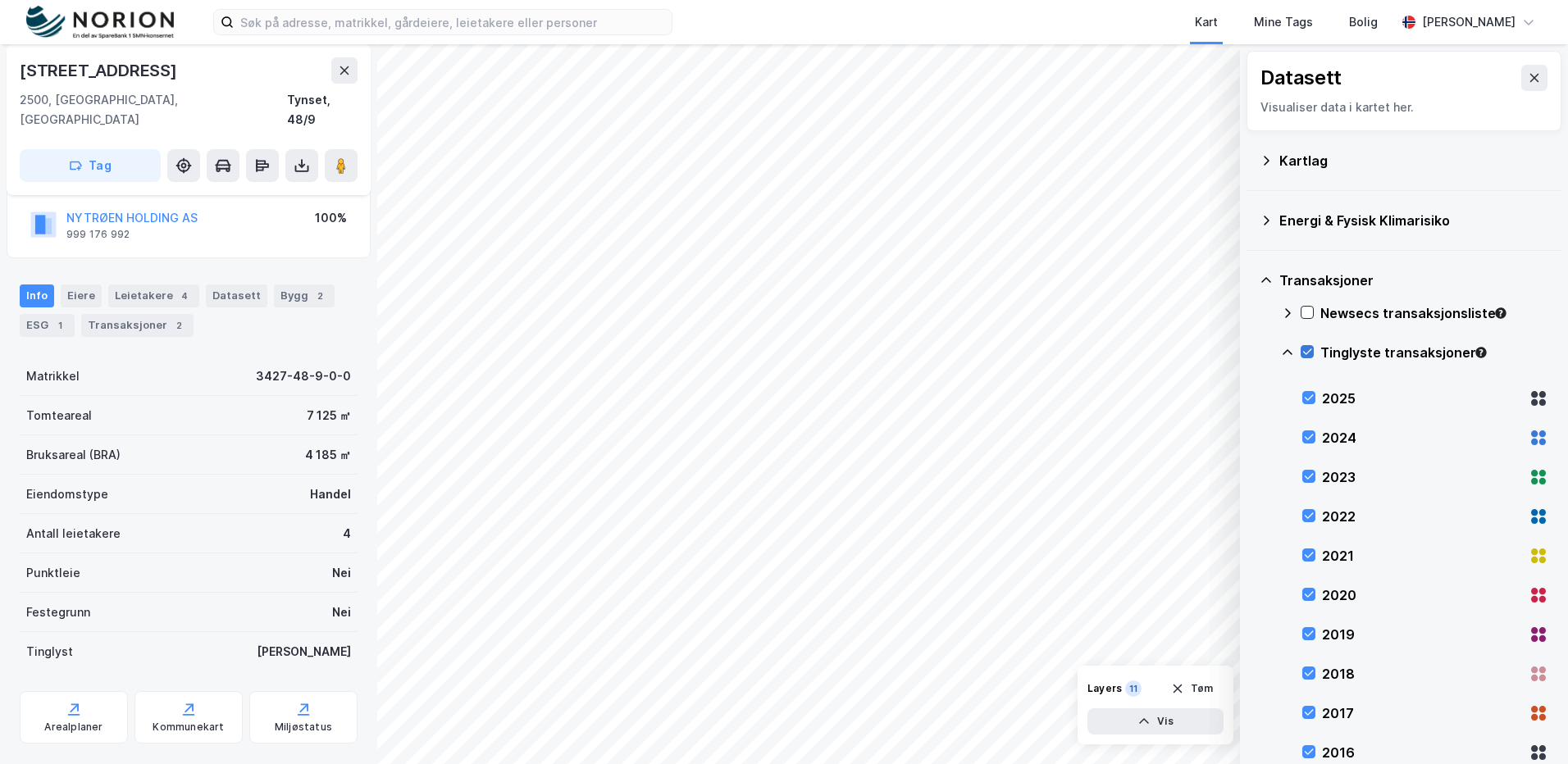
click at [1312, 345] on div at bounding box center [1307, 351] width 13 height 13
click at [1528, 81] on icon at bounding box center [1534, 77] width 13 height 13
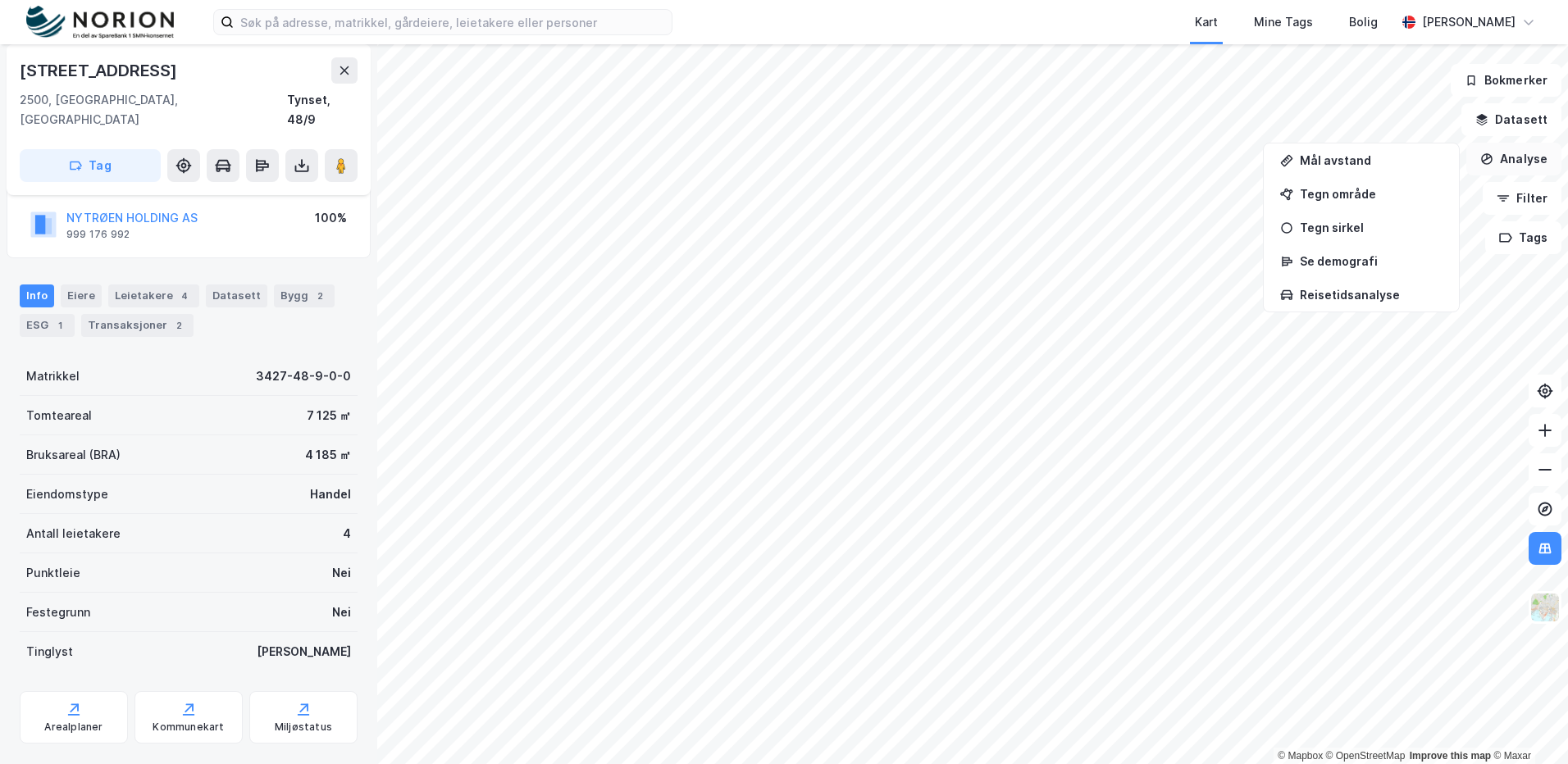
click at [1491, 157] on icon "button" at bounding box center [1486, 159] width 9 height 7
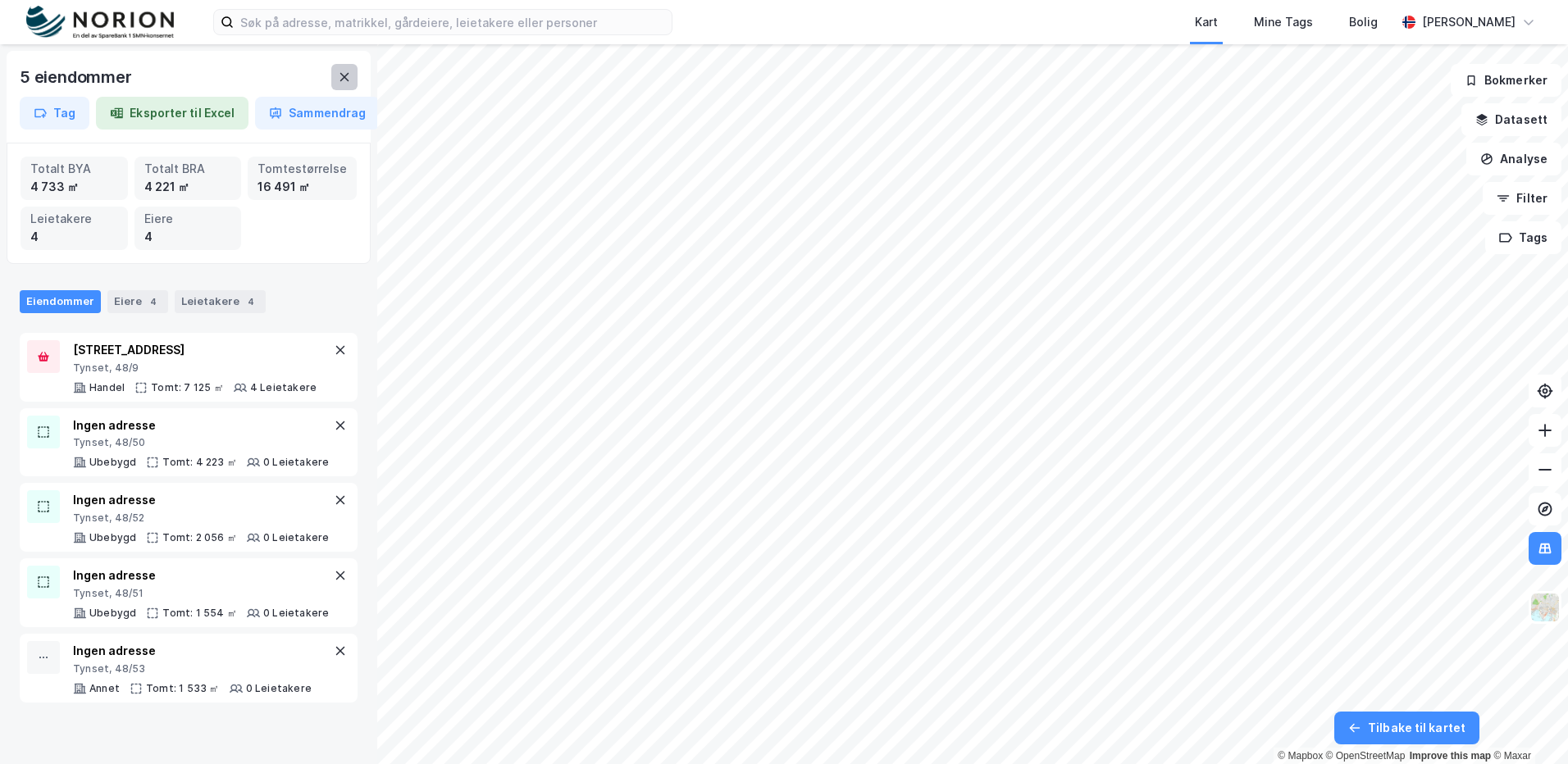
click at [346, 79] on icon at bounding box center [345, 77] width 9 height 9
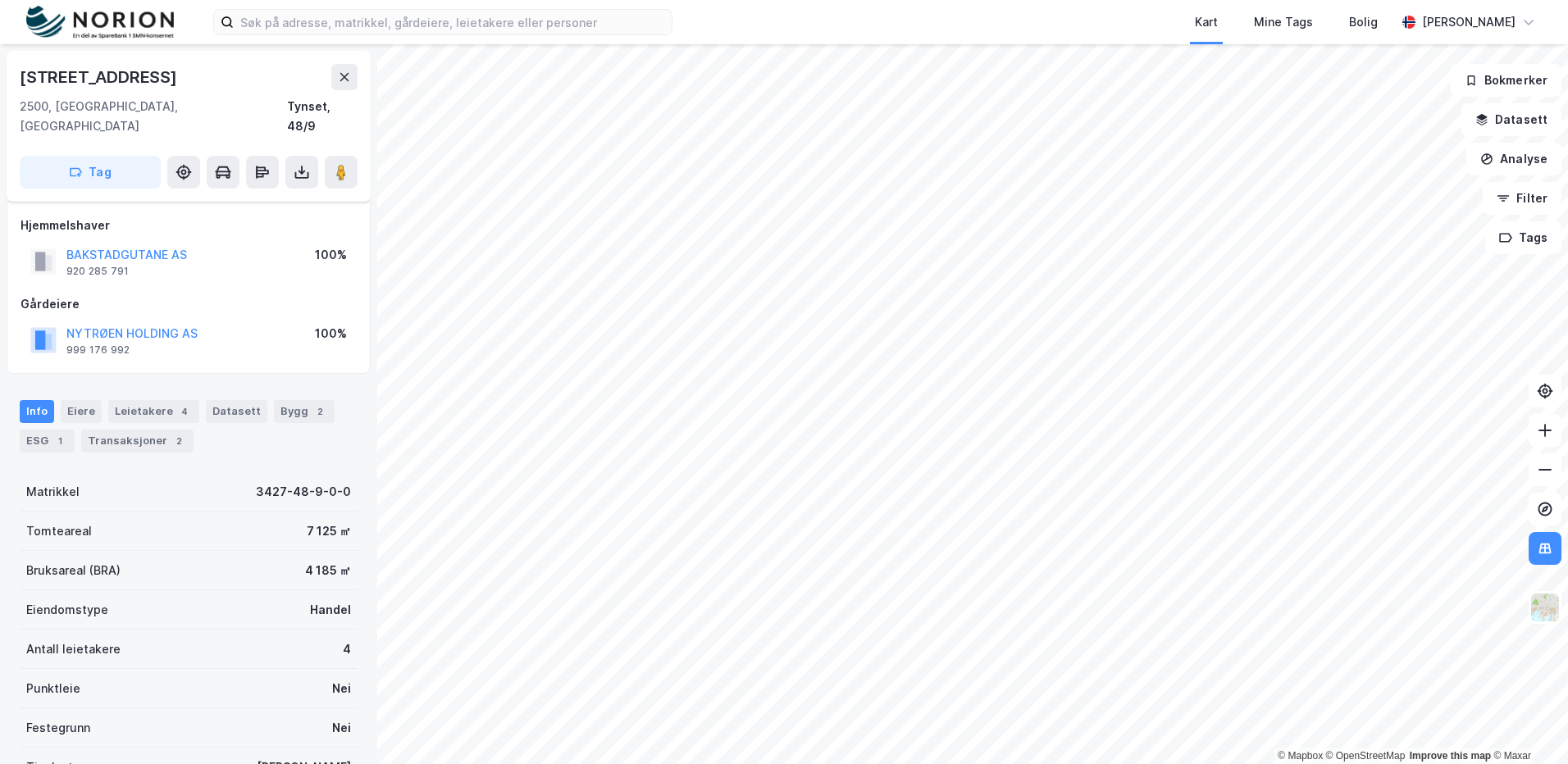
scroll to position [115, 0]
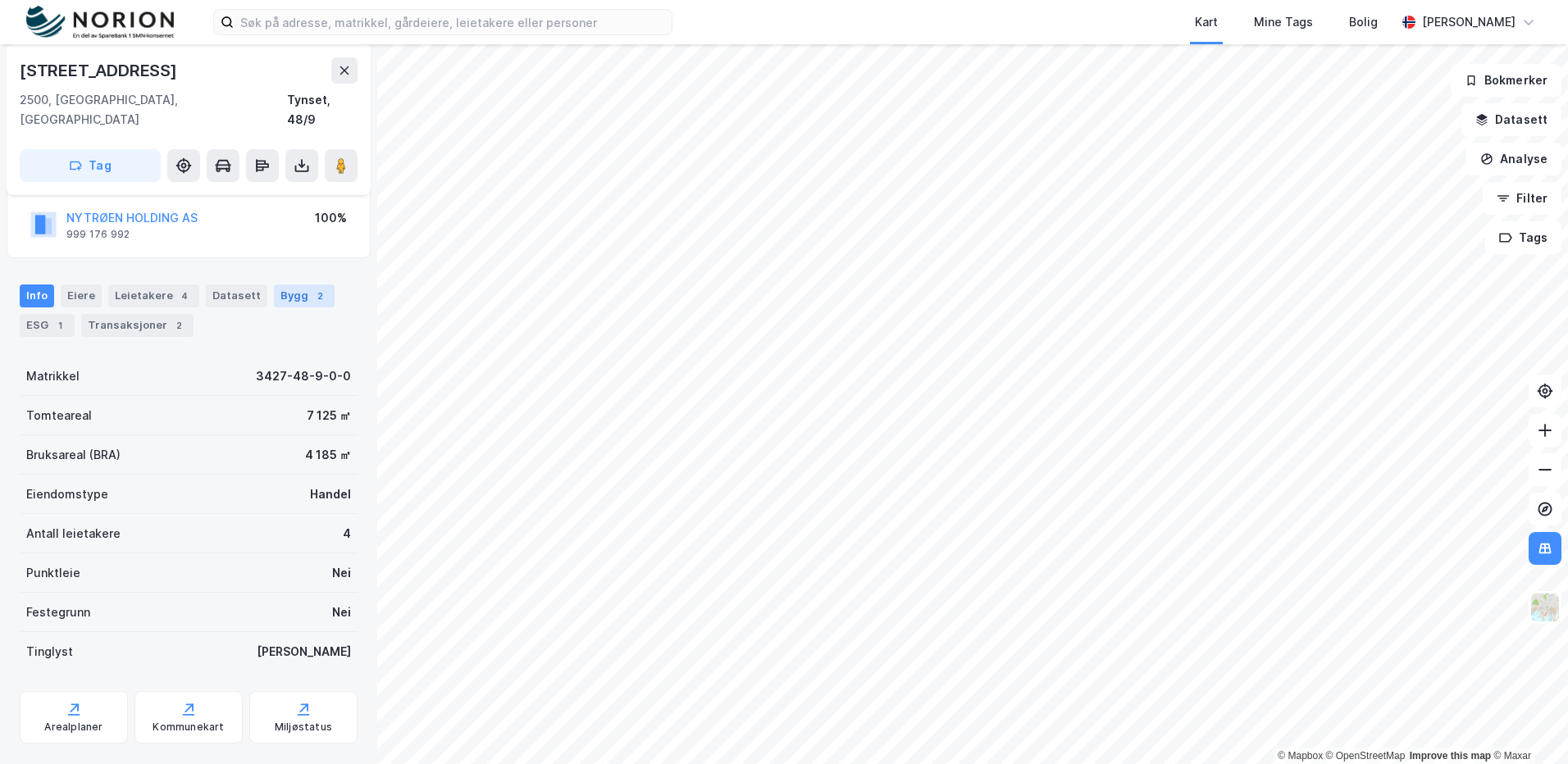
click at [274, 284] on div "Bygg 2" at bounding box center [304, 296] width 61 height 23
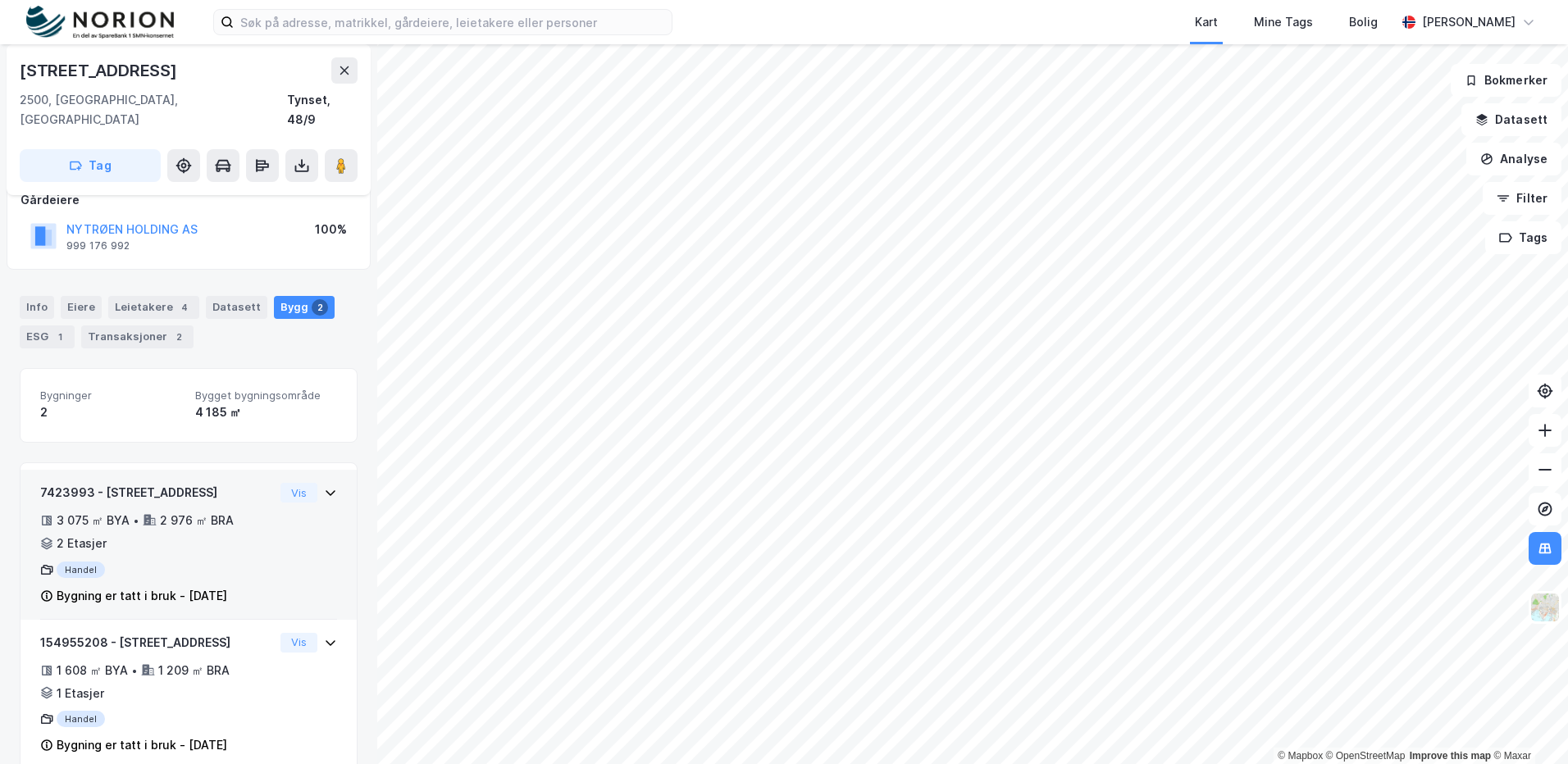
scroll to position [115, 0]
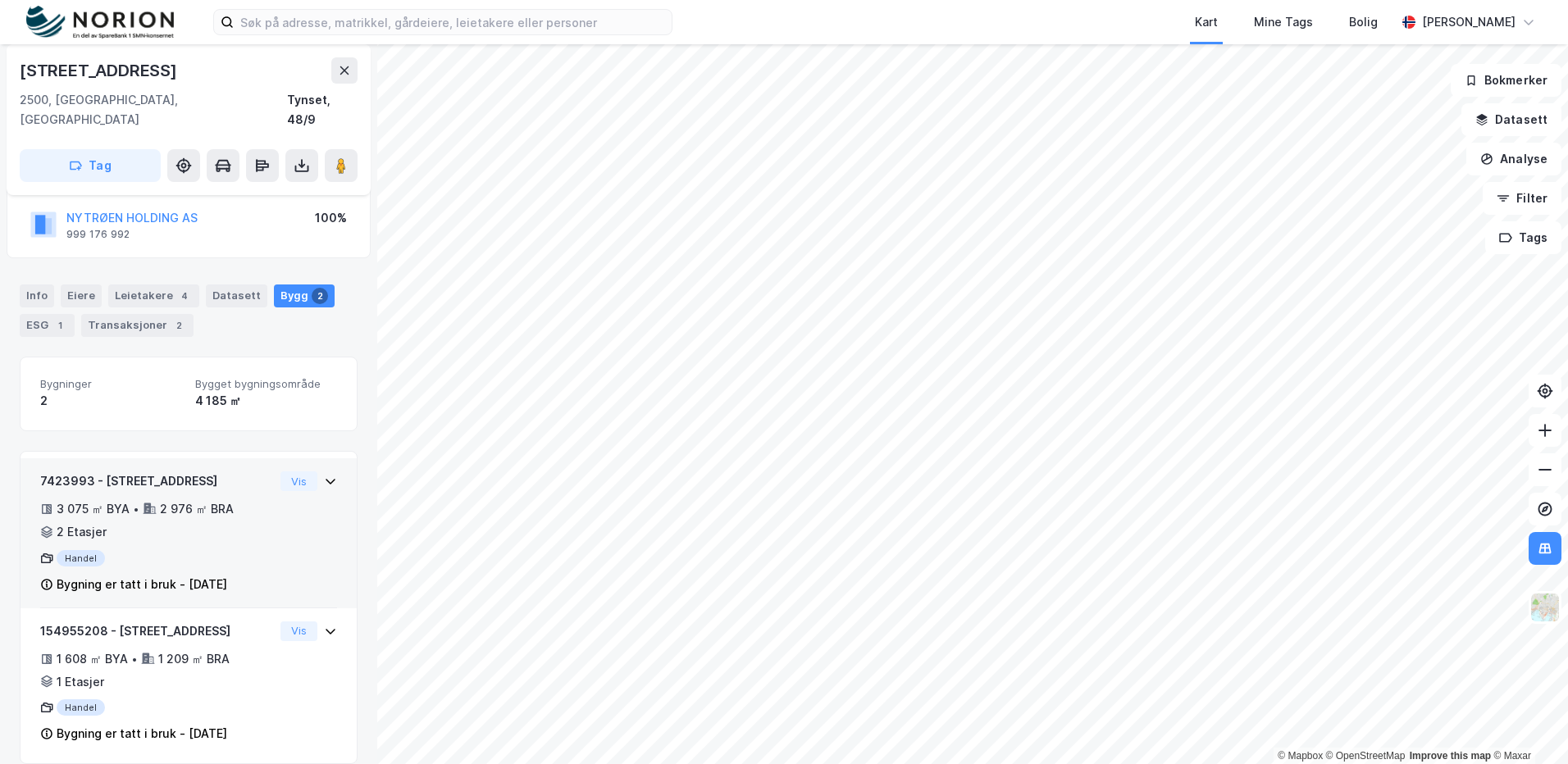
click at [209, 517] on div "3 075 ㎡ BYA • 2 976 ㎡ BRA • 2 Etasjer" at bounding box center [157, 521] width 234 height 43
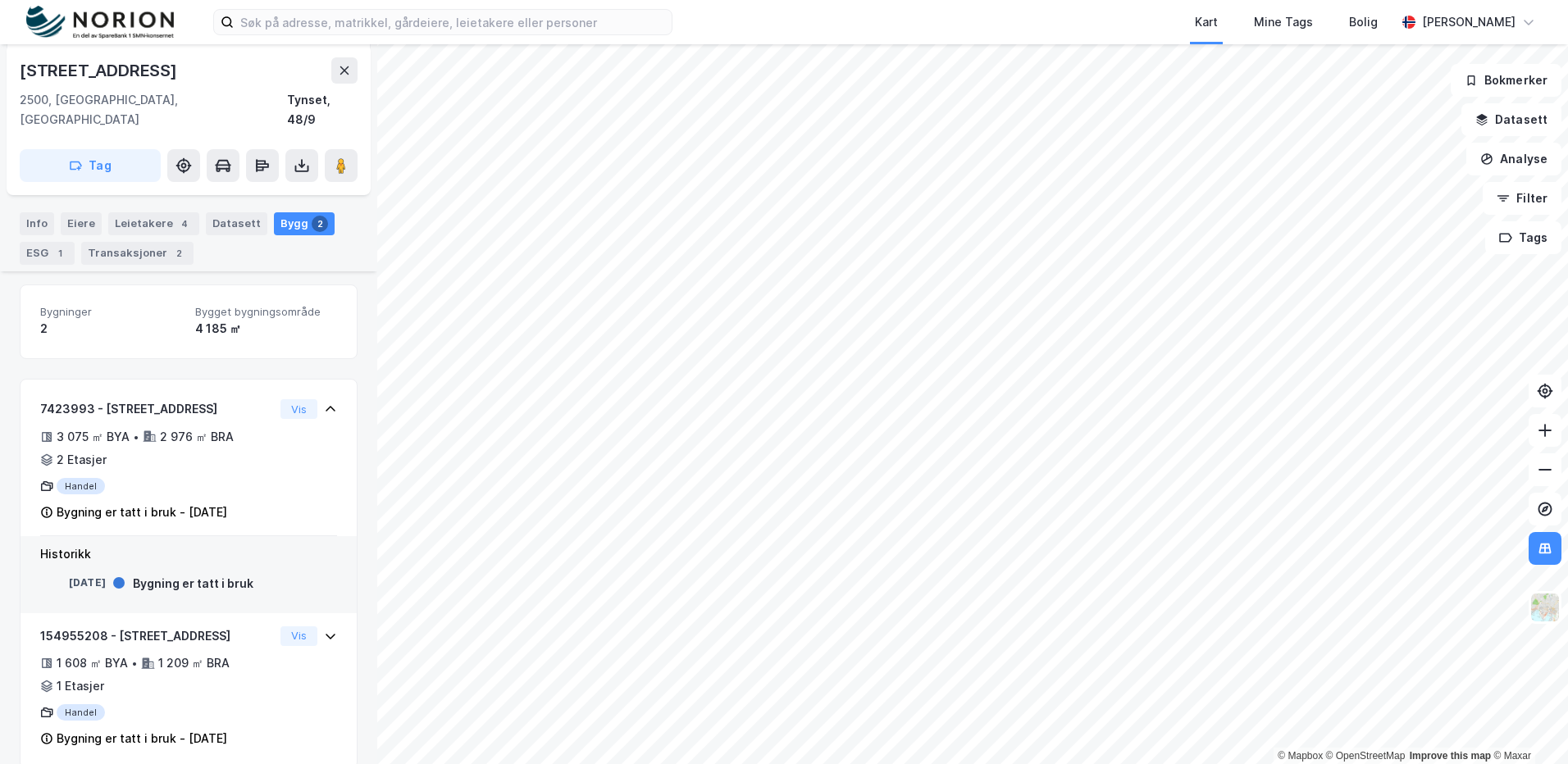
scroll to position [193, 0]
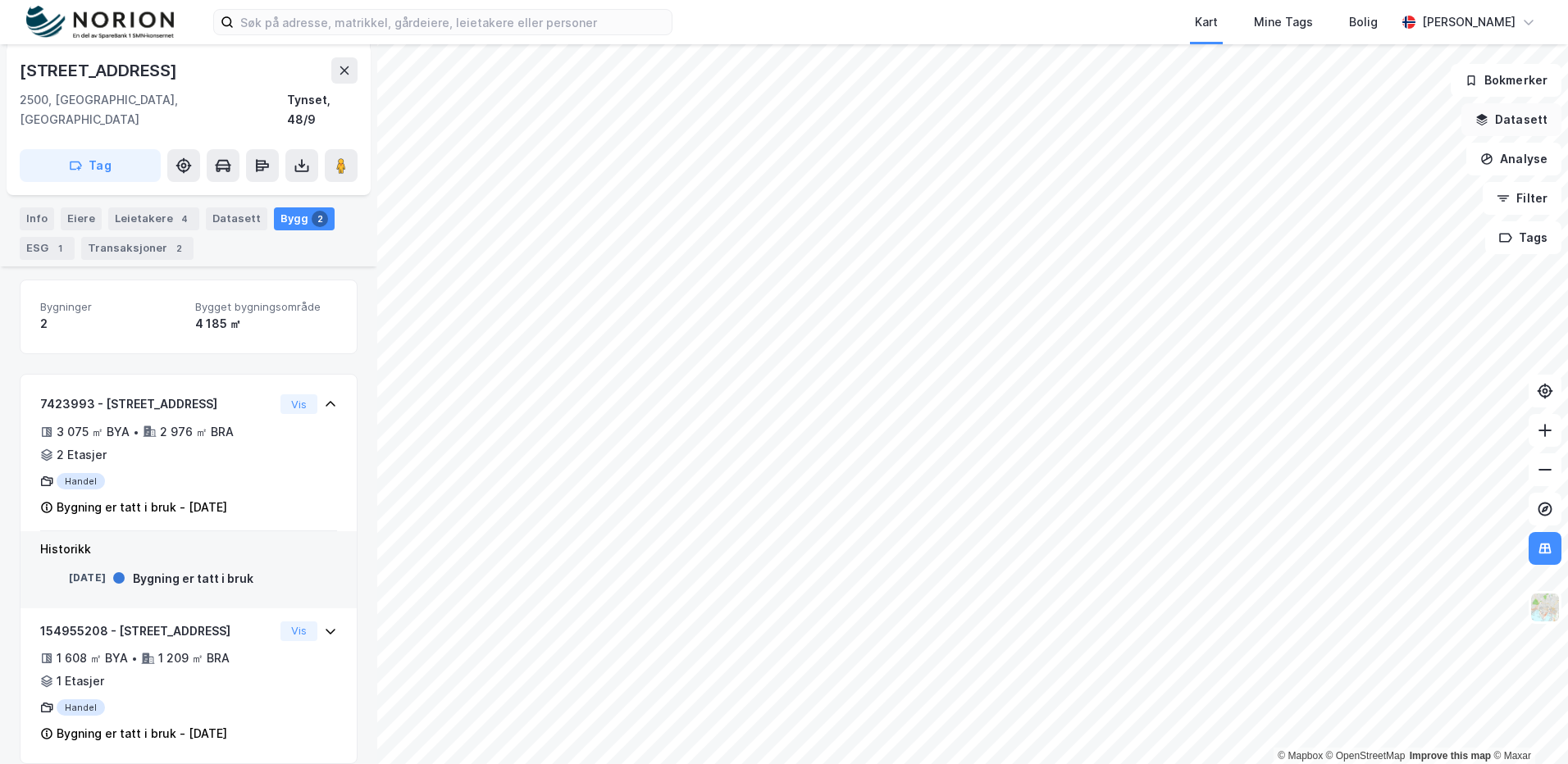
click at [1527, 127] on button "Datasett" at bounding box center [1511, 119] width 100 height 33
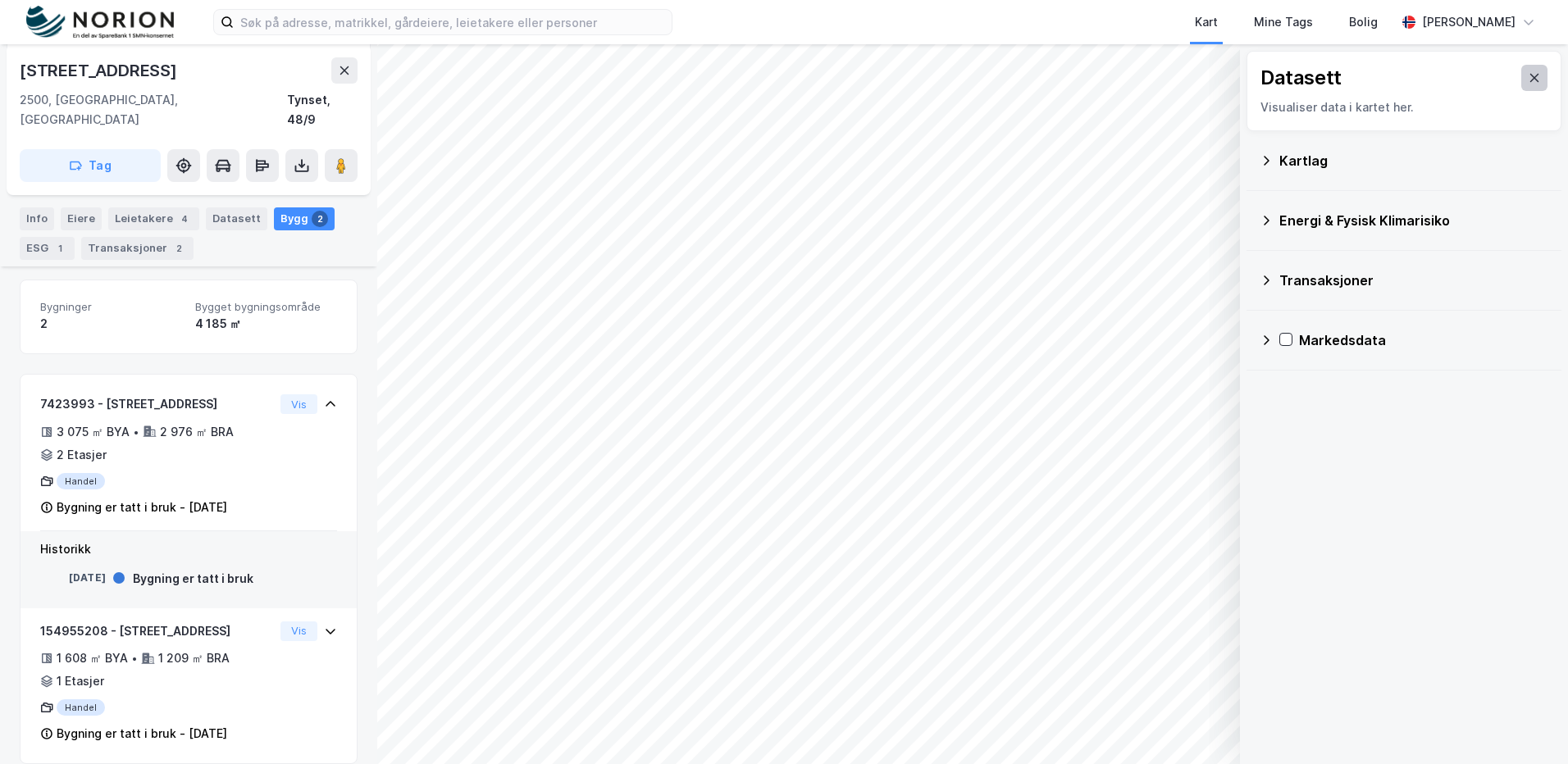
click at [1528, 74] on icon at bounding box center [1534, 77] width 13 height 13
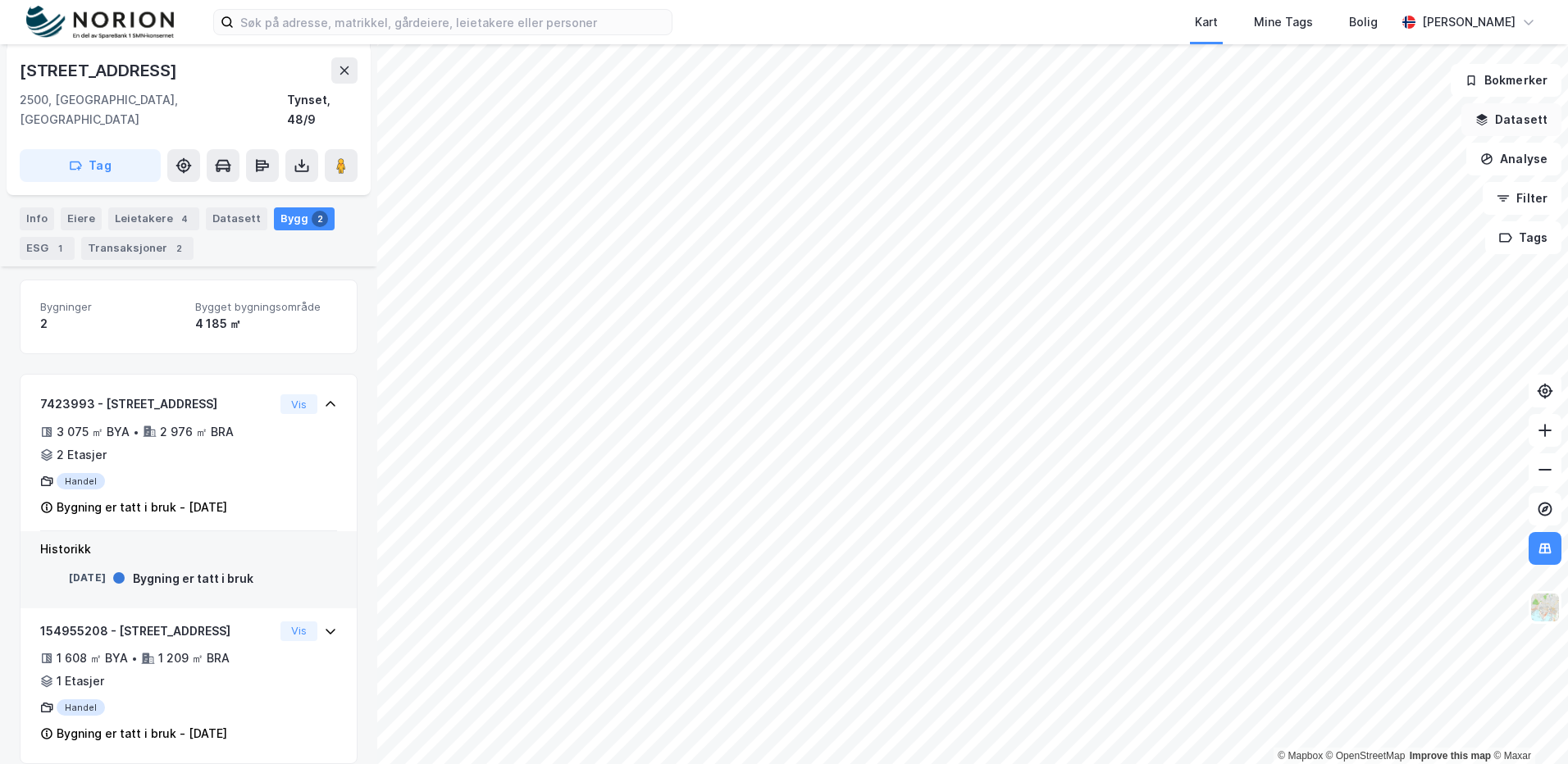
click at [1515, 126] on button "Datasett" at bounding box center [1511, 119] width 100 height 33
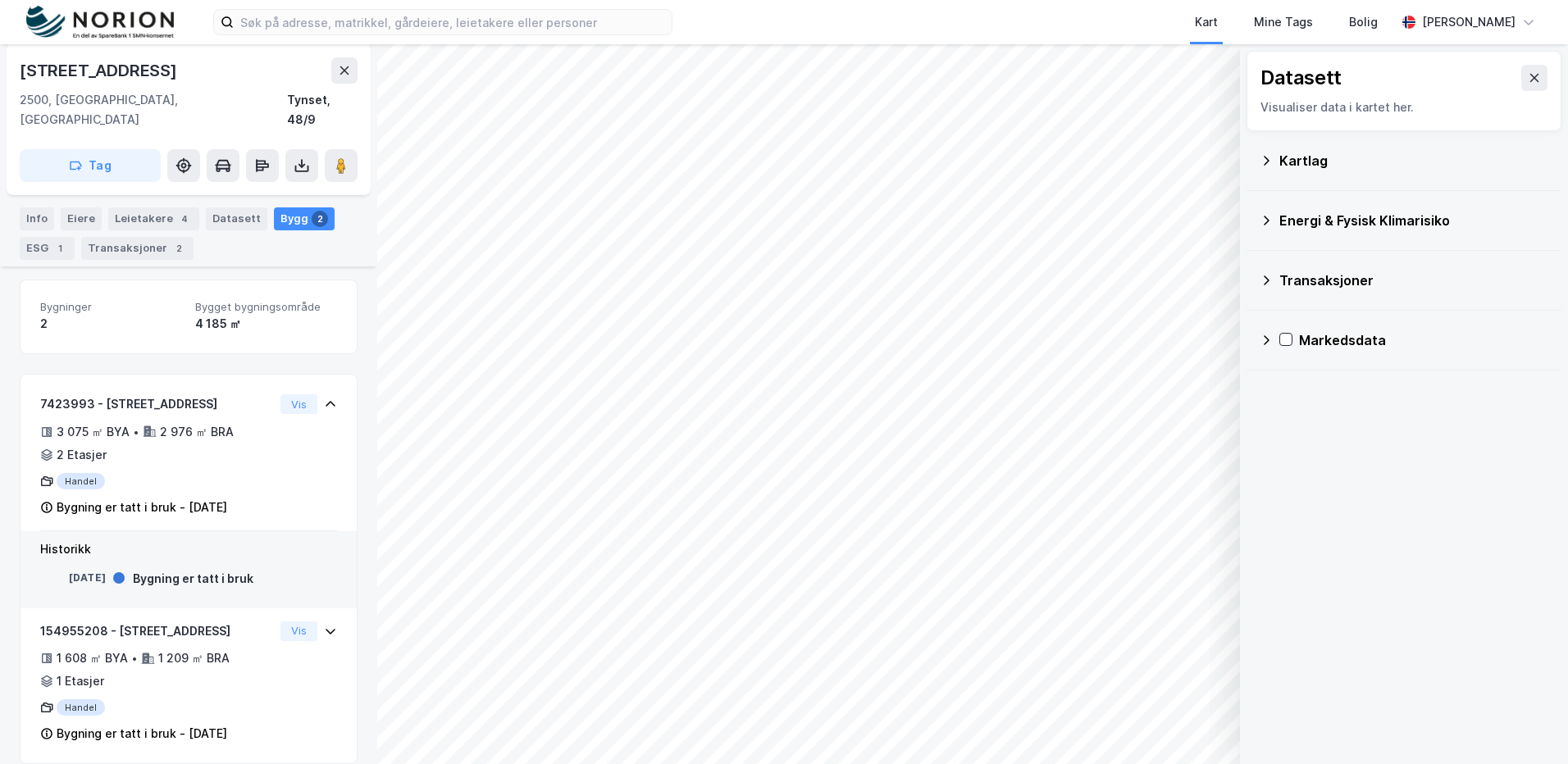
click at [1521, 86] on button at bounding box center [1534, 77] width 27 height 27
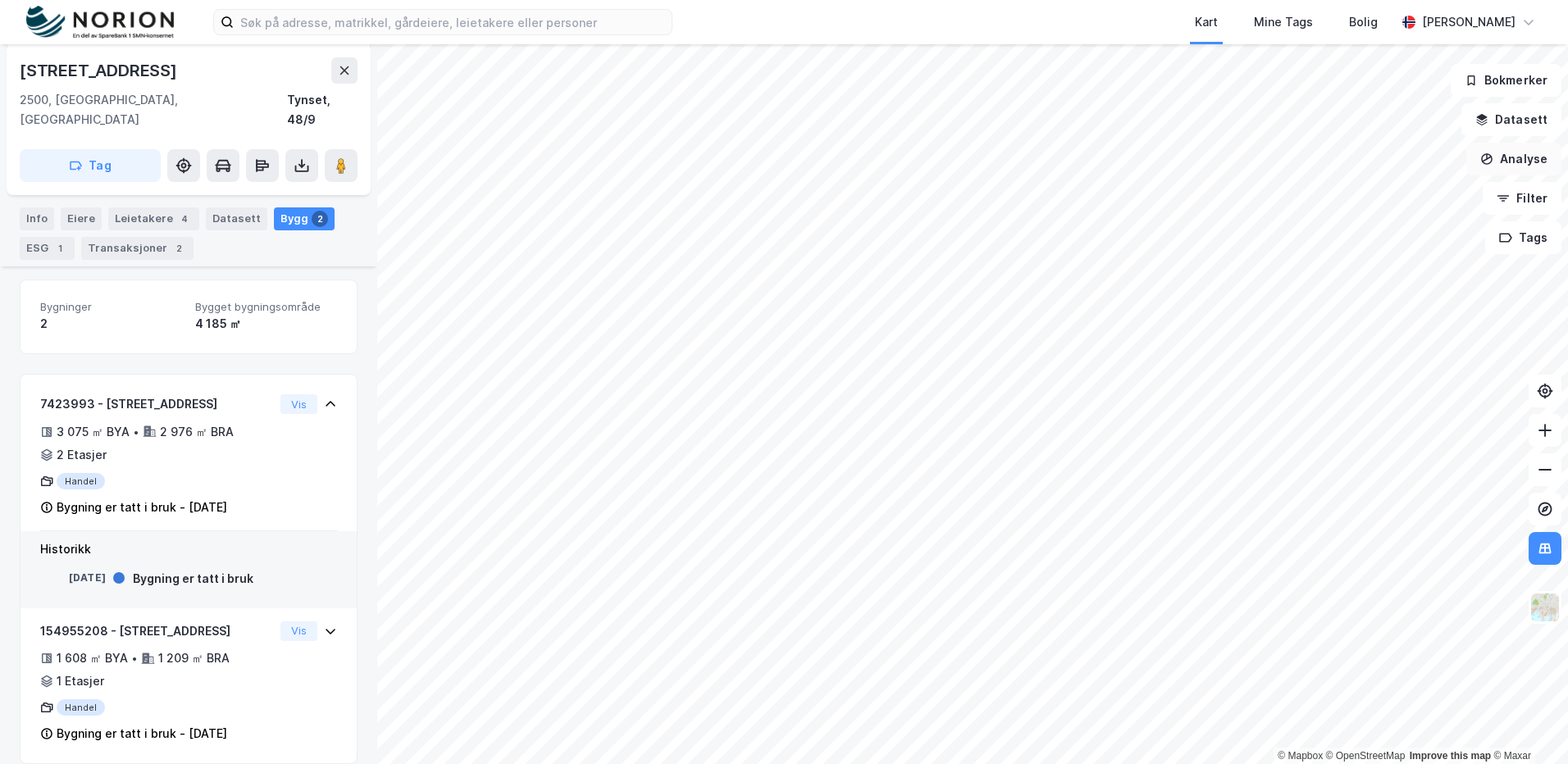
click at [1516, 162] on button "Analyse" at bounding box center [1514, 159] width 95 height 33
click at [1516, 164] on button "Analyse" at bounding box center [1514, 159] width 95 height 33
click at [1525, 208] on button "Filter" at bounding box center [1522, 199] width 79 height 33
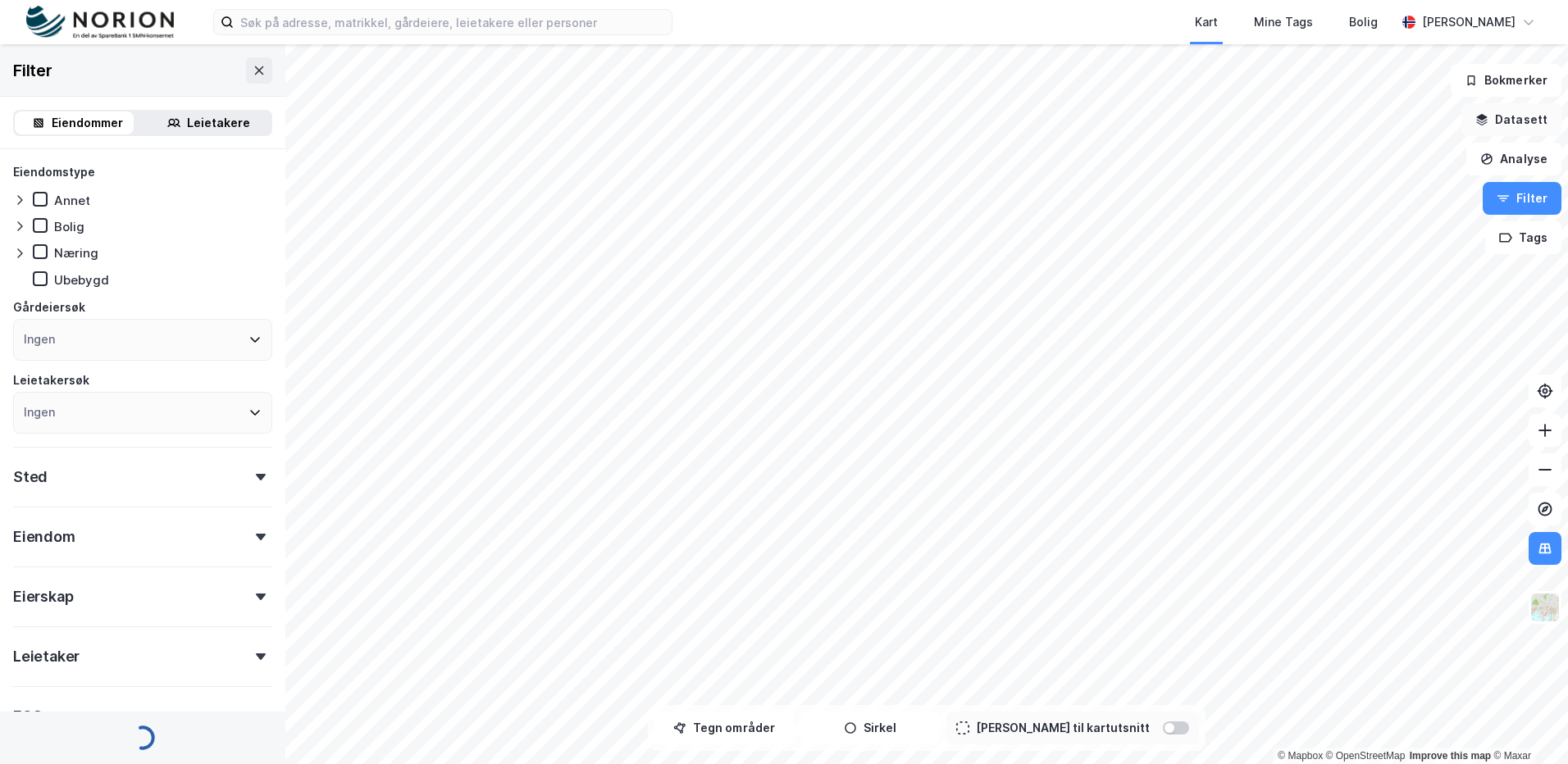
click at [1500, 107] on button "Datasett" at bounding box center [1511, 119] width 100 height 33
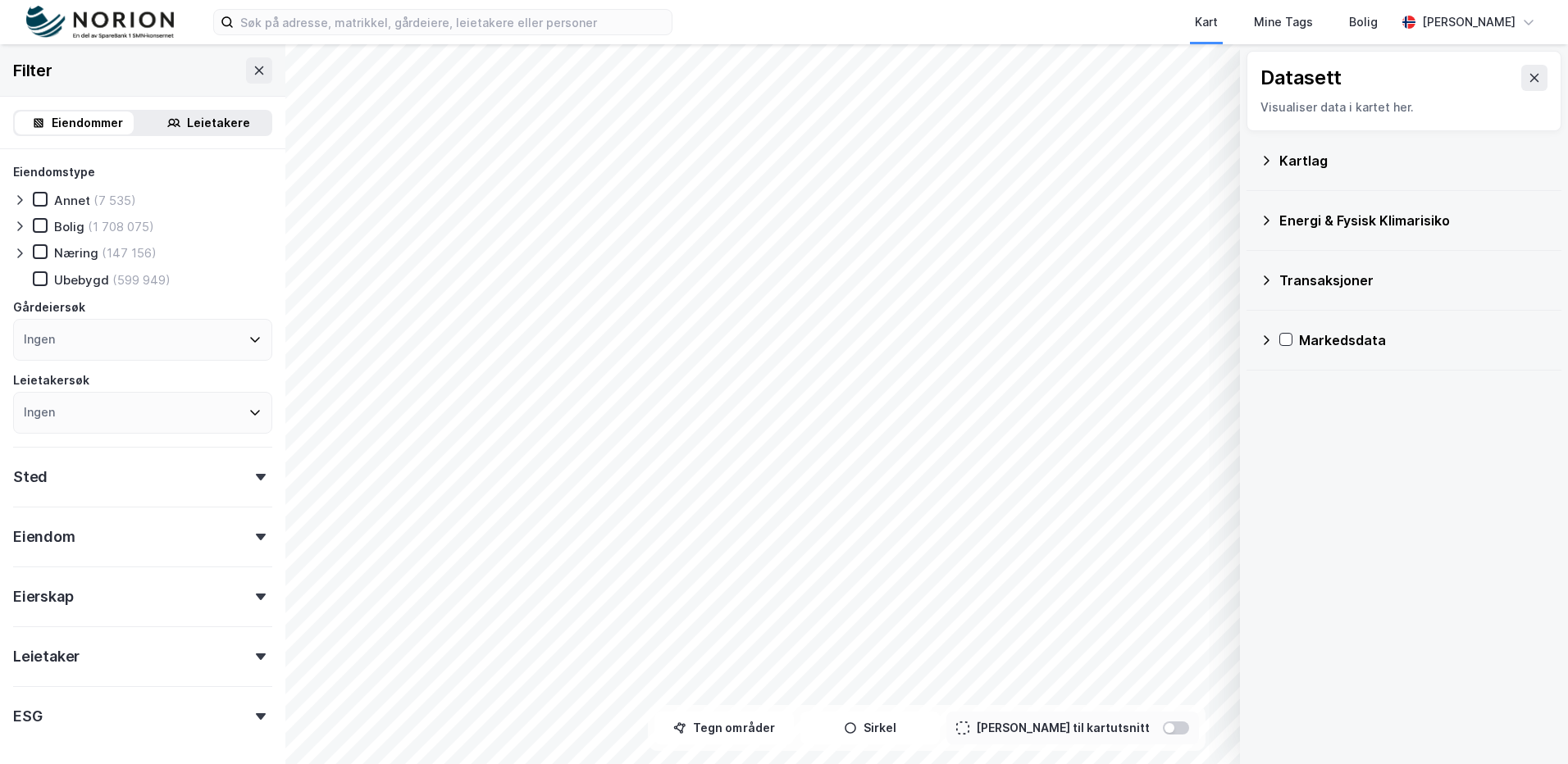
click at [1502, 115] on div "Visualiser data i kartet her." at bounding box center [1404, 107] width 287 height 20
click at [1528, 76] on icon at bounding box center [1534, 77] width 13 height 13
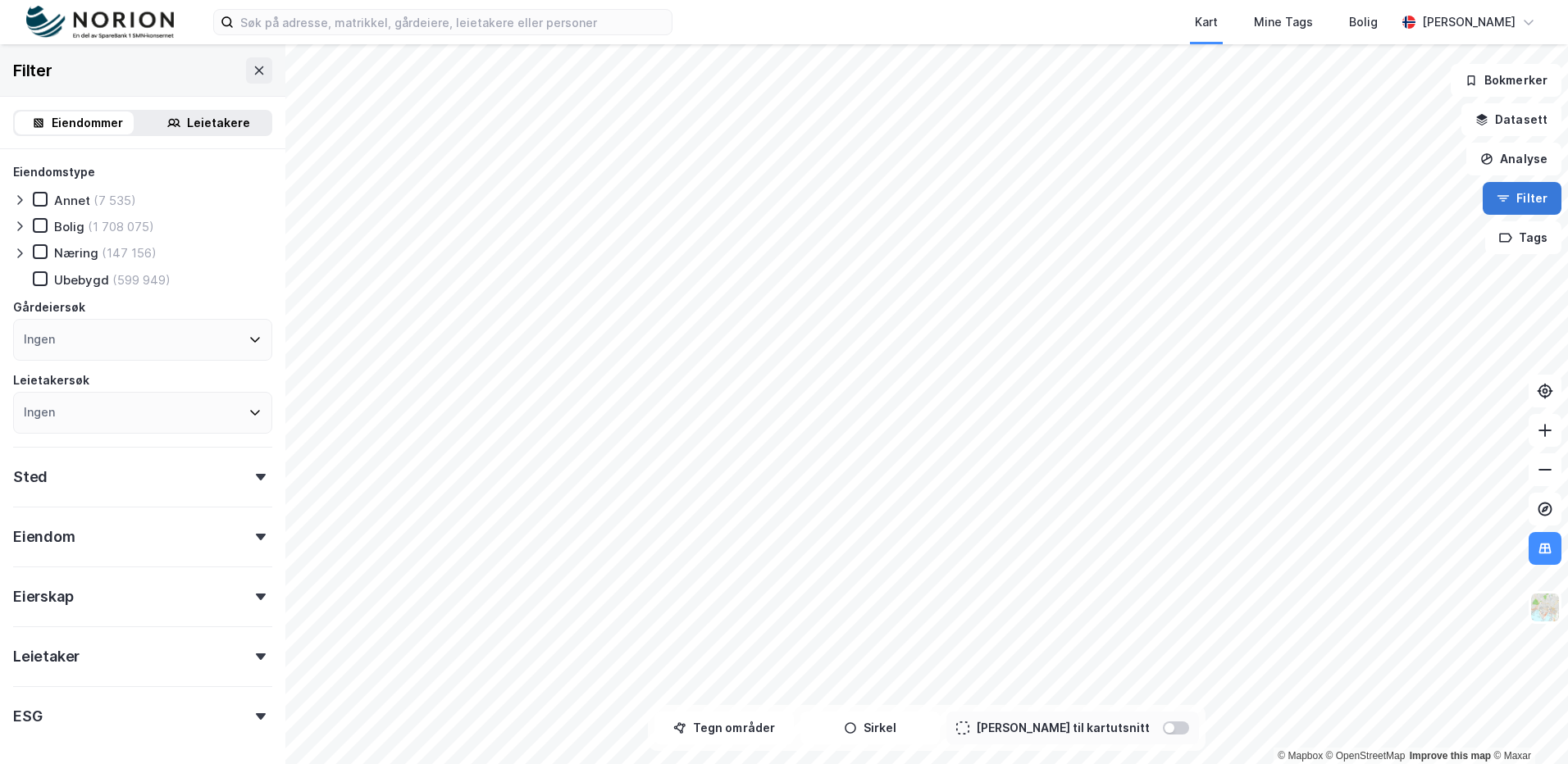
click at [1522, 210] on button "Filter" at bounding box center [1522, 199] width 79 height 33
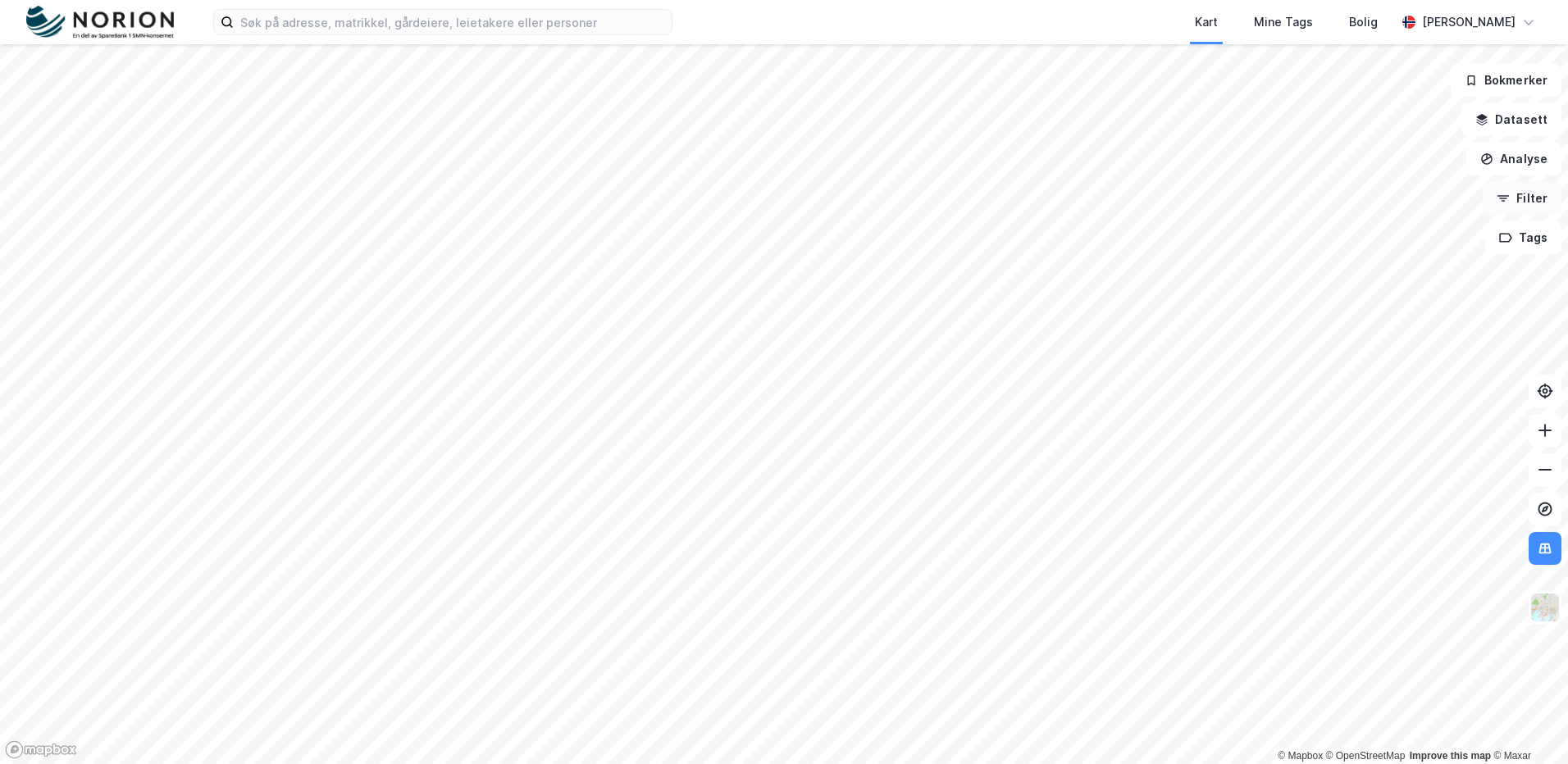
click at [1527, 195] on button "Filter" at bounding box center [1522, 199] width 79 height 33
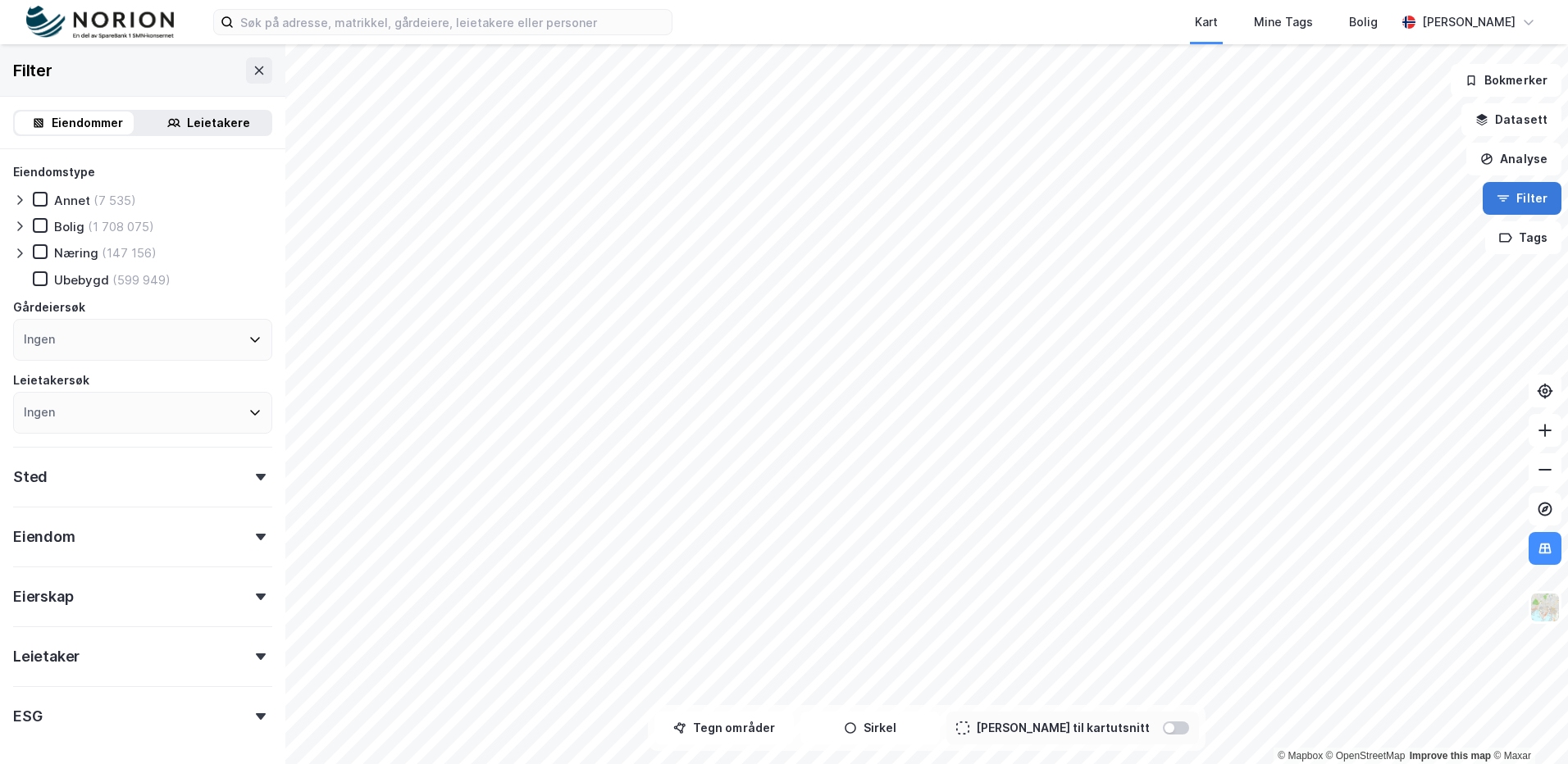
click at [1525, 193] on button "Filter" at bounding box center [1522, 199] width 79 height 33
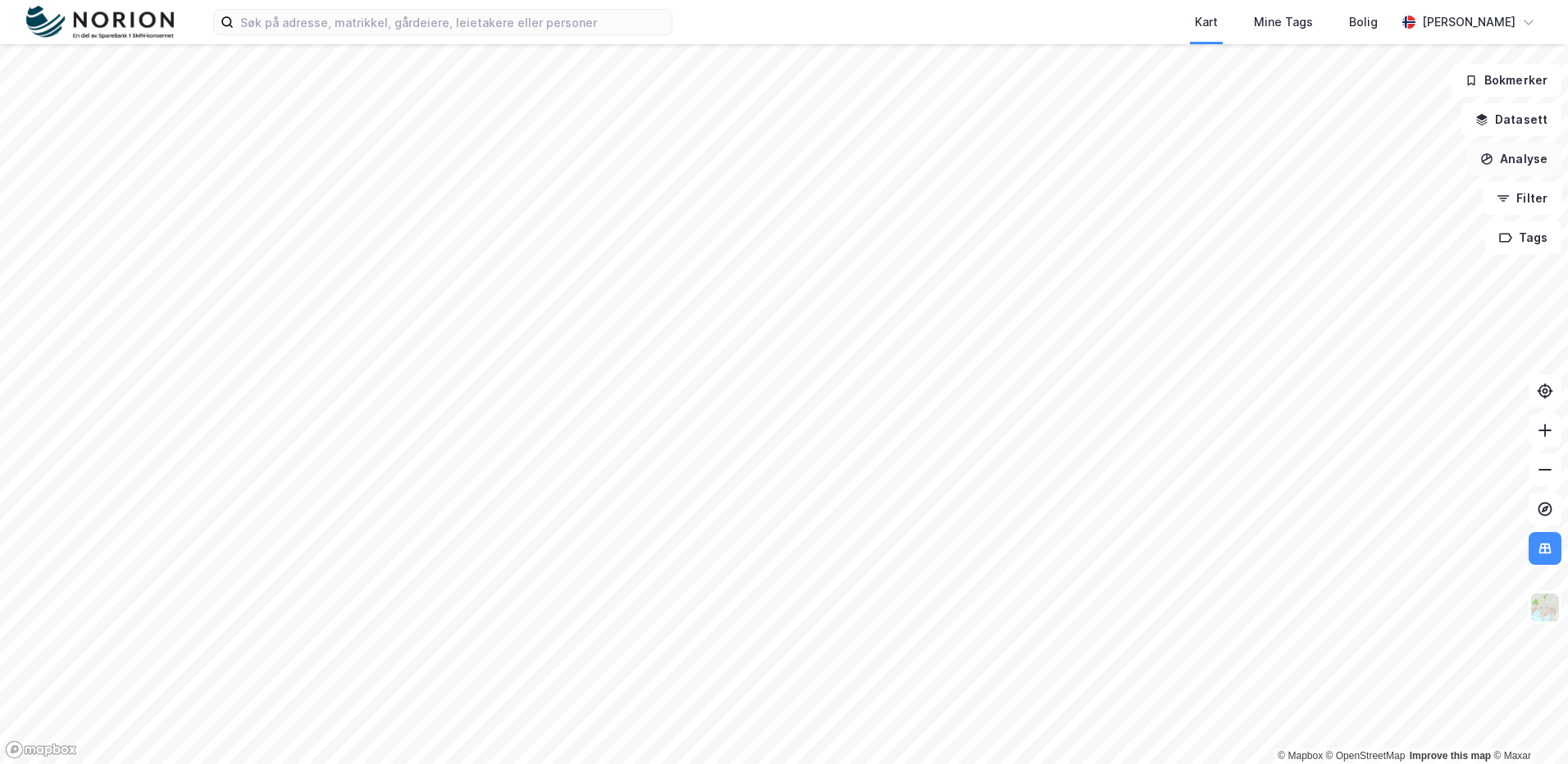
click at [1524, 168] on button "Analyse" at bounding box center [1514, 159] width 95 height 33
drag, startPoint x: 1398, startPoint y: 164, endPoint x: 1382, endPoint y: 199, distance: 38.5
click at [1382, 199] on div "Mål avstand Tegn område Tegn sirkel Se demografi Reisetidsanalyse" at bounding box center [1361, 228] width 188 height 162
click at [1381, 195] on div "Tegn område" at bounding box center [1371, 193] width 143 height 14
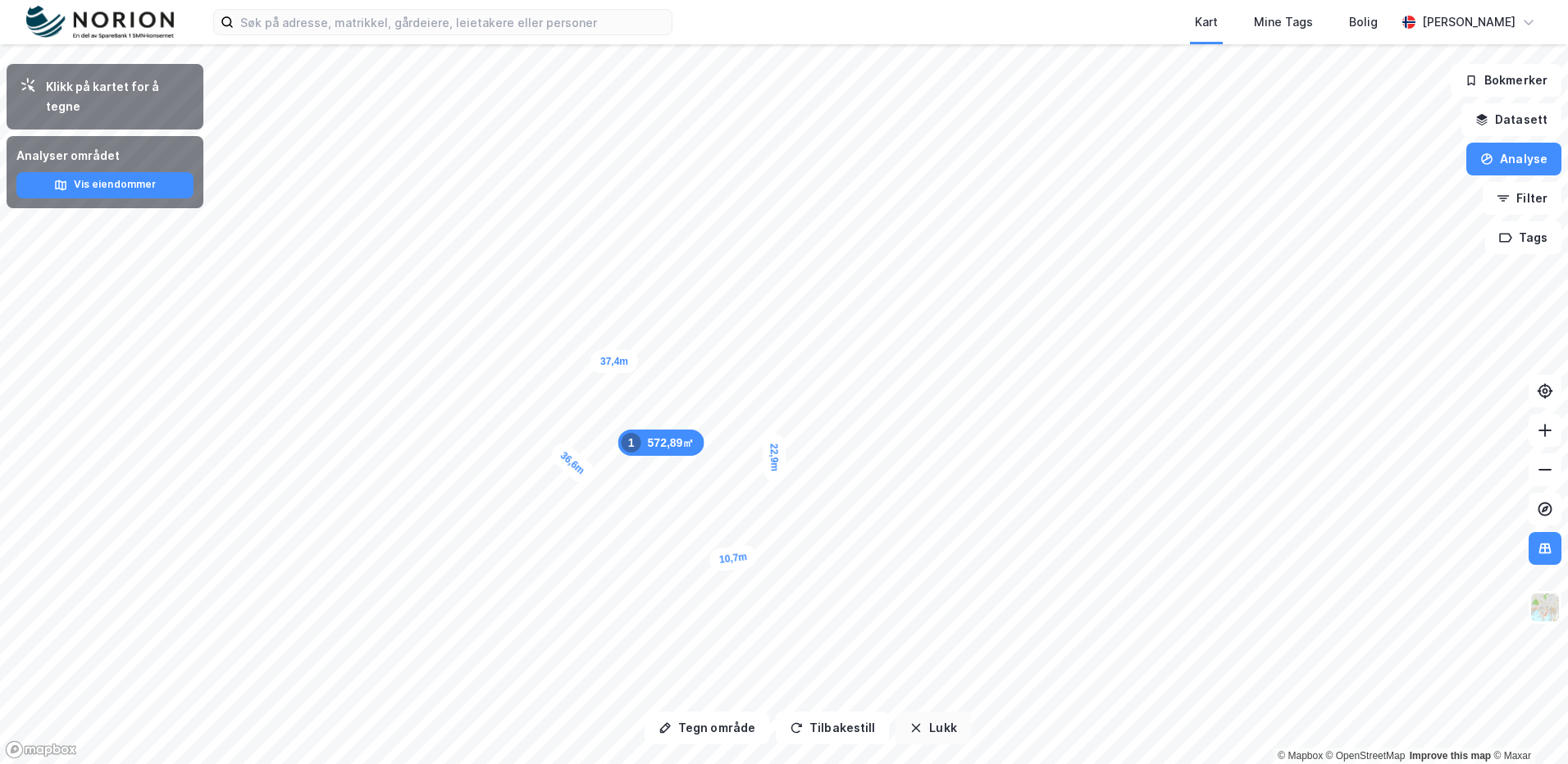
click at [935, 728] on button "Lukk" at bounding box center [933, 728] width 75 height 33
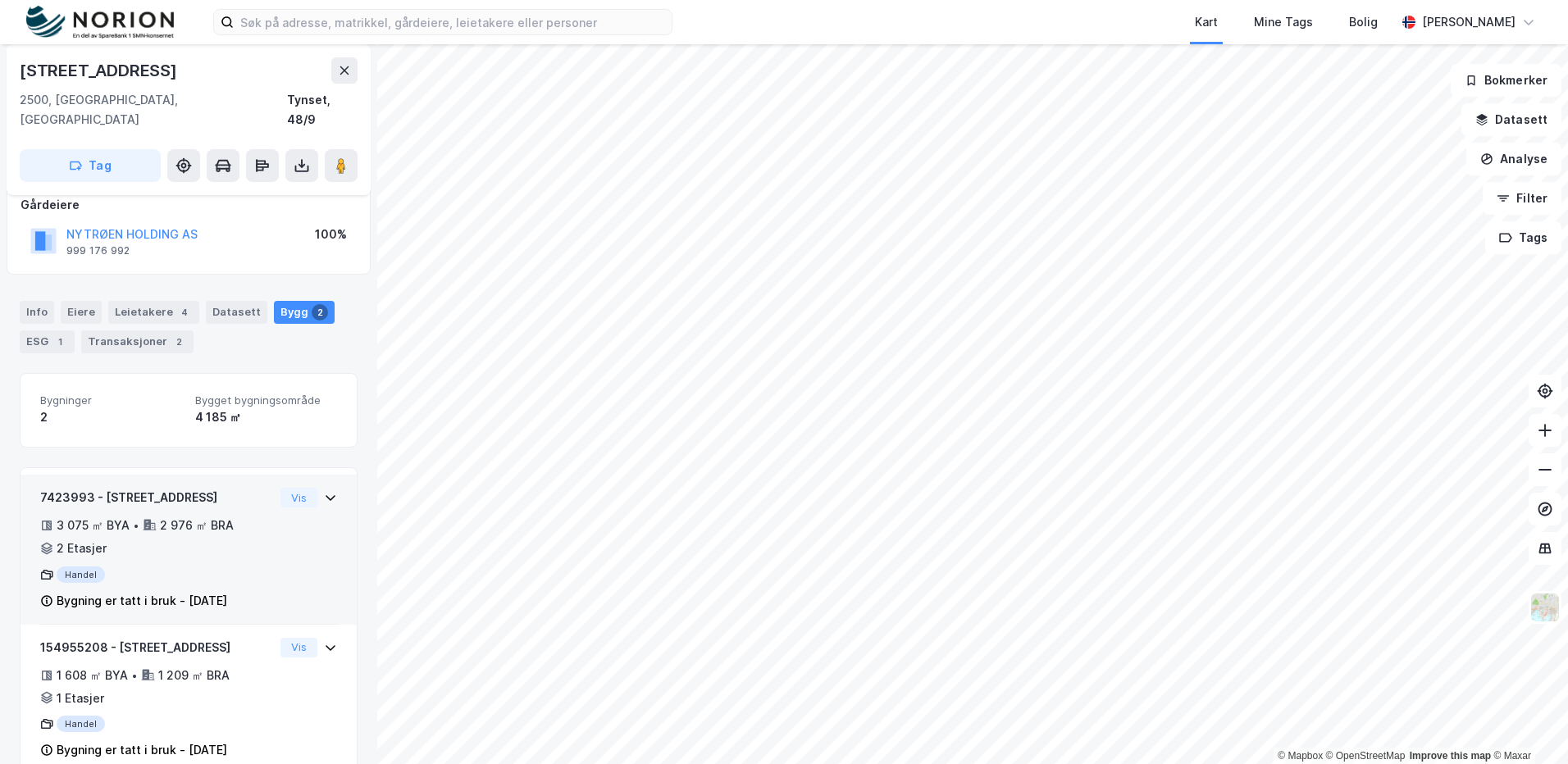
scroll to position [115, 0]
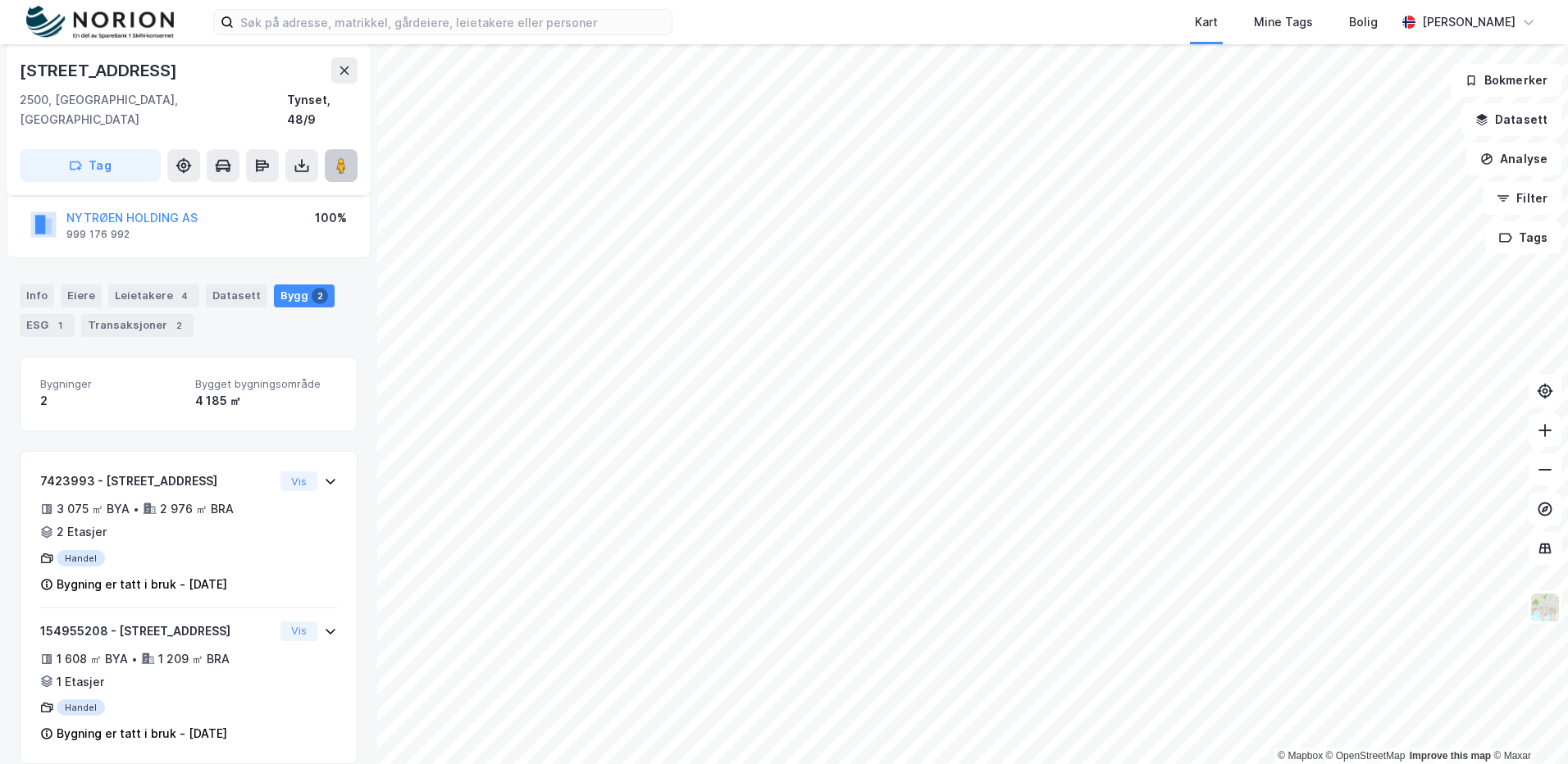
click at [357, 150] on button at bounding box center [341, 166] width 33 height 33
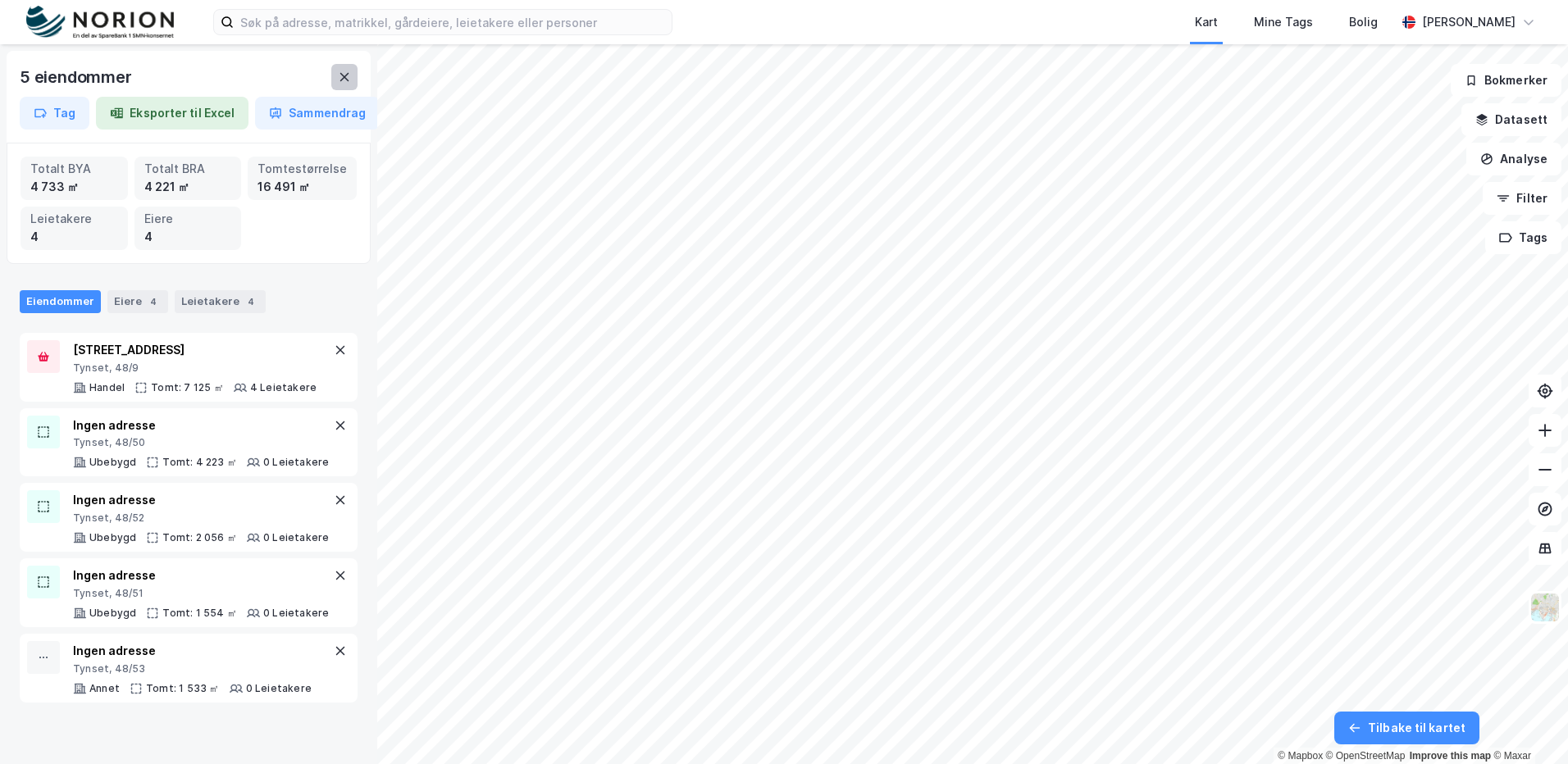
click at [340, 89] on button at bounding box center [344, 76] width 27 height 27
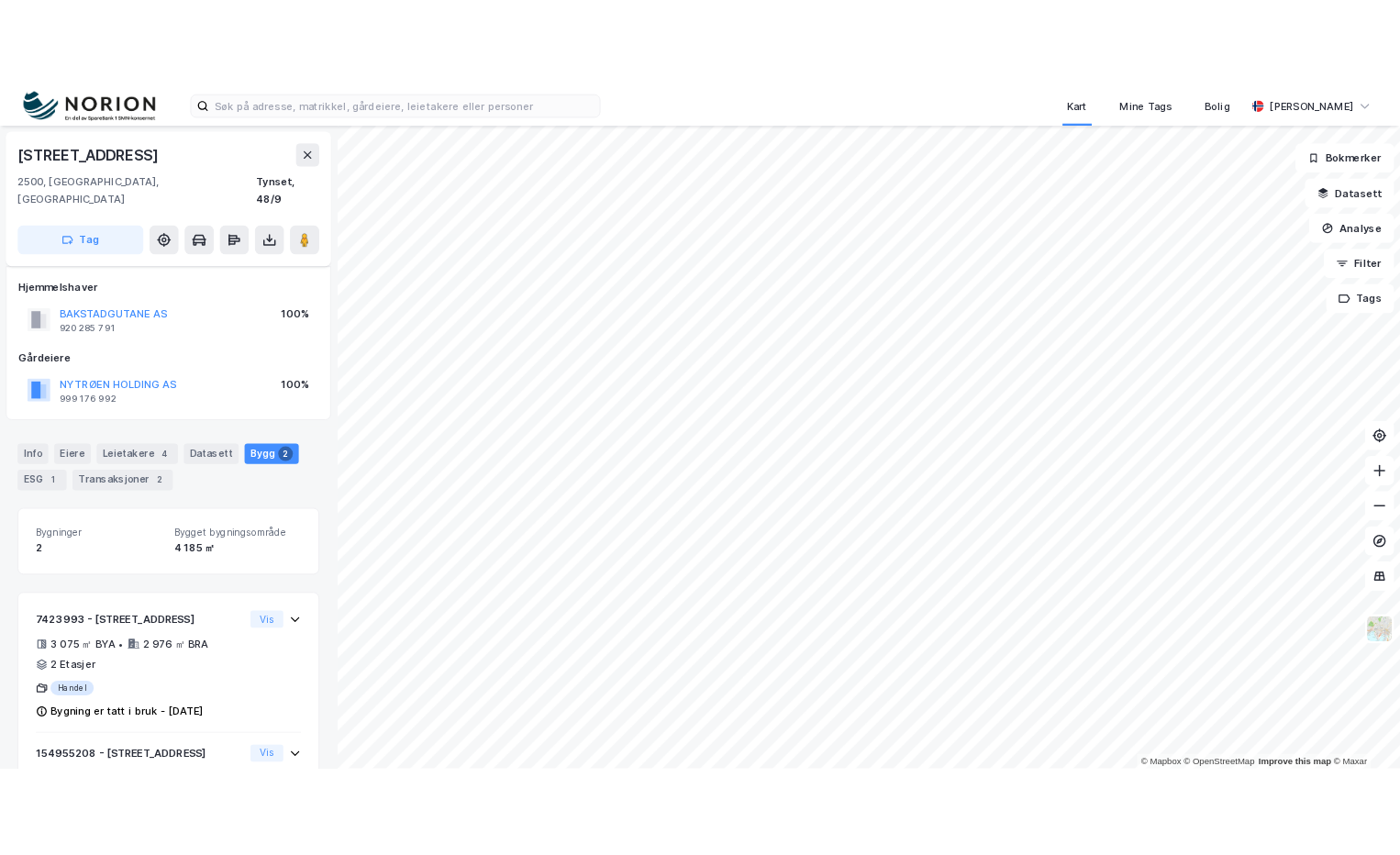
scroll to position [129, 0]
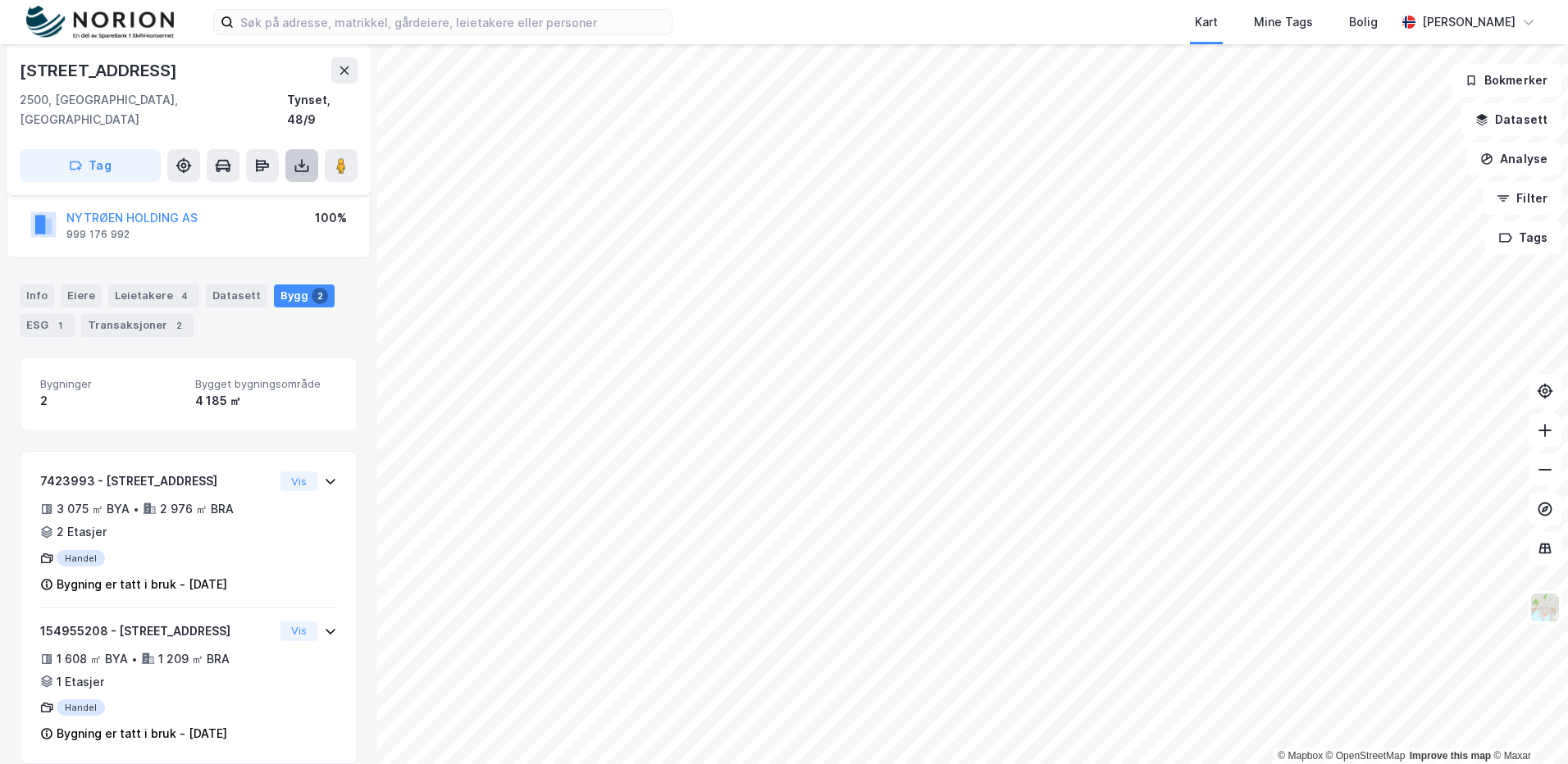
click at [302, 159] on icon at bounding box center [302, 163] width 2 height 9
click at [275, 218] on div "Last ned matrikkelrapport" at bounding box center [240, 224] width 135 height 13
click at [254, 192] on div "Last ned grunnbok" at bounding box center [220, 198] width 95 height 13
click at [340, 157] on image at bounding box center [340, 165] width 9 height 16
drag, startPoint x: 303, startPoint y: 156, endPoint x: 295, endPoint y: 159, distance: 8.5
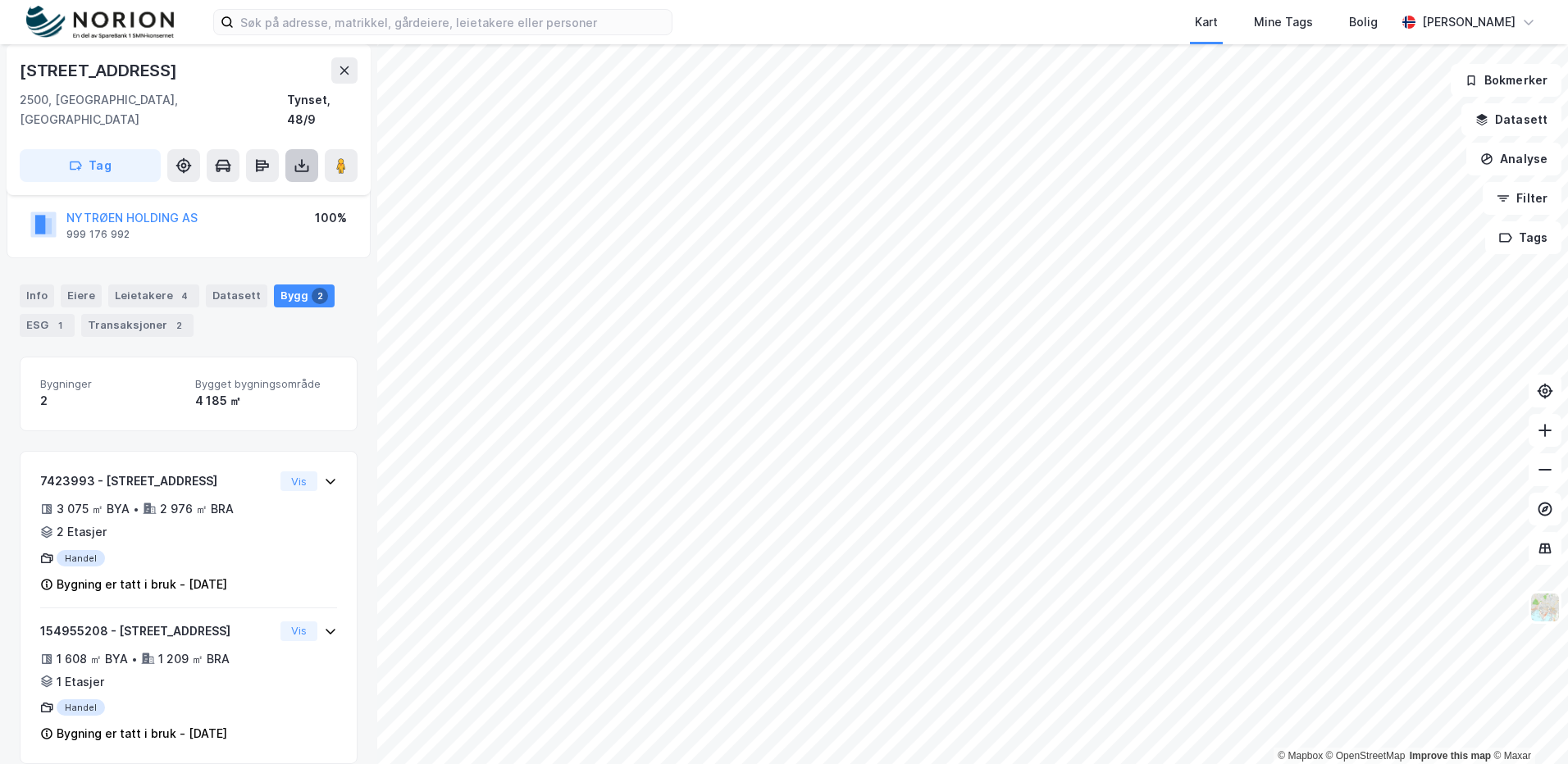
click at [303, 156] on button at bounding box center [302, 166] width 33 height 33
click at [251, 186] on div "Last ned grunnbok" at bounding box center [230, 199] width 175 height 27
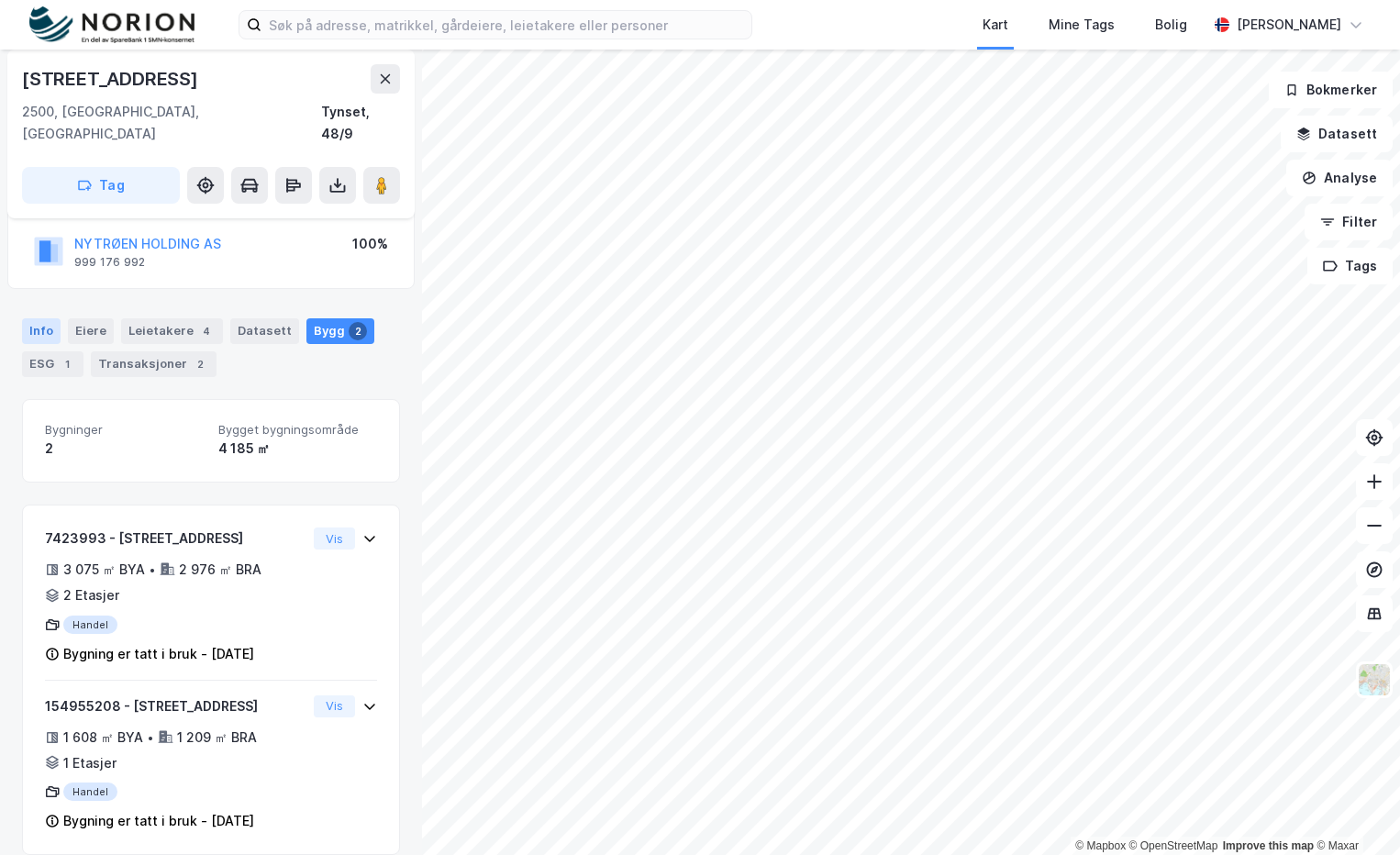
click at [44, 318] on div "Info" at bounding box center [41, 331] width 38 height 26
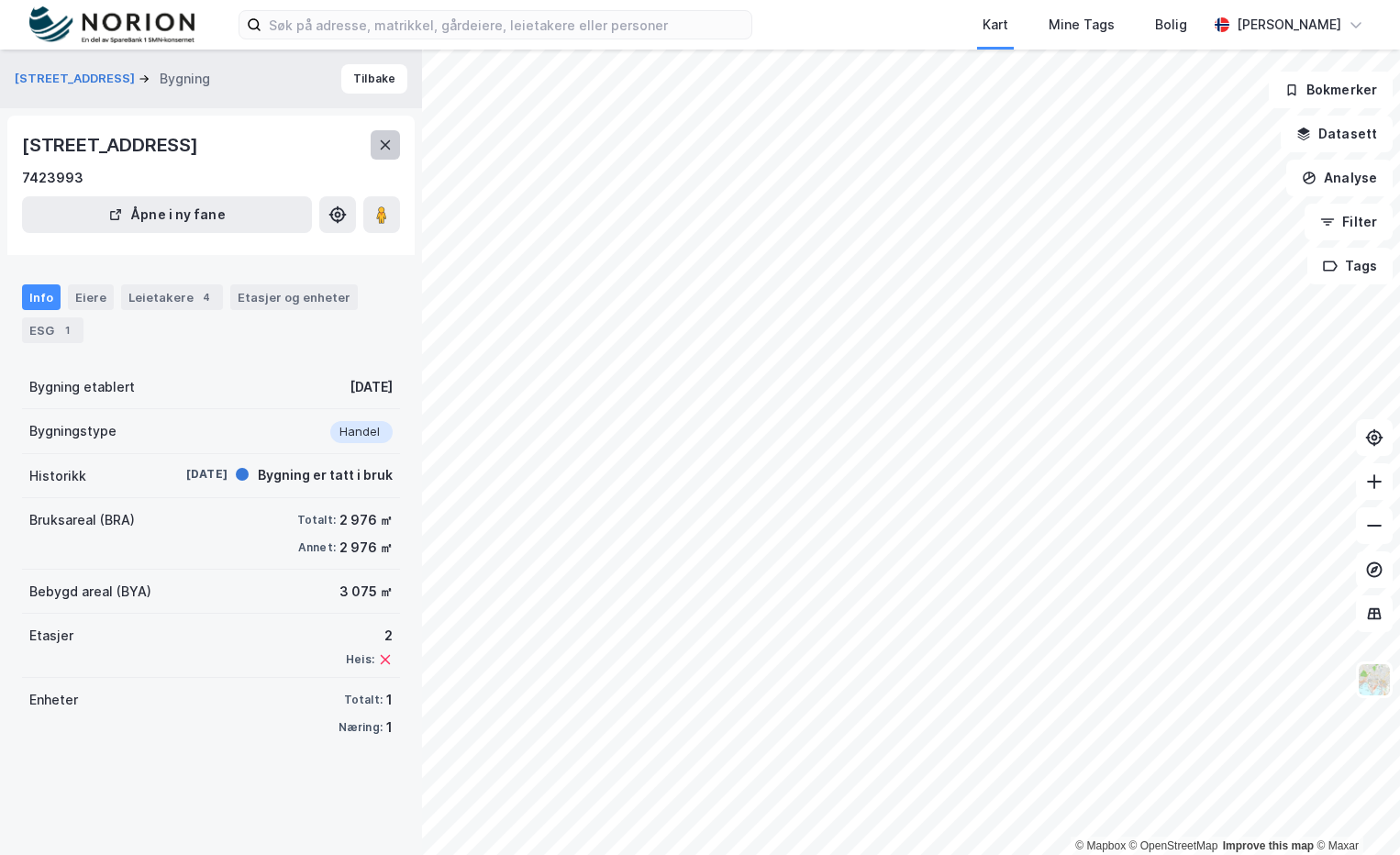
click at [398, 141] on button at bounding box center [385, 144] width 30 height 30
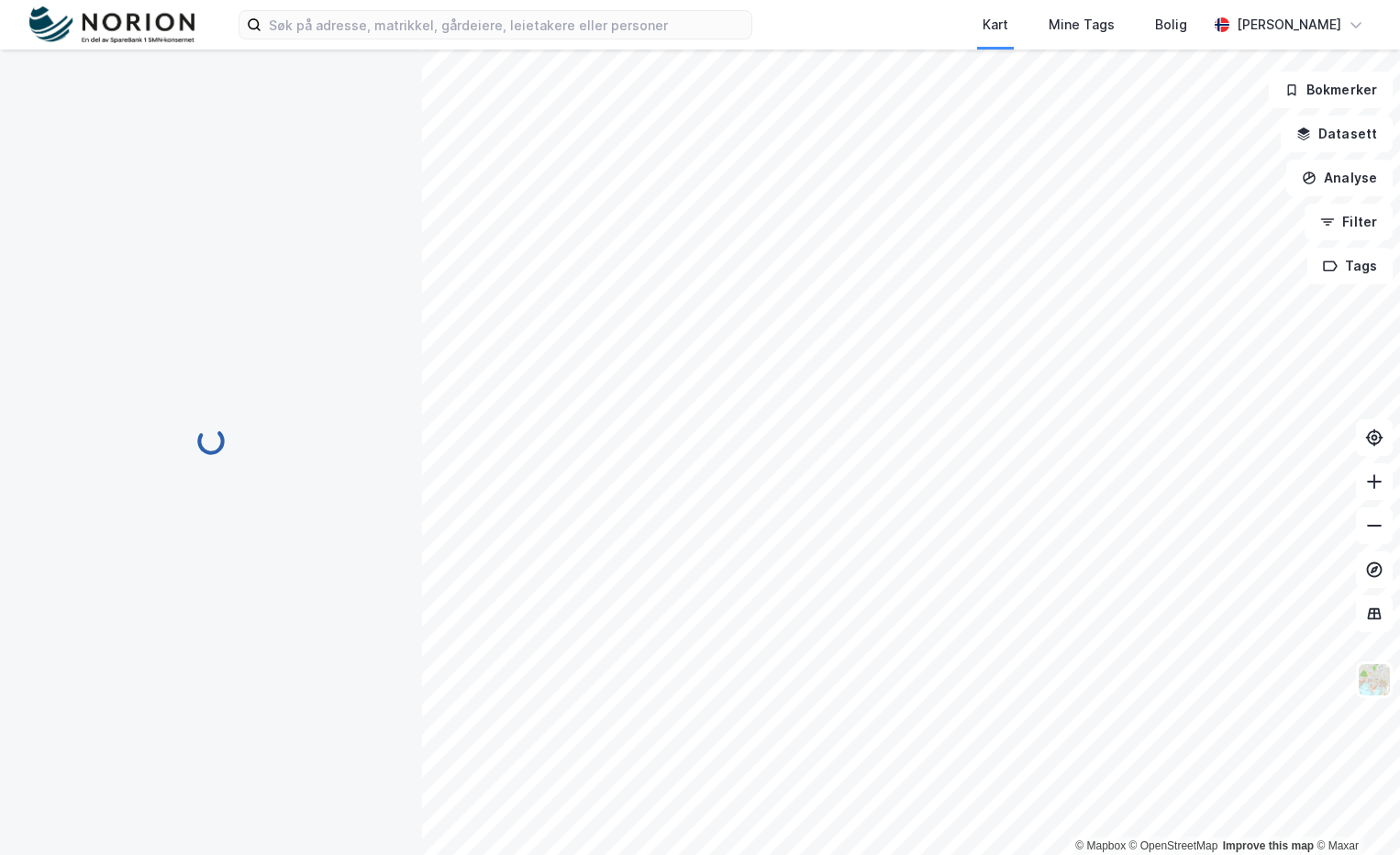
scroll to position [129, 0]
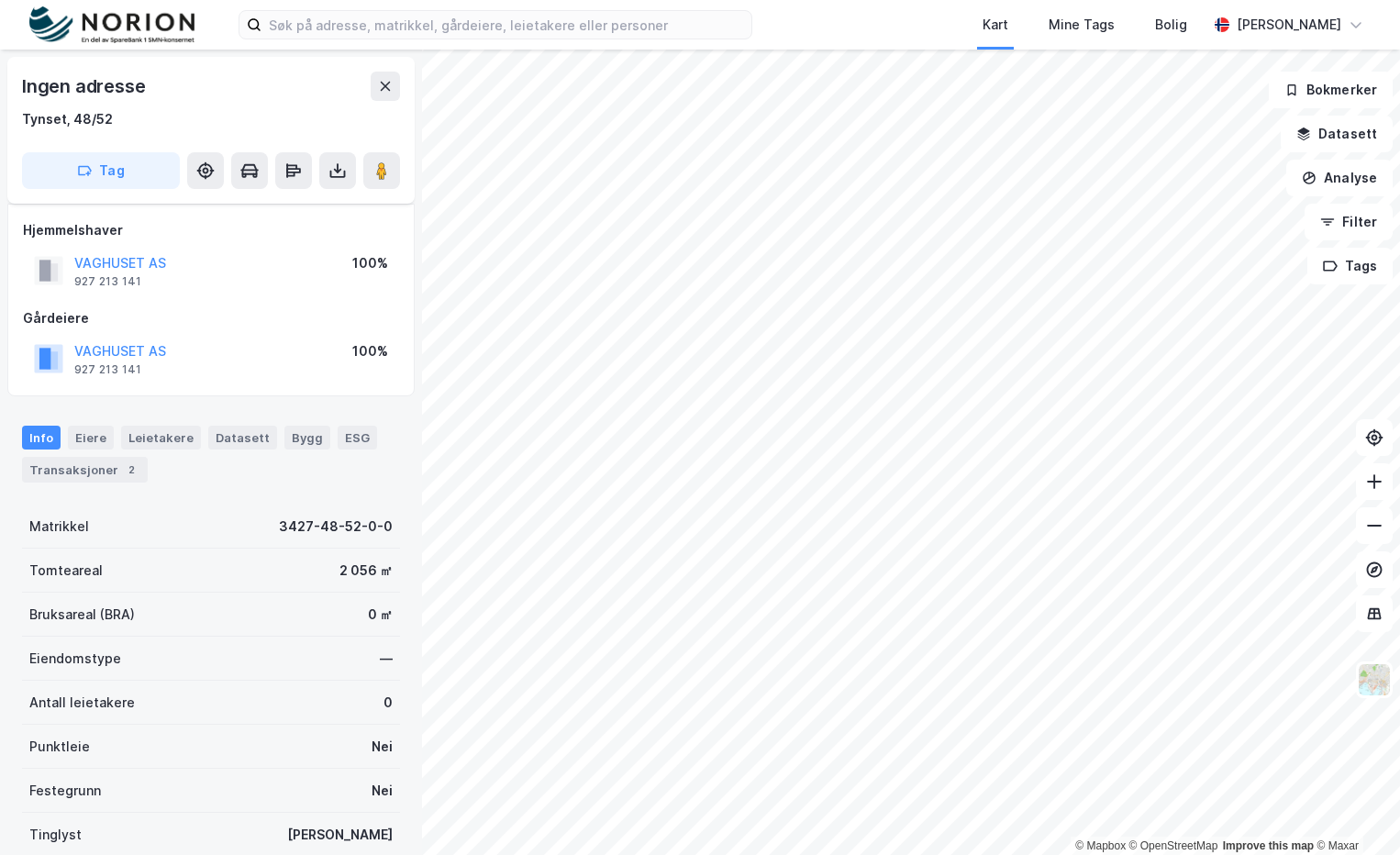
scroll to position [129, 0]
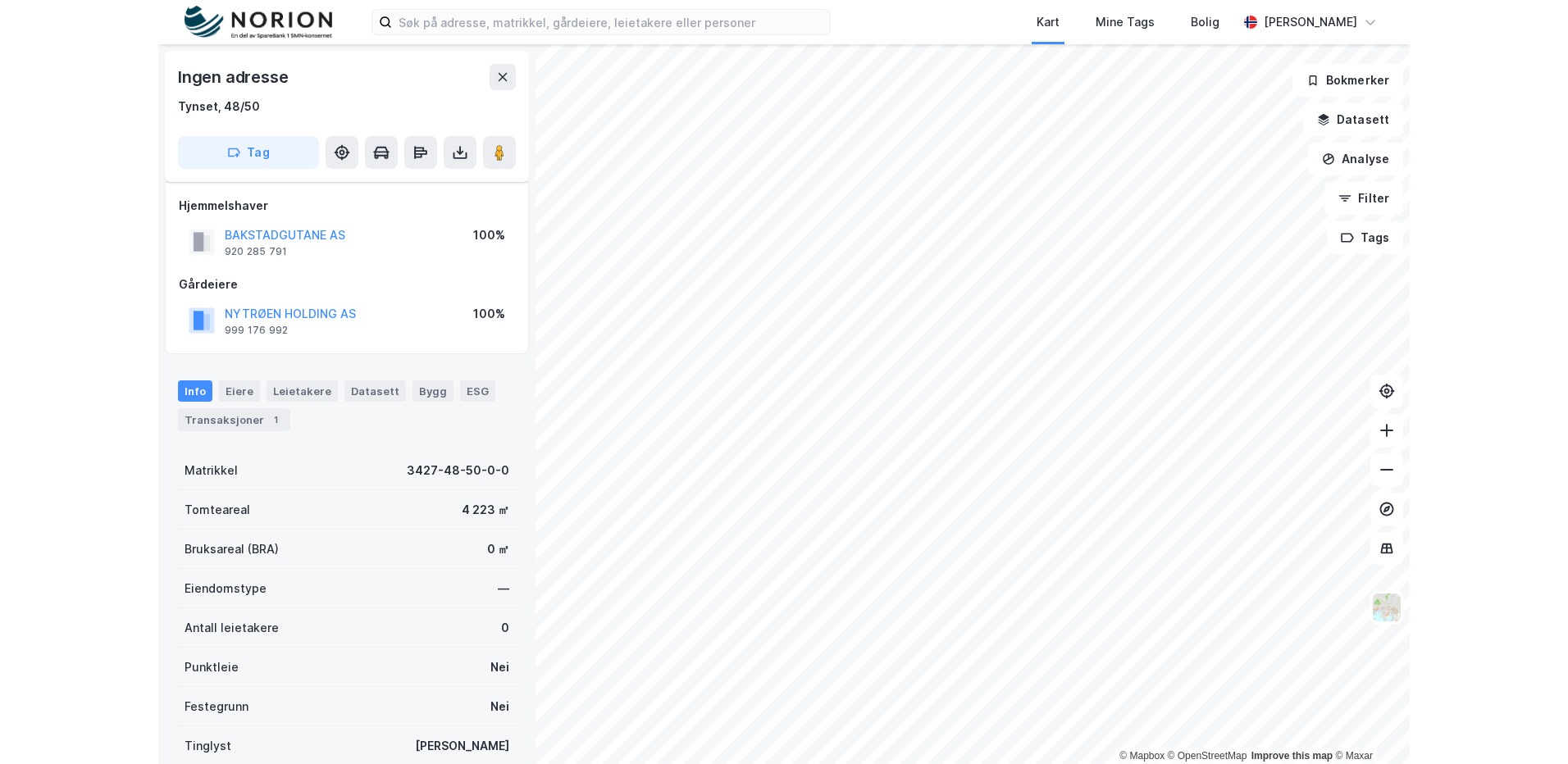
scroll to position [115, 0]
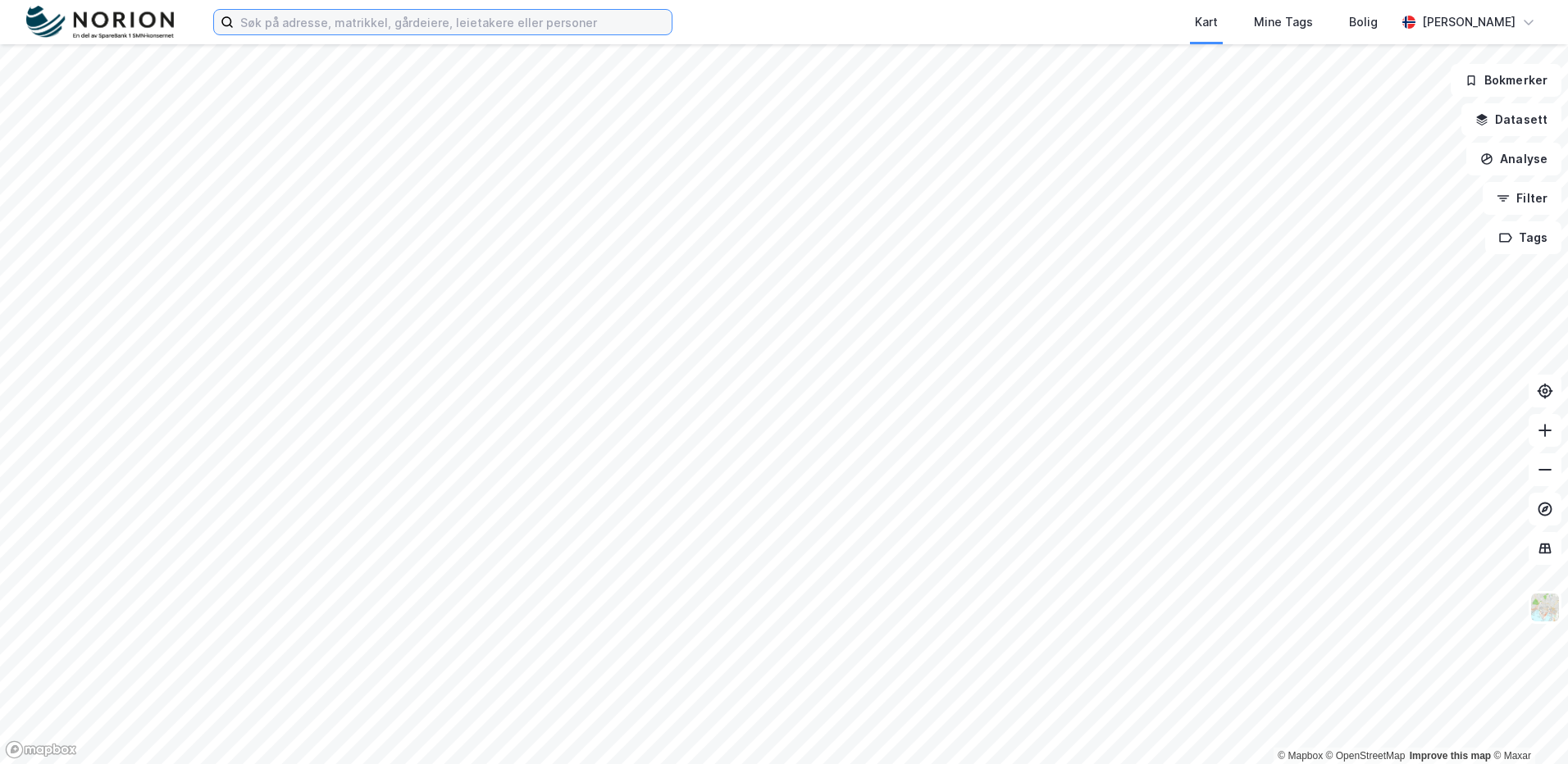
click at [358, 27] on input at bounding box center [452, 21] width 438 height 25
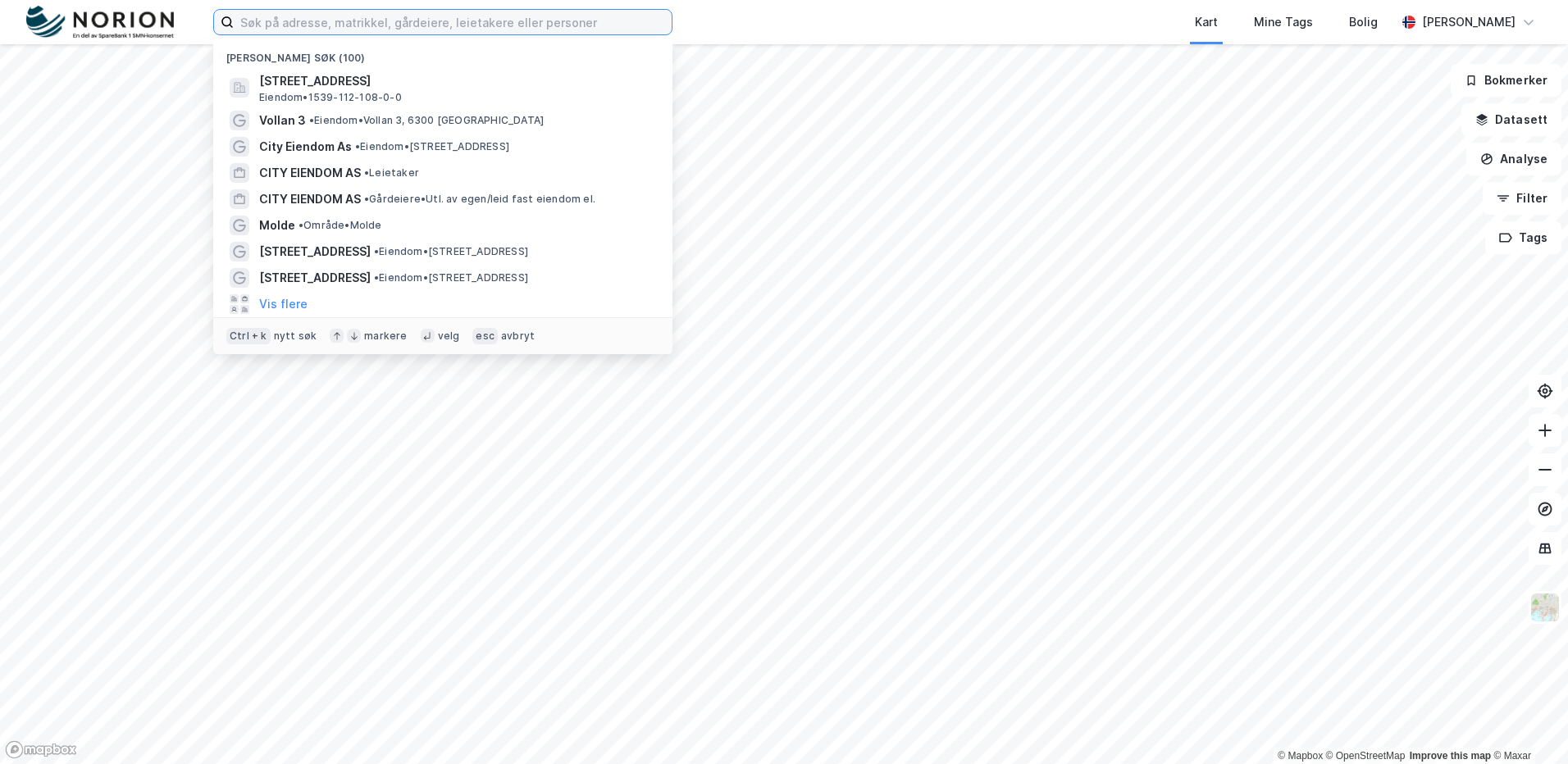
type input "o"
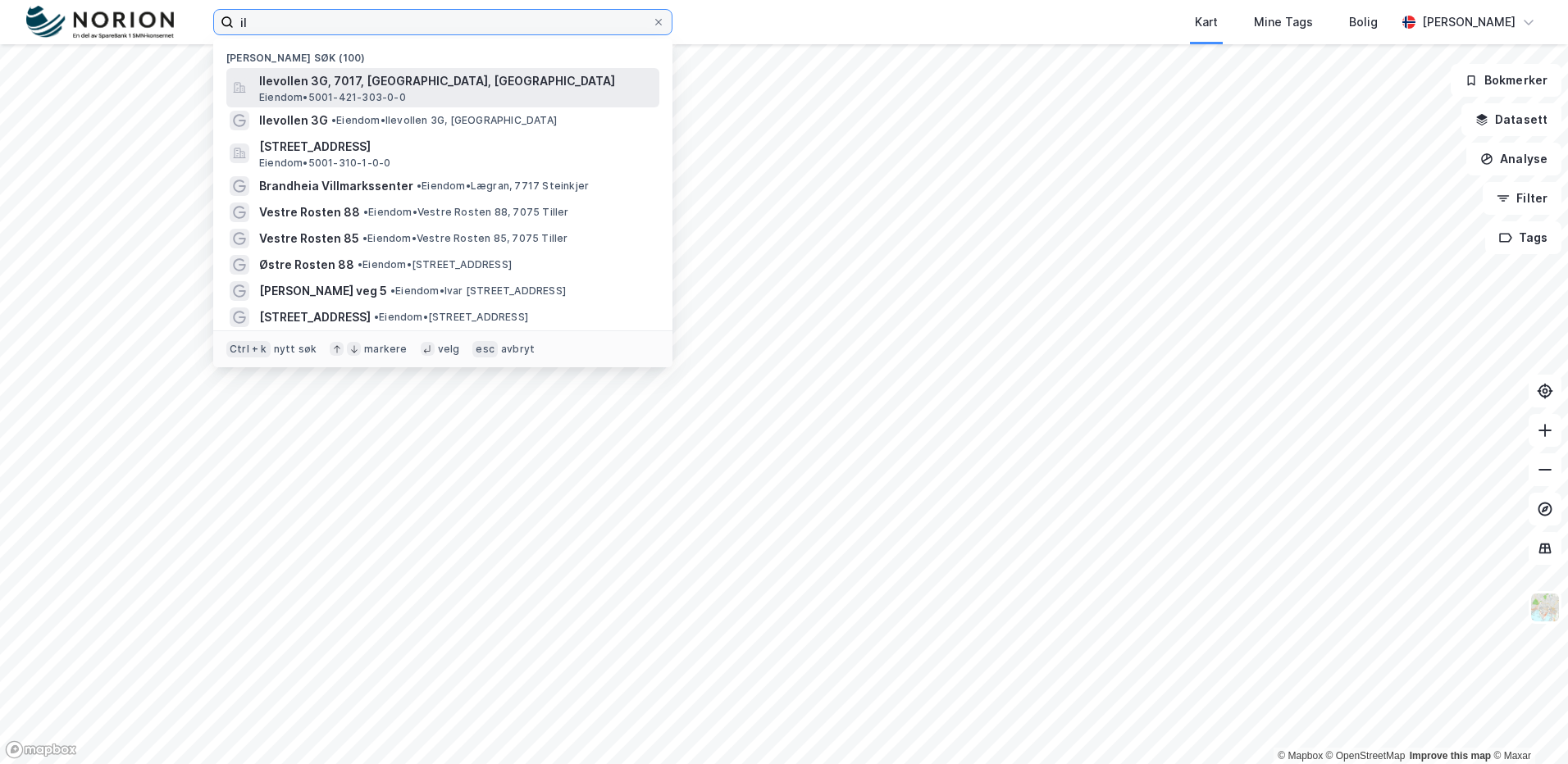
type input "il"
click at [388, 79] on span "Ilevollen 3G, 7017, TRONDHEIM, TRONDHEIM" at bounding box center [456, 81] width 394 height 20
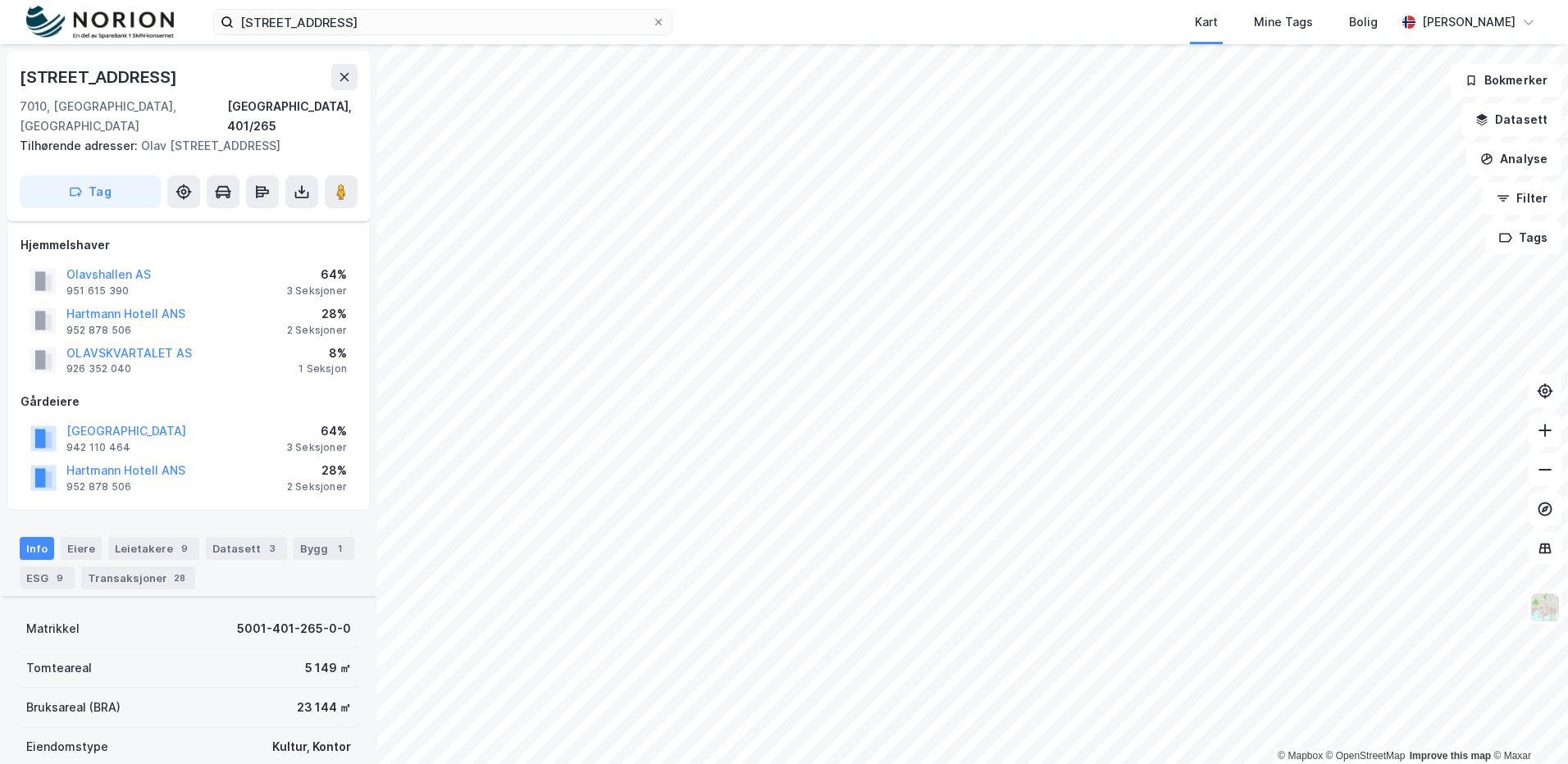
scroll to position [492, 0]
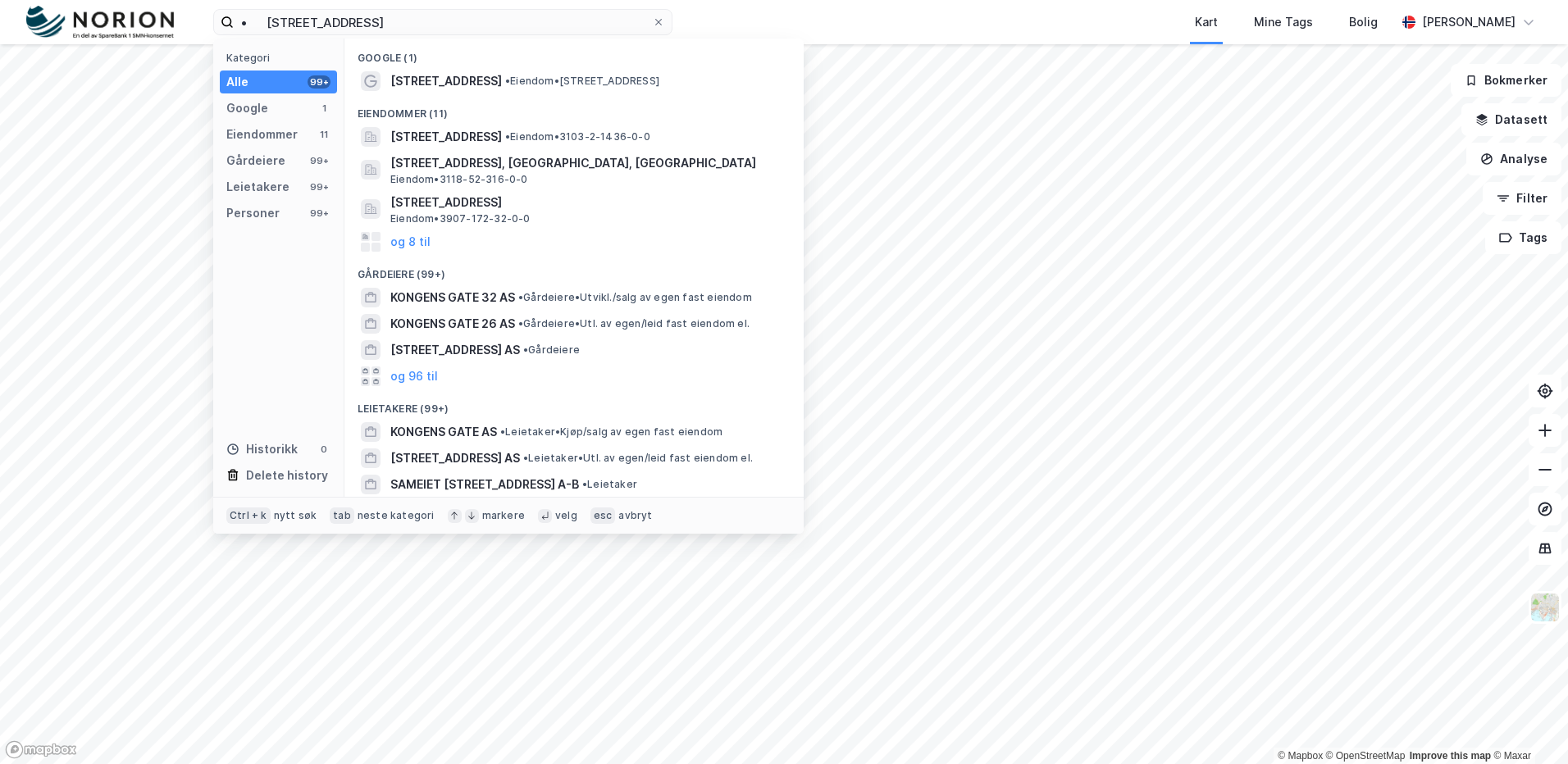
drag, startPoint x: 266, startPoint y: 21, endPoint x: 123, endPoint y: 5, distance: 143.9
click at [123, 5] on div "• [STREET_ADDRESS] Kategori Alle 99+ Google 1 Eiendommer 11 Gårdeiere 99+ Leiet…" at bounding box center [784, 22] width 1568 height 45
click at [401, 13] on input "[STREET_ADDRESS]" at bounding box center [443, 21] width 418 height 25
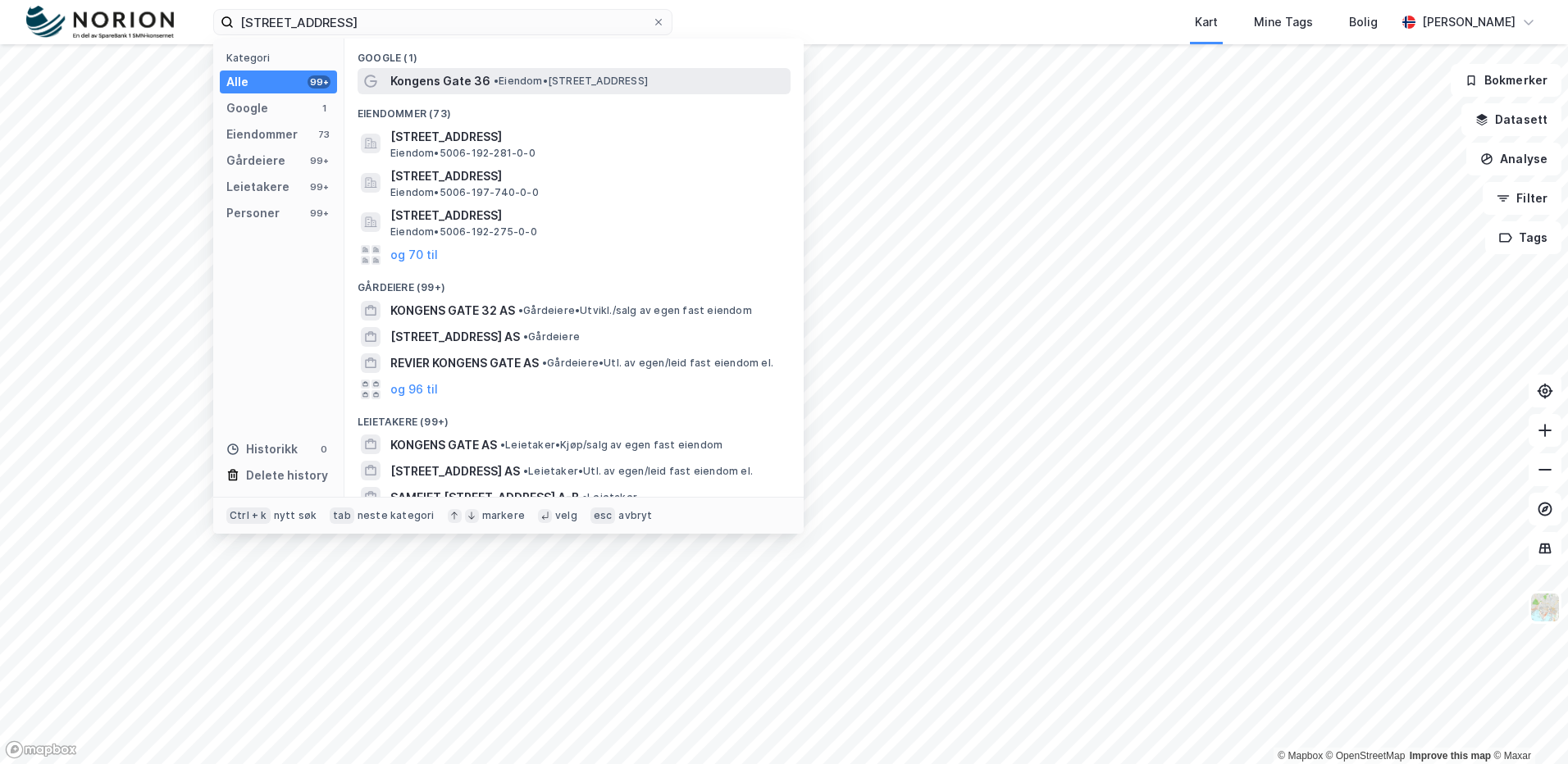
click at [437, 78] on span "Kongens Gate 36" at bounding box center [440, 81] width 100 height 20
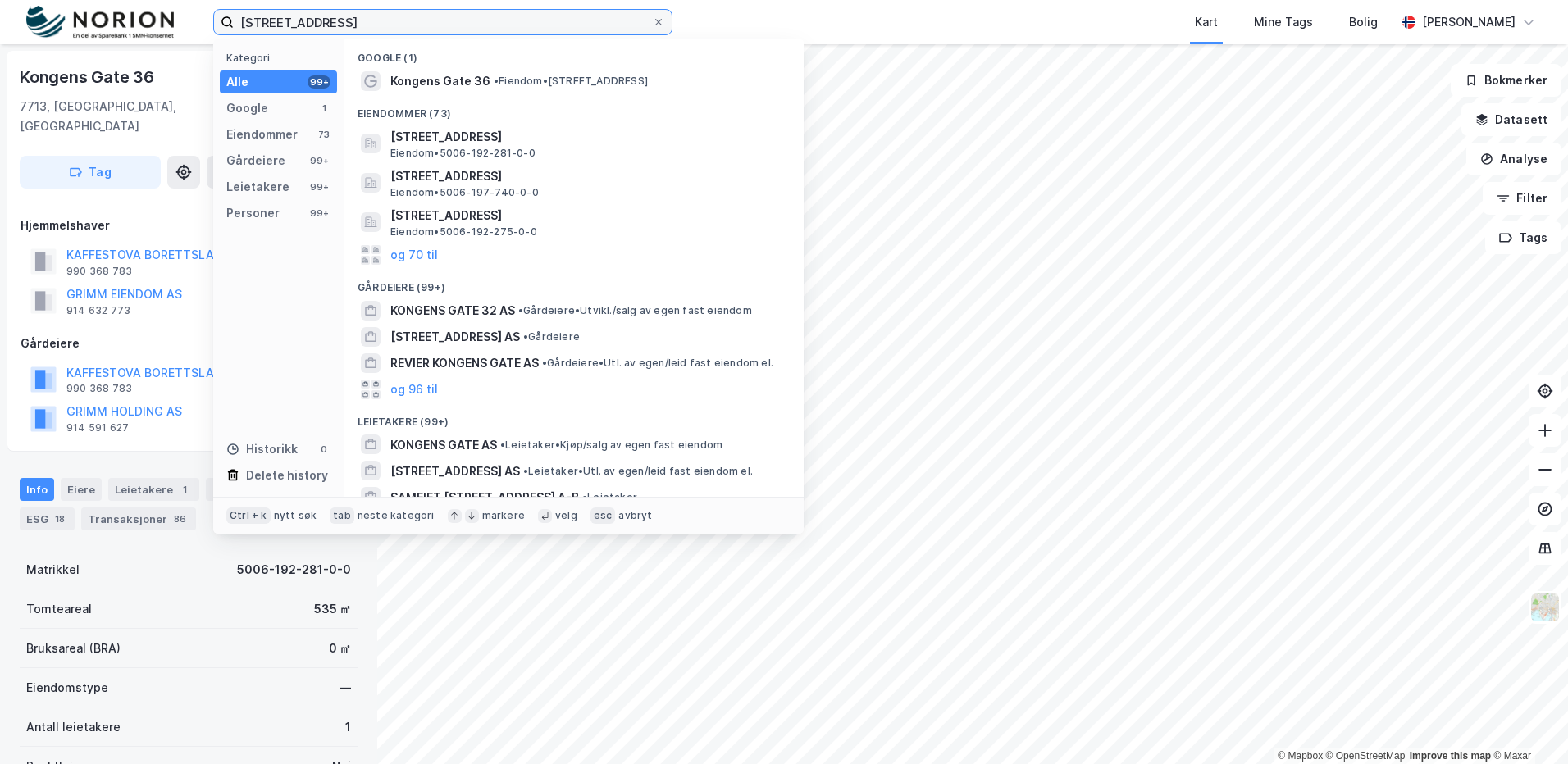
drag, startPoint x: 442, startPoint y: 15, endPoint x: 229, endPoint y: 10, distance: 213.1
click at [229, 10] on label "[STREET_ADDRESS]" at bounding box center [443, 21] width 459 height 27
paste input "• [STREET_ADDRESS]"
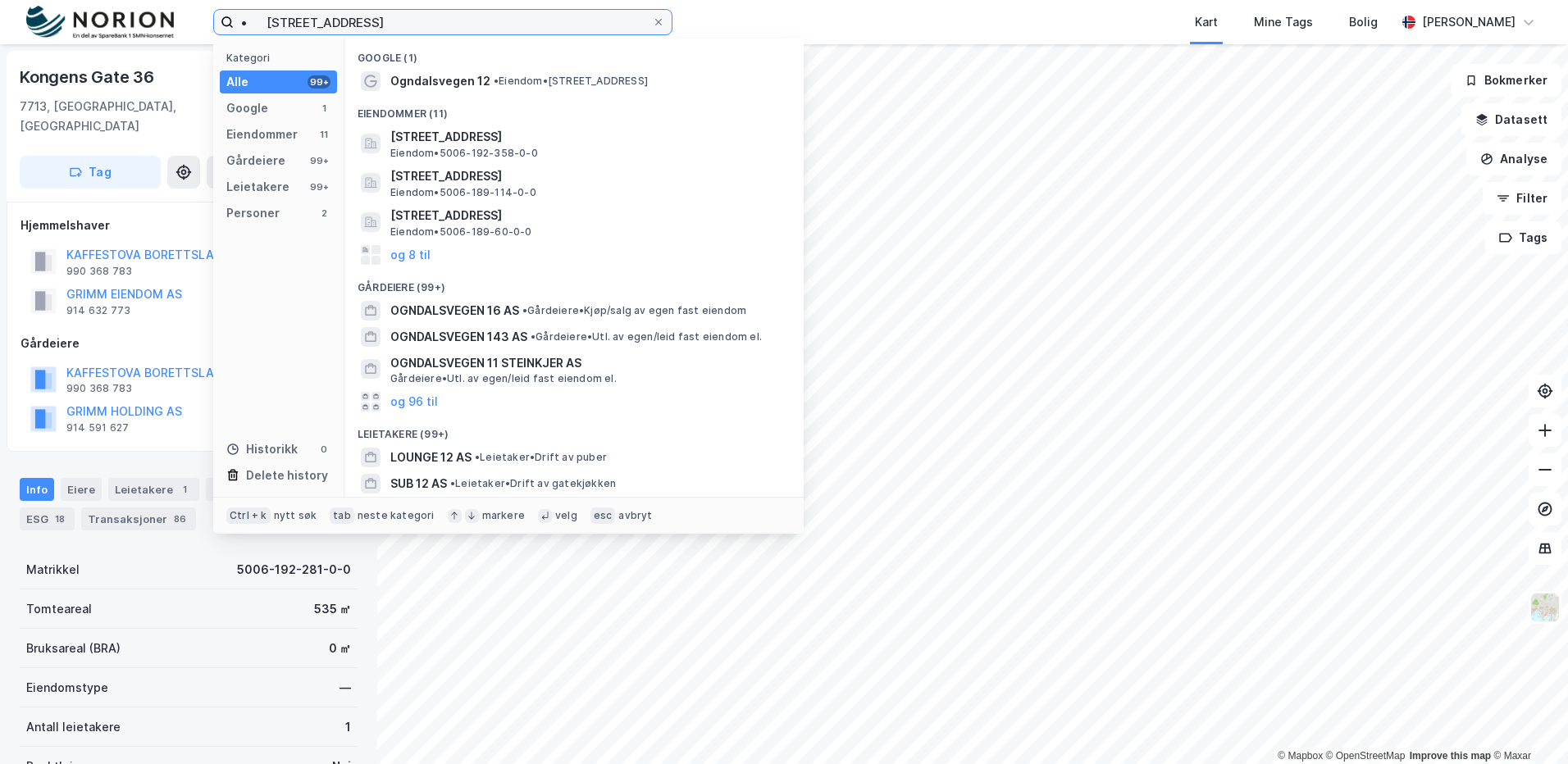
drag, startPoint x: 266, startPoint y: 21, endPoint x: 138, endPoint y: -9, distance: 131.5
click at [138, 0] on html "• Ogndalsvegen 12 Kategori Alle 99+ Google 1 Eiendommer 11 Gårdeiere 99+ Leieta…" at bounding box center [784, 382] width 1568 height 764
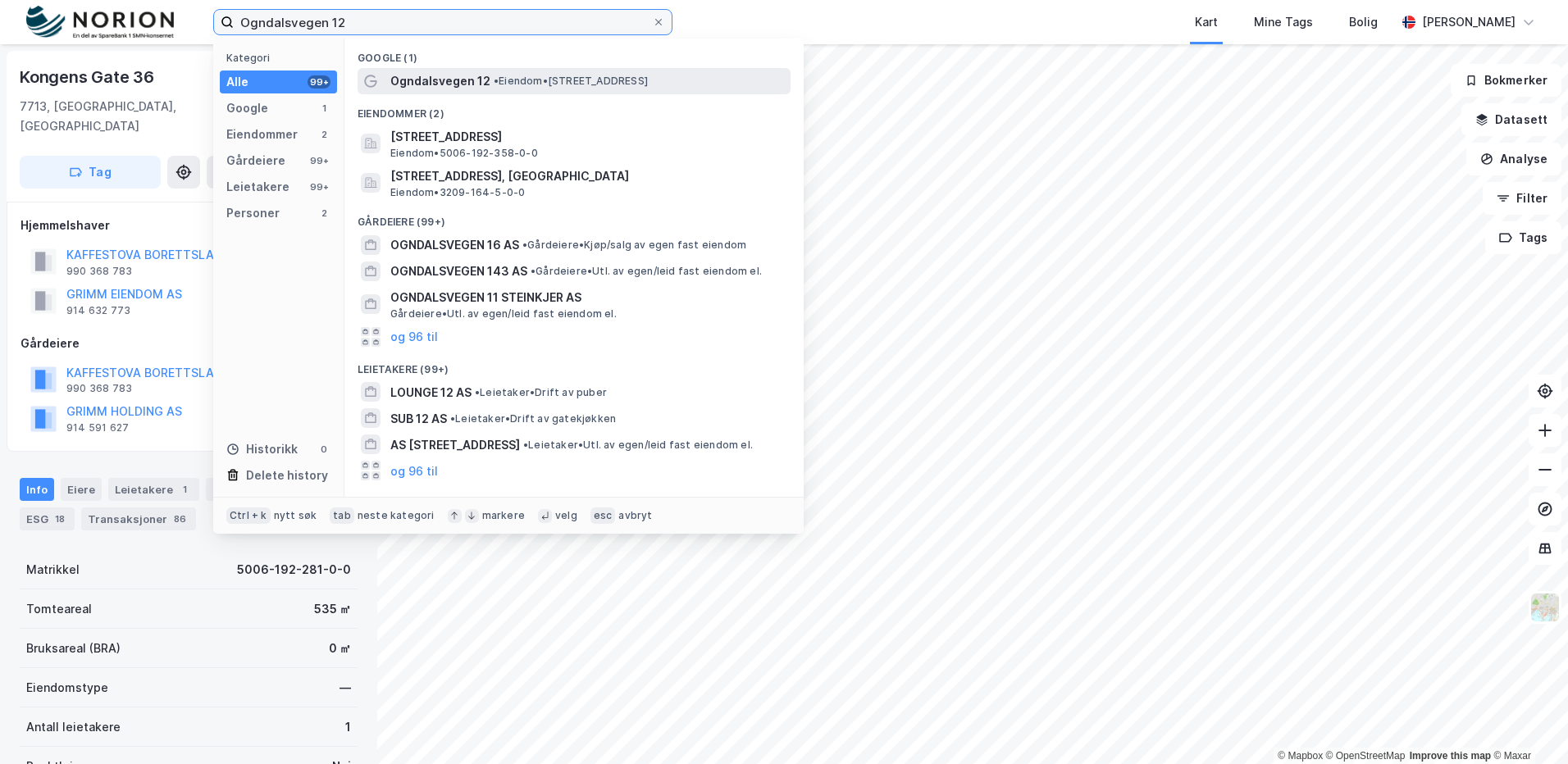
type input "Ogndalsvegen 12"
click at [436, 87] on span "Ogndalsvegen 12" at bounding box center [440, 81] width 100 height 20
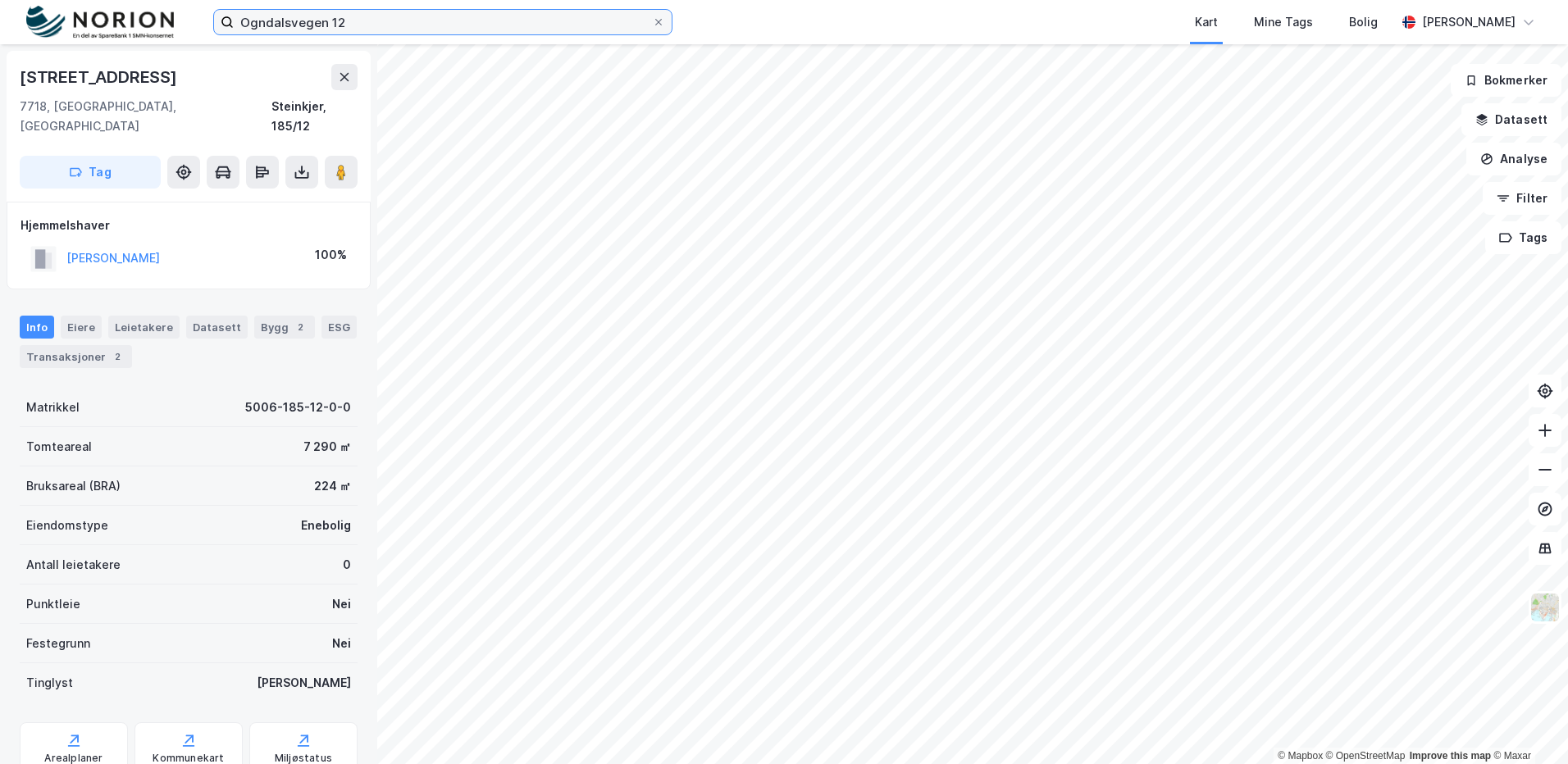
click at [411, 12] on input "Ogndalsvegen 12" at bounding box center [443, 21] width 418 height 25
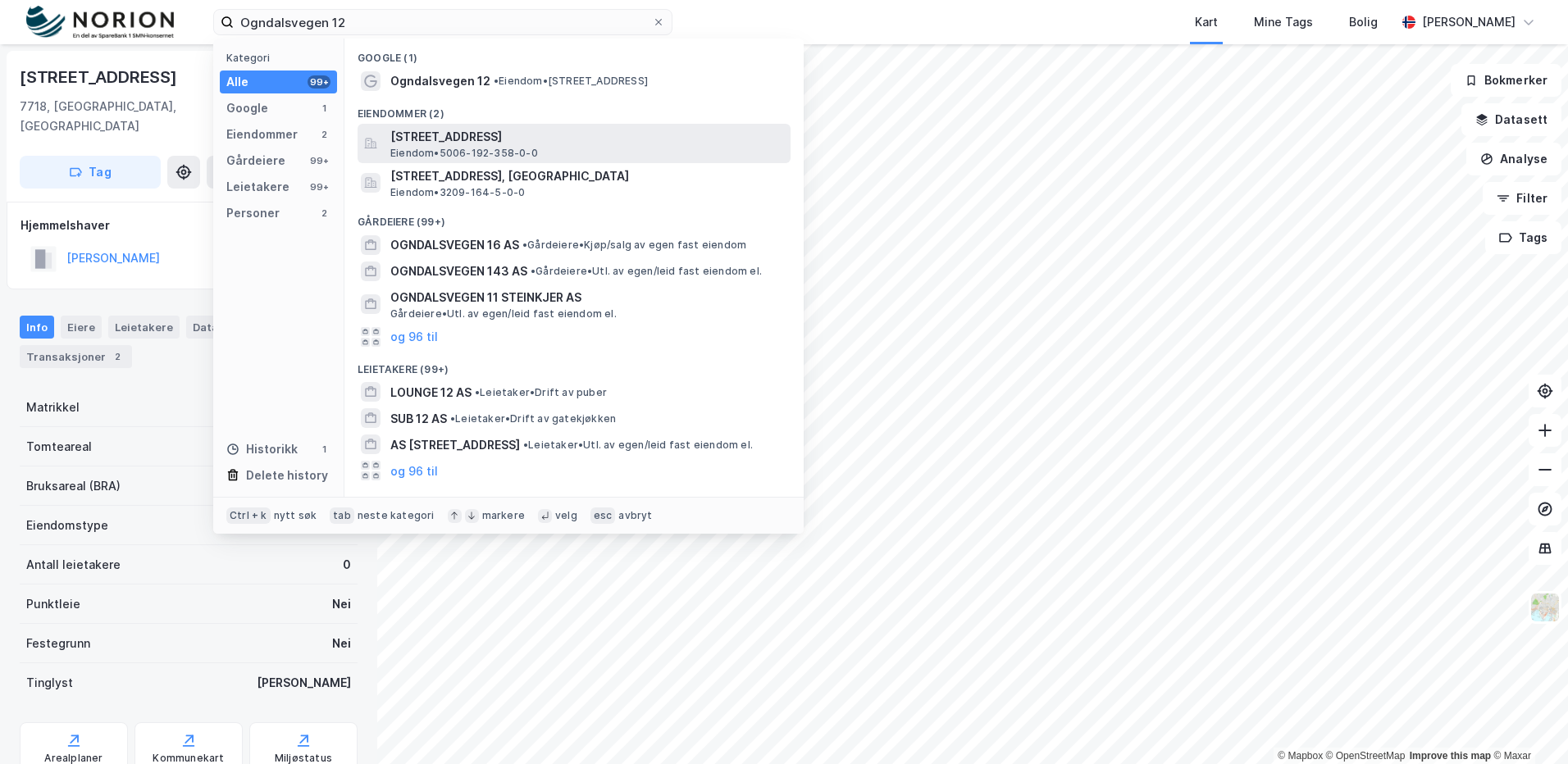
click at [559, 138] on span "[STREET_ADDRESS]" at bounding box center [587, 137] width 394 height 20
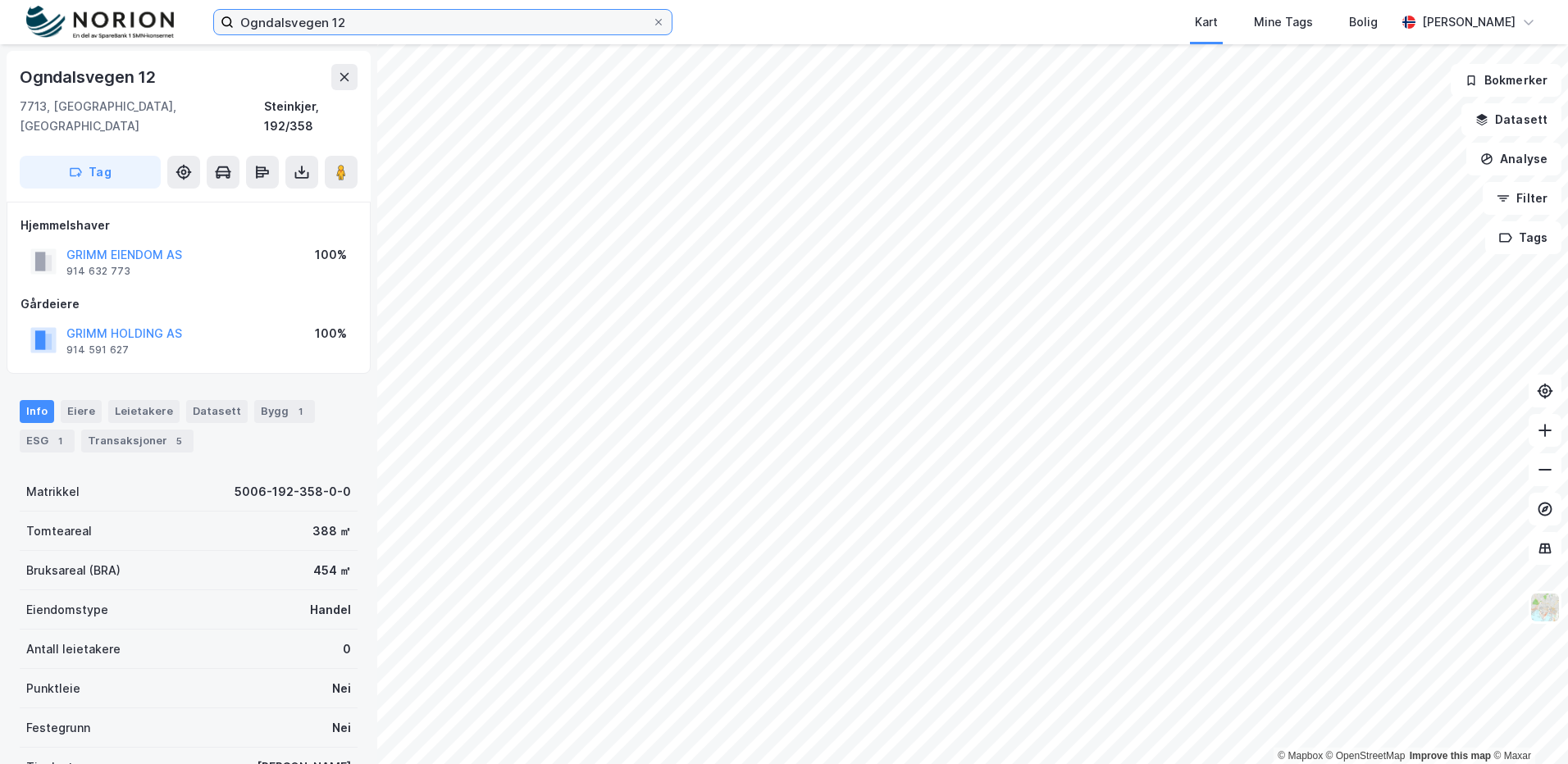
drag, startPoint x: 560, startPoint y: 22, endPoint x: 584, endPoint y: 28, distance: 24.7
click at [560, 22] on input "Ogndalsvegen 12" at bounding box center [443, 21] width 418 height 25
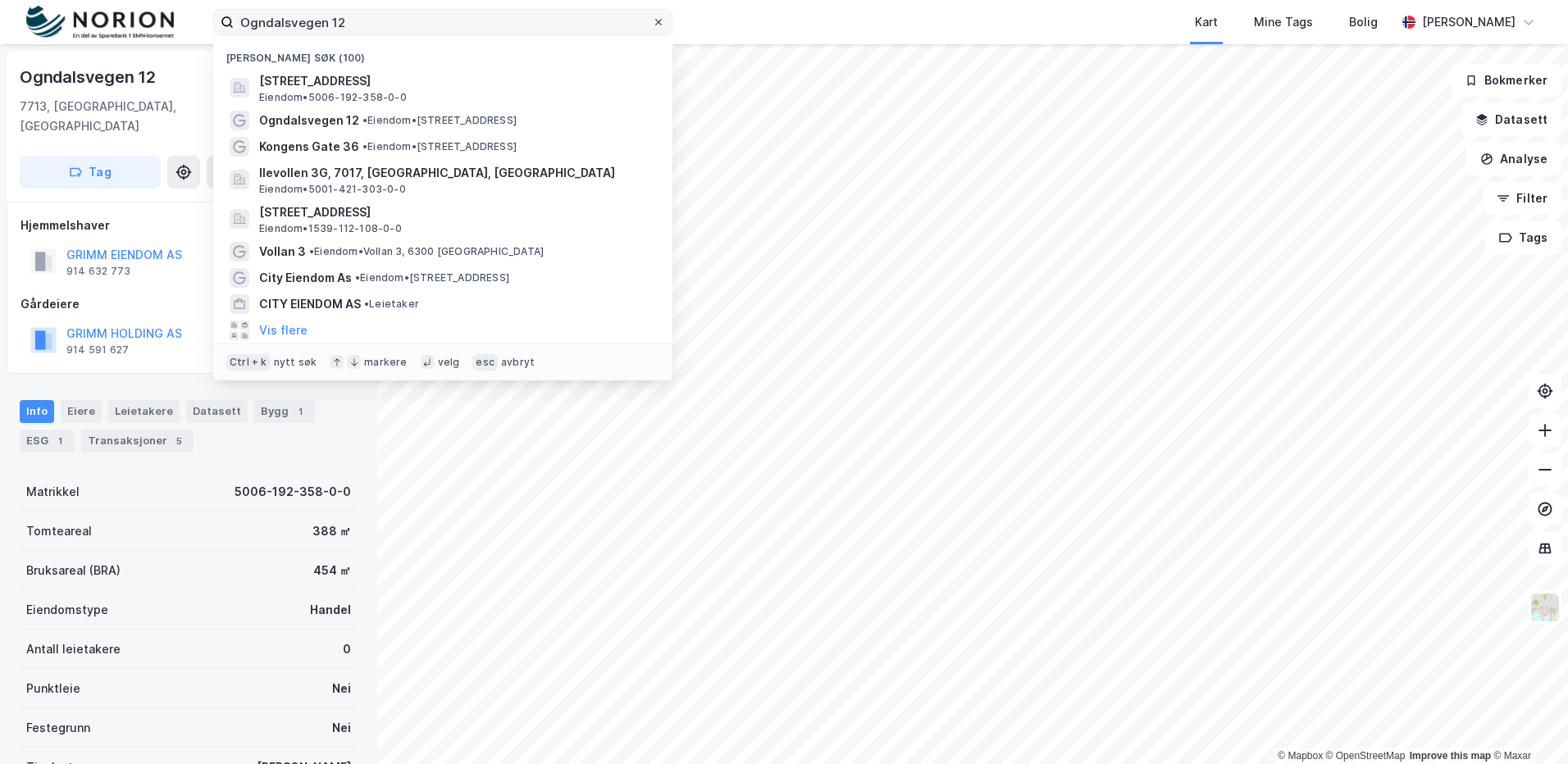
click at [663, 22] on icon at bounding box center [658, 21] width 9 height 9
click at [652, 22] on input "Ogndalsvegen 12" at bounding box center [443, 21] width 418 height 25
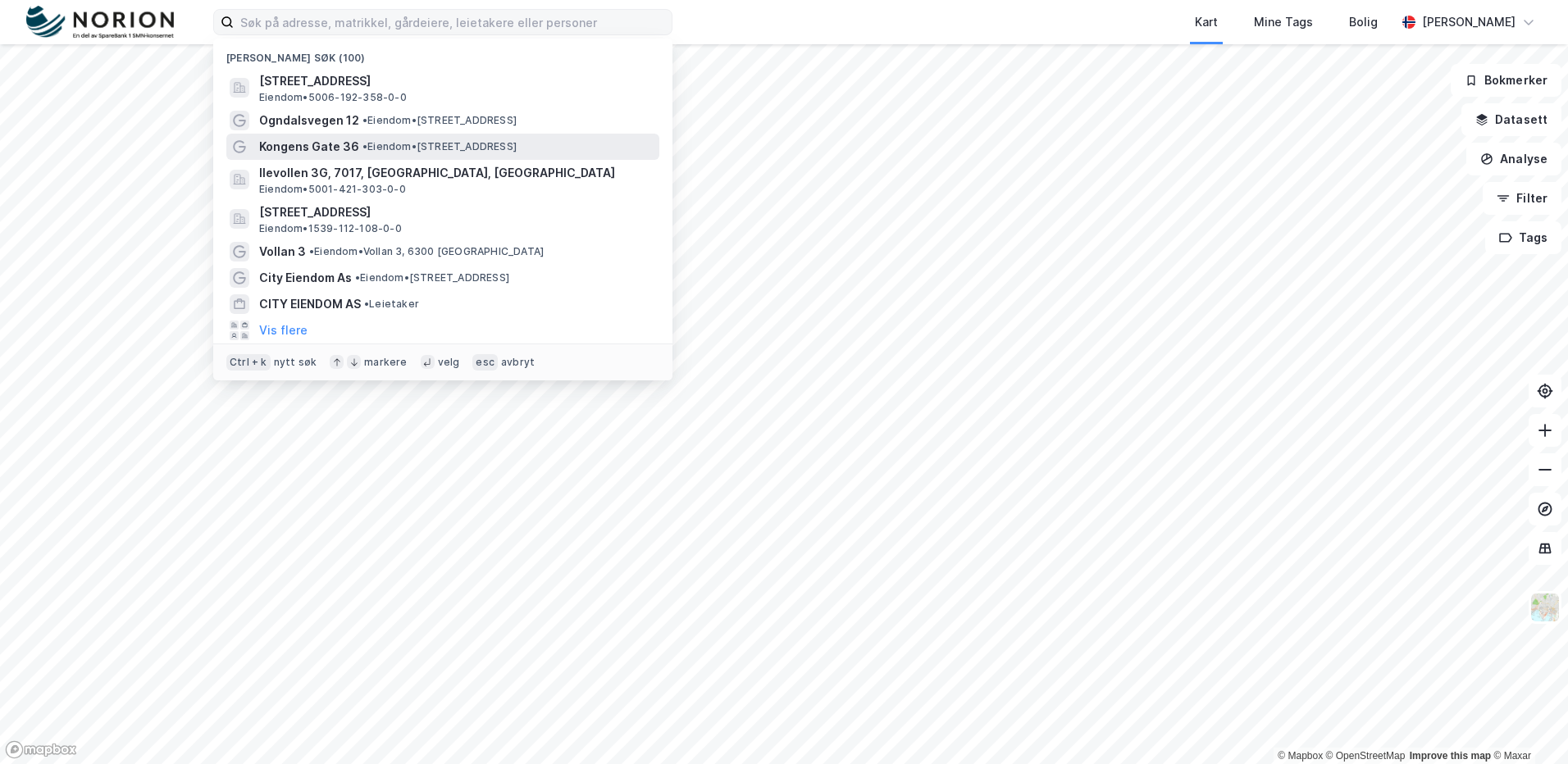
click at [365, 155] on div "Kongens Gate 36 • Eiendom • [STREET_ADDRESS]" at bounding box center [457, 146] width 397 height 20
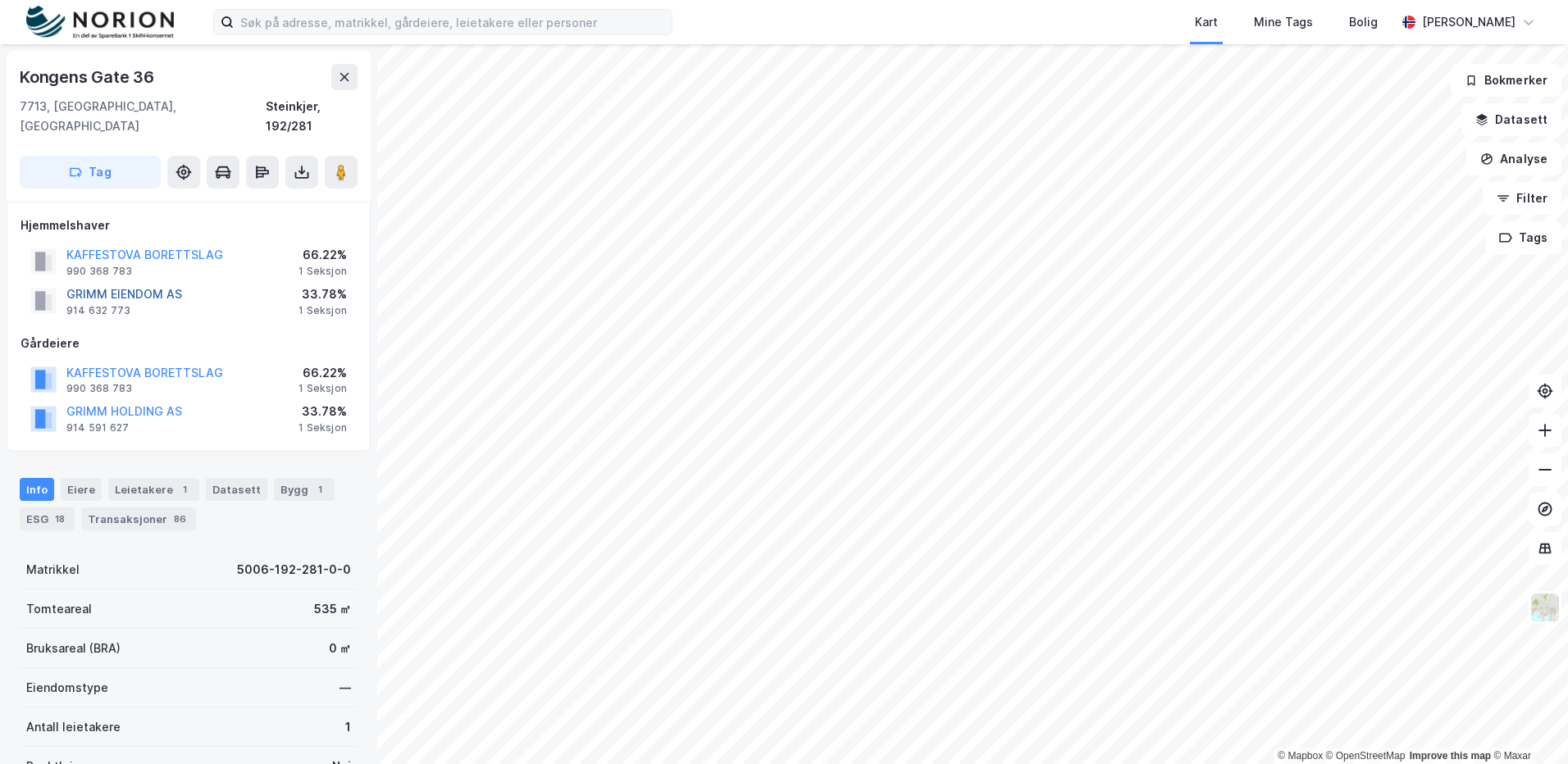
click at [0, 0] on button "GRIMM EIENDOM AS" at bounding box center [0, 0] width 0 height 0
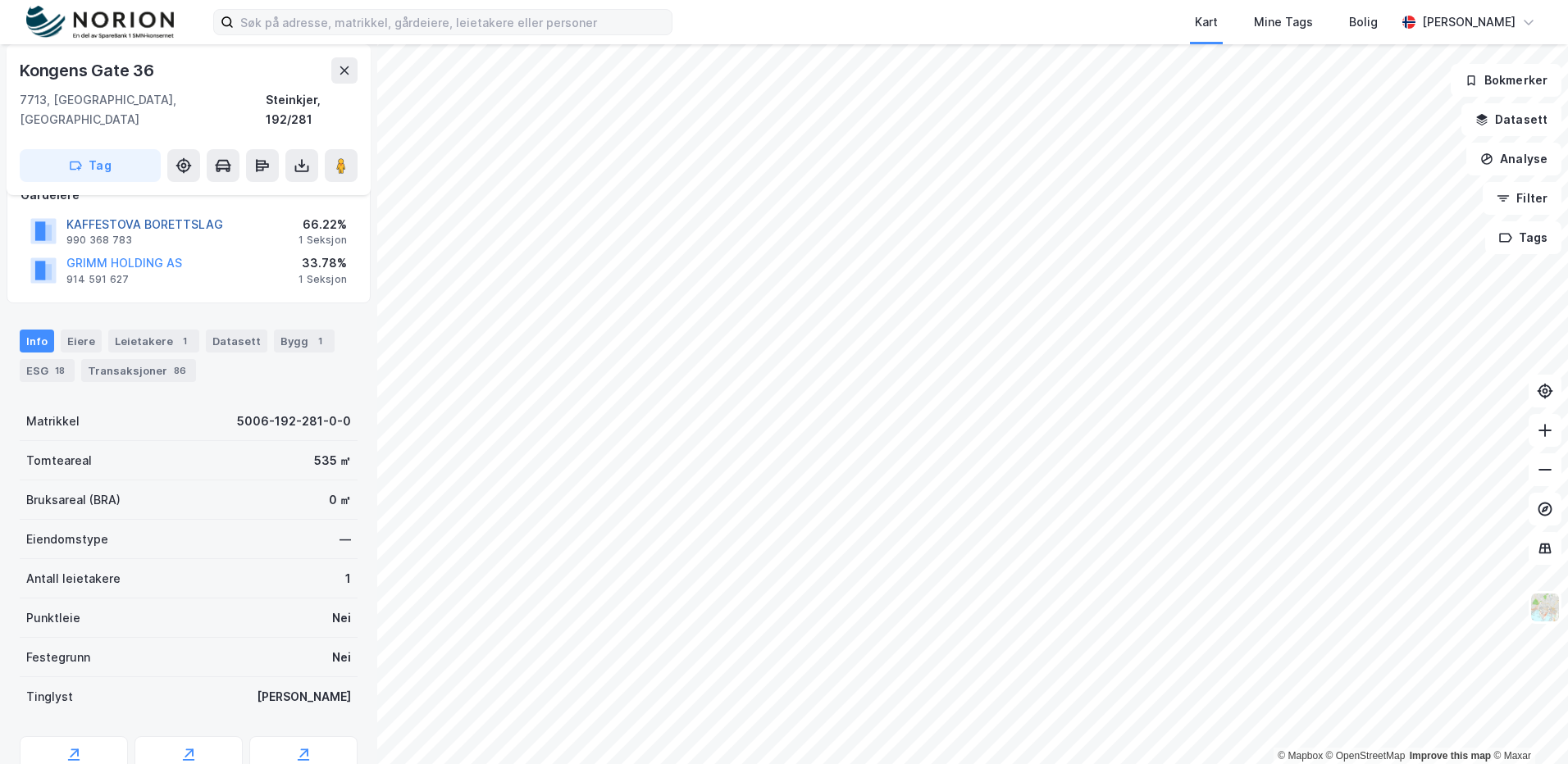
scroll to position [164, 0]
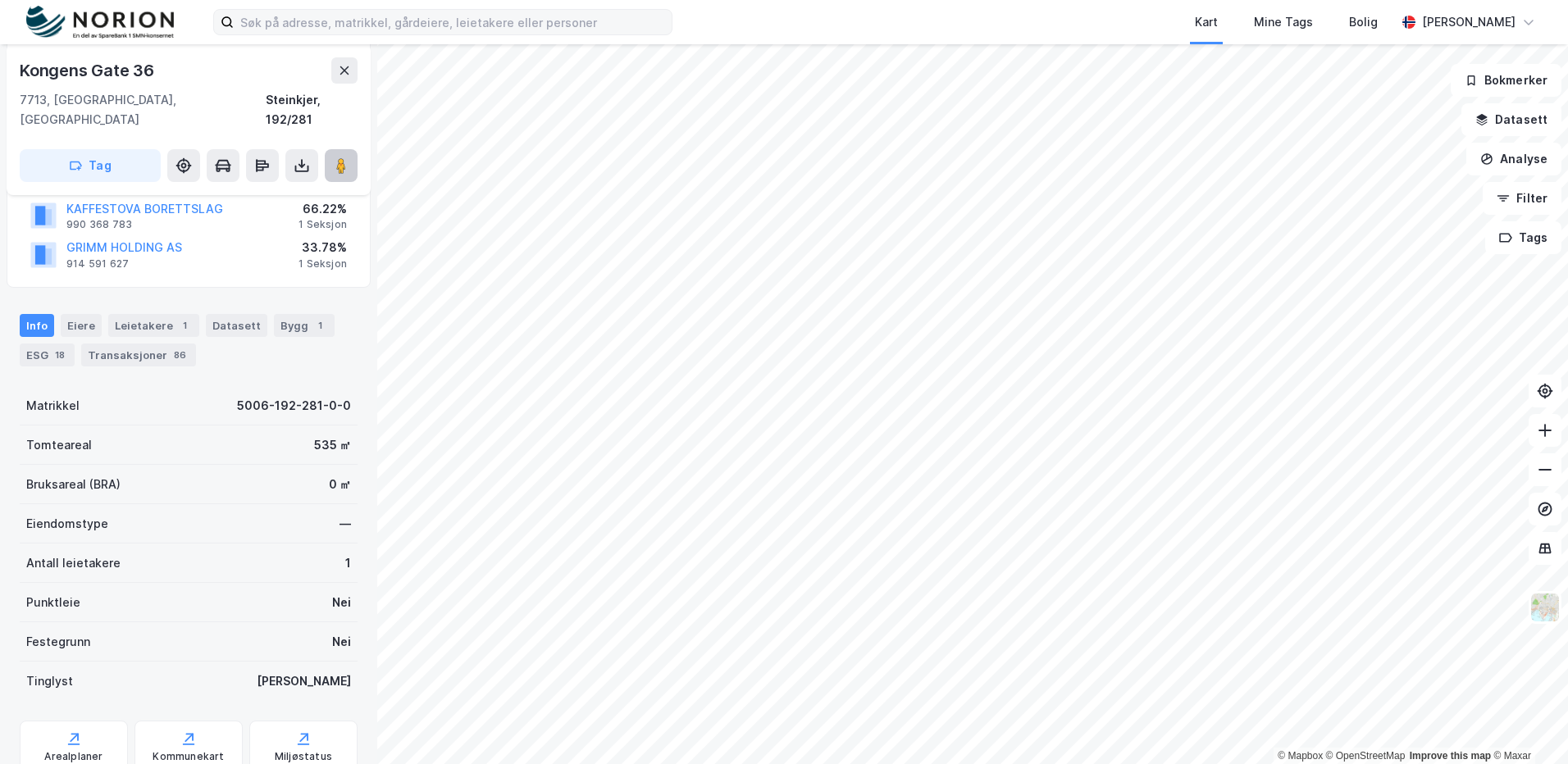
click at [332, 150] on button at bounding box center [341, 166] width 33 height 33
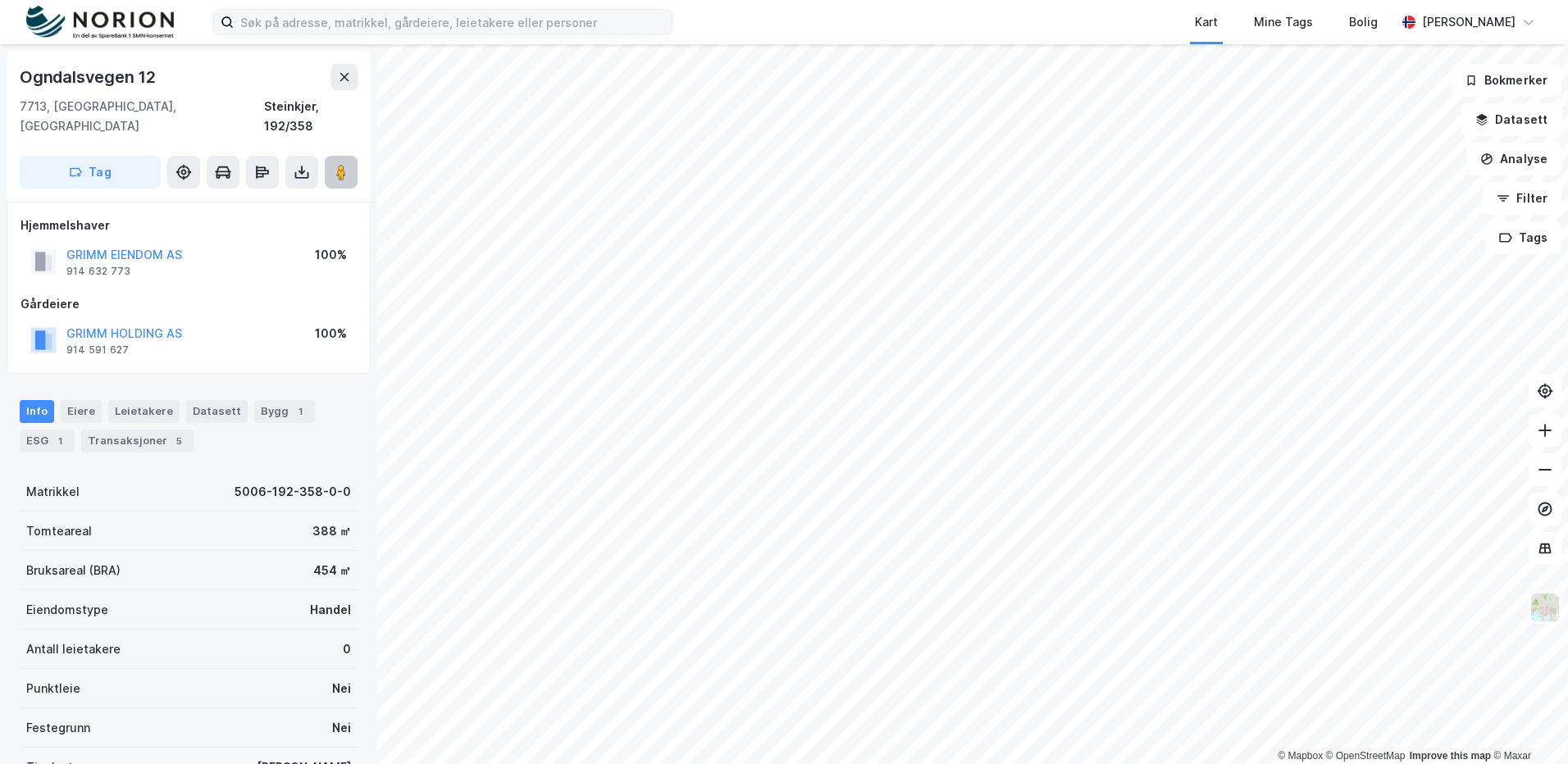
click at [340, 164] on image at bounding box center [340, 172] width 9 height 16
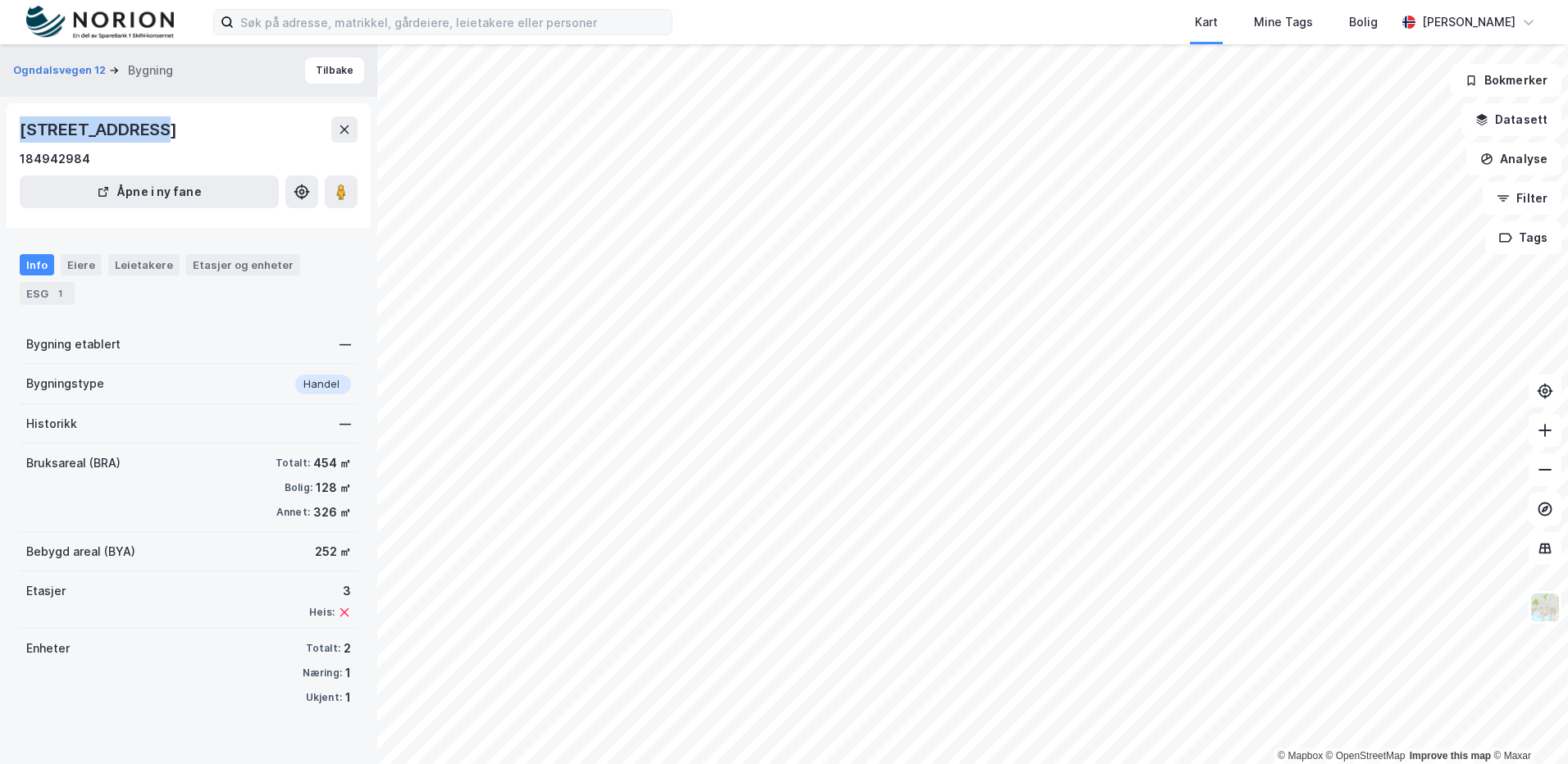
drag, startPoint x: 19, startPoint y: 137, endPoint x: 154, endPoint y: 136, distance: 135.0
click at [154, 136] on div "[STREET_ADDRESS] 184942984 Åpne i ny fane" at bounding box center [189, 165] width 364 height 125
copy div "Ogndalsvegen 12"
